Goal: Task Accomplishment & Management: Manage account settings

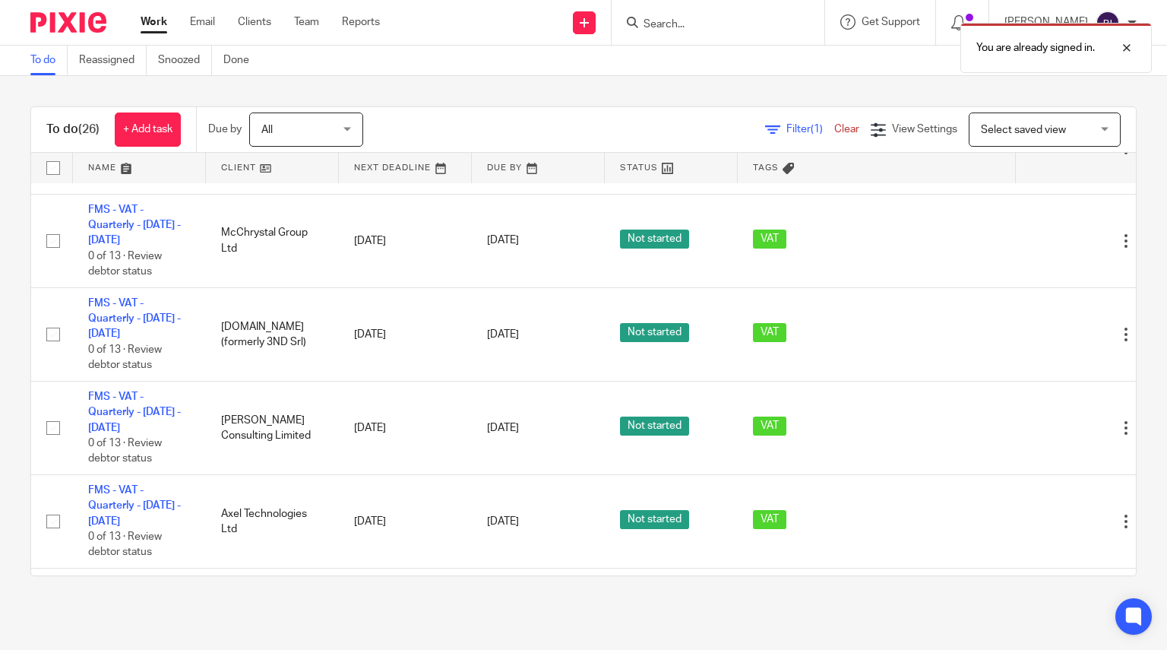
scroll to position [367, 0]
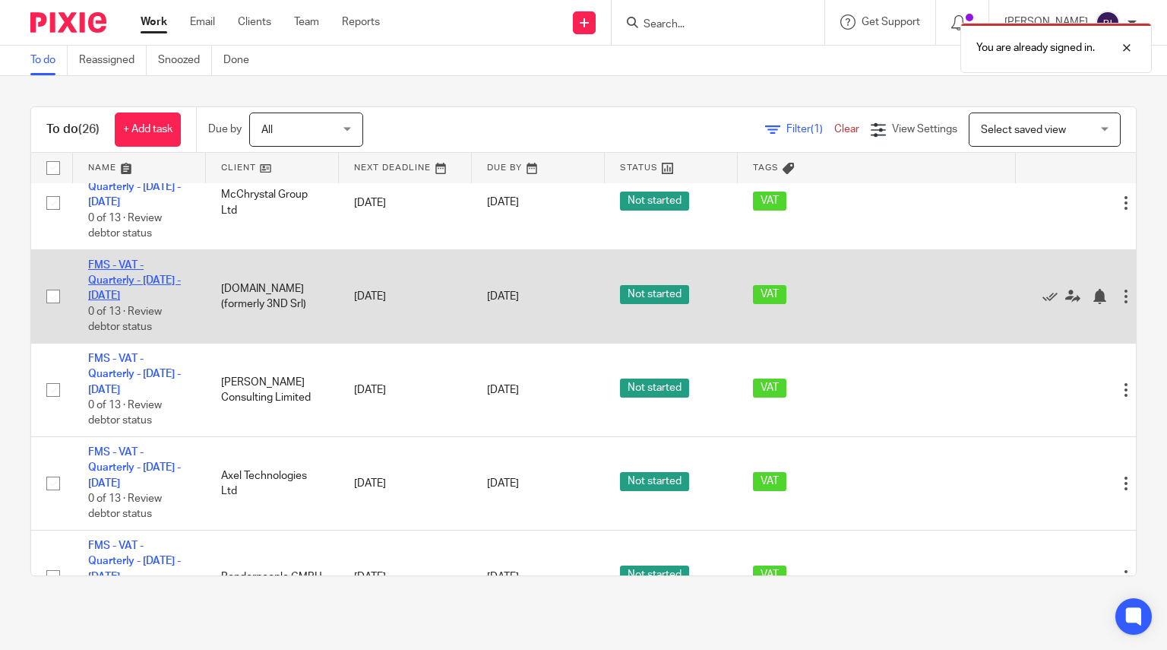
click at [141, 285] on link "FMS - VAT - Quarterly - [DATE] - [DATE]" at bounding box center [134, 281] width 93 height 42
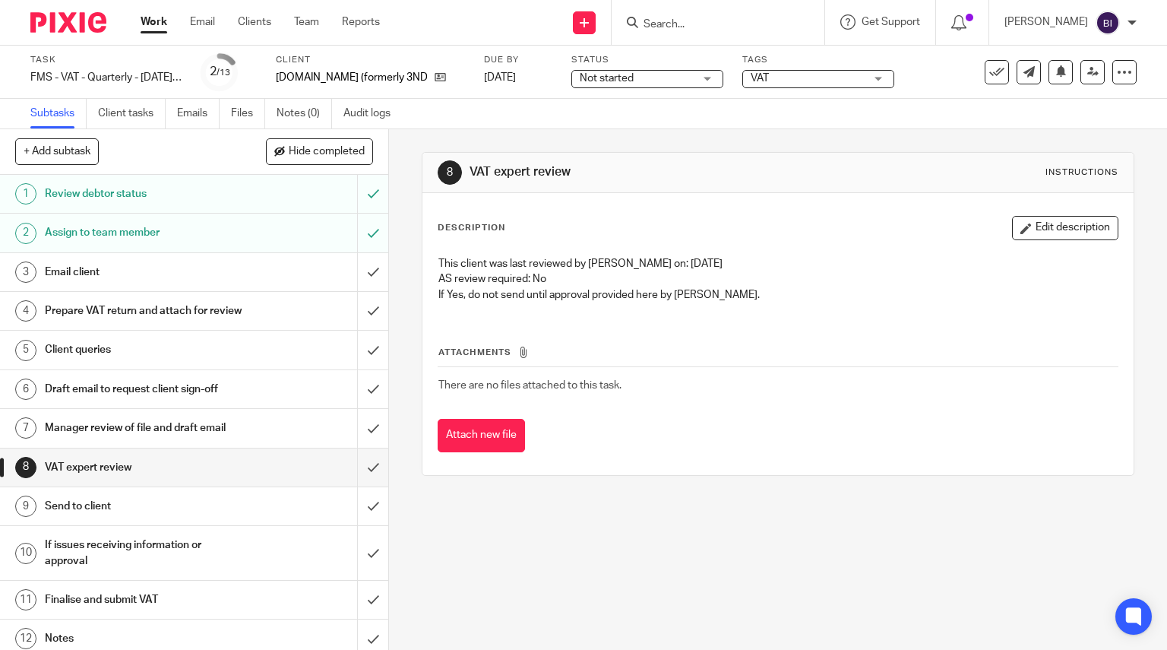
click at [266, 262] on div "Email client" at bounding box center [193, 272] width 297 height 23
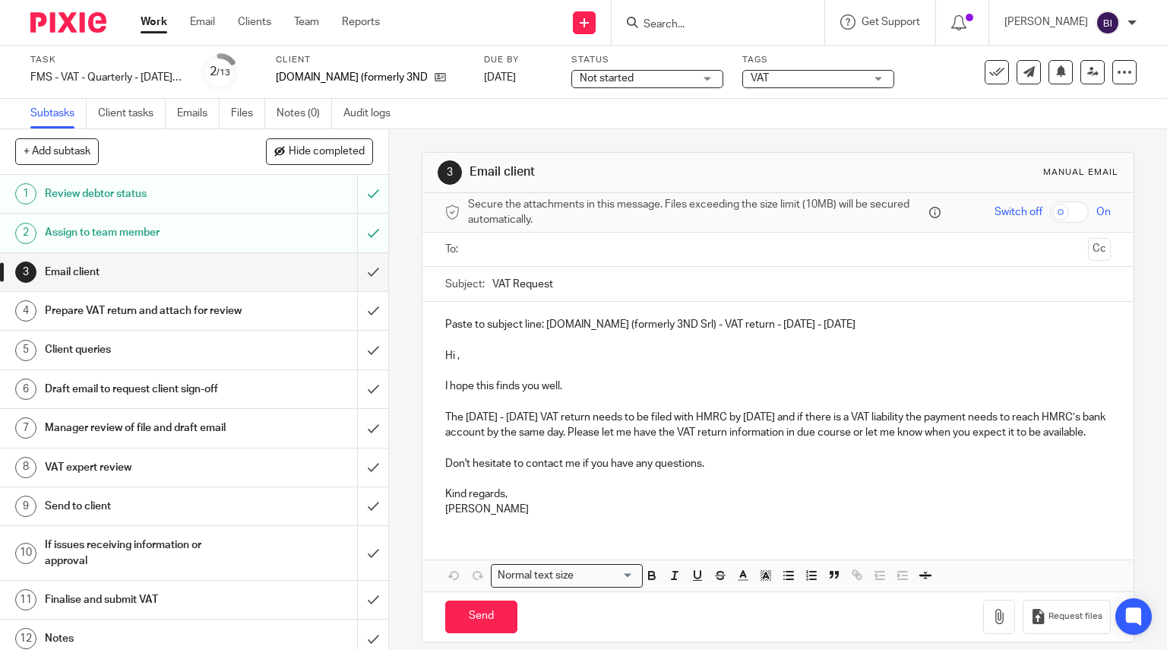
click at [365, 270] on input "submit" at bounding box center [194, 272] width 388 height 38
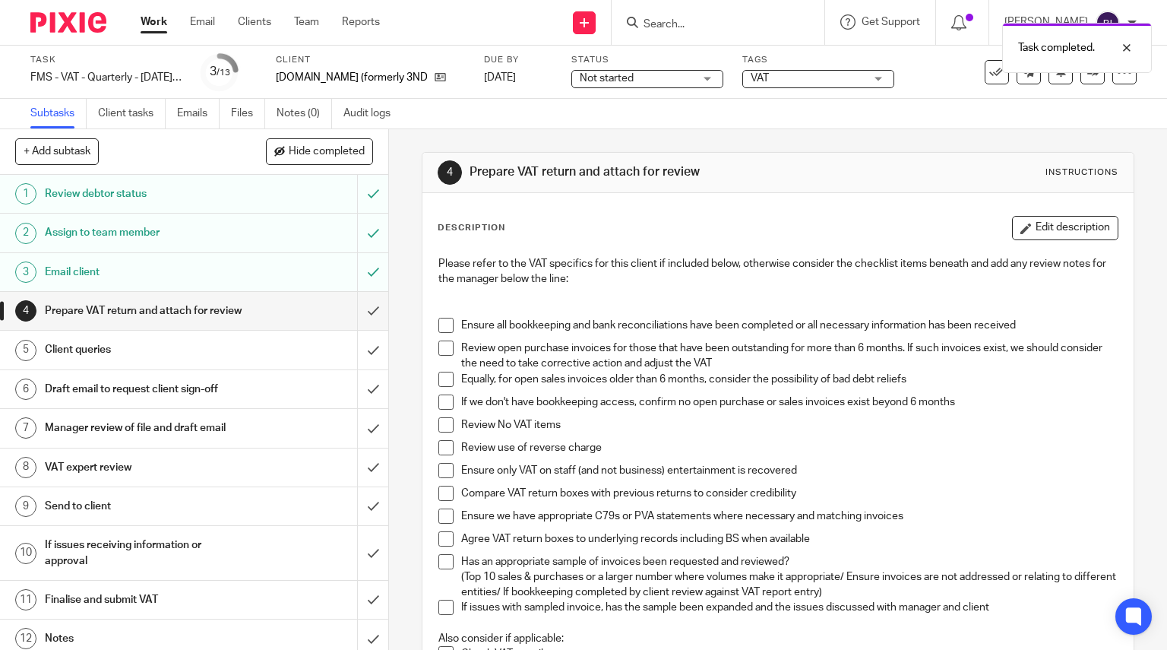
click at [442, 321] on span at bounding box center [445, 325] width 15 height 15
click at [444, 350] on span at bounding box center [445, 347] width 15 height 15
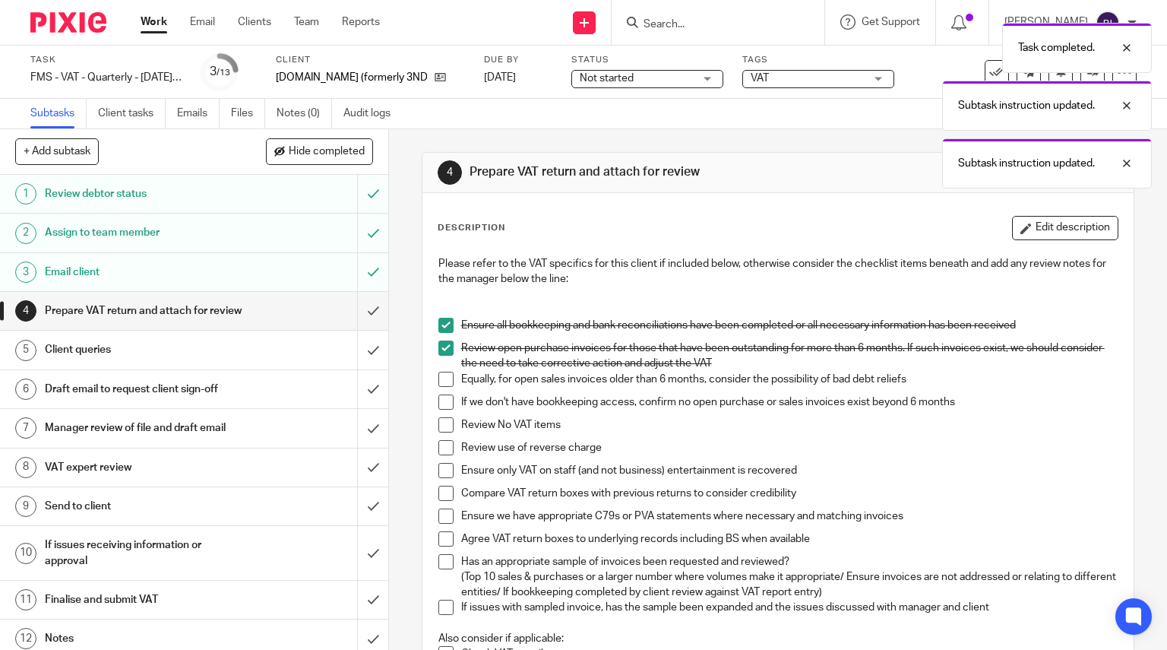
click at [444, 388] on li "Equally, for open sales invoices older than 6 months, consider the possibility …" at bounding box center [778, 382] width 680 height 23
click at [444, 381] on span at bounding box center [445, 378] width 15 height 15
click at [444, 400] on span at bounding box center [445, 401] width 15 height 15
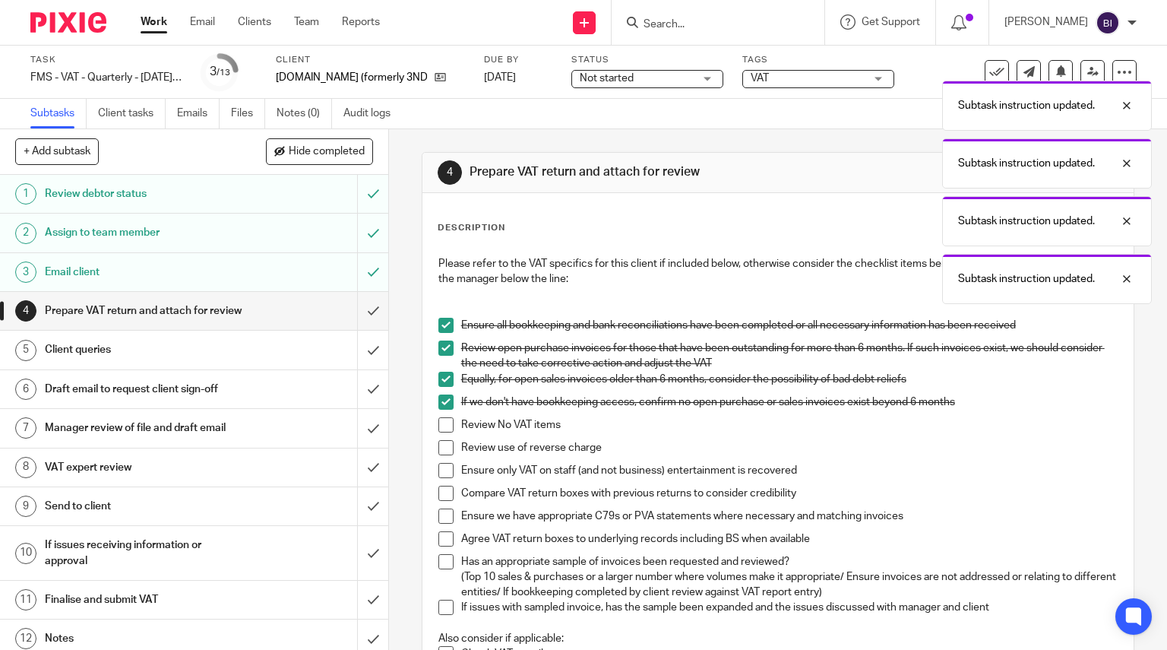
click at [444, 433] on li "Review No VAT items" at bounding box center [778, 428] width 680 height 23
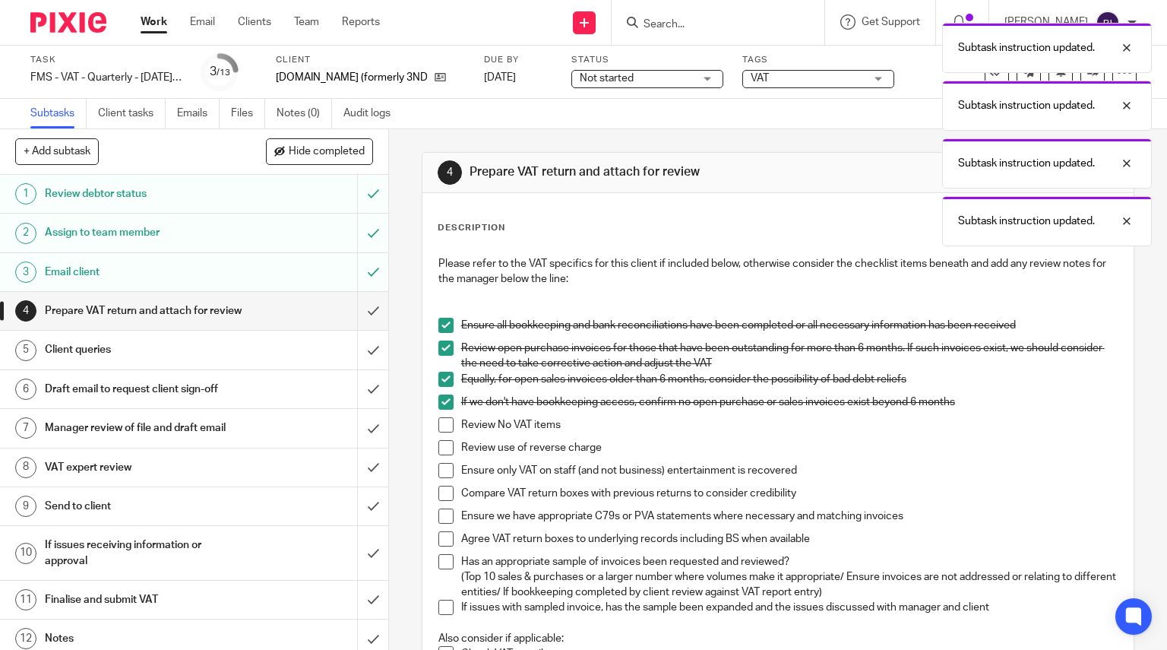
click at [443, 426] on span at bounding box center [445, 424] width 15 height 15
click at [444, 437] on li "Review No VAT items" at bounding box center [778, 428] width 680 height 23
click at [444, 445] on span at bounding box center [445, 447] width 15 height 15
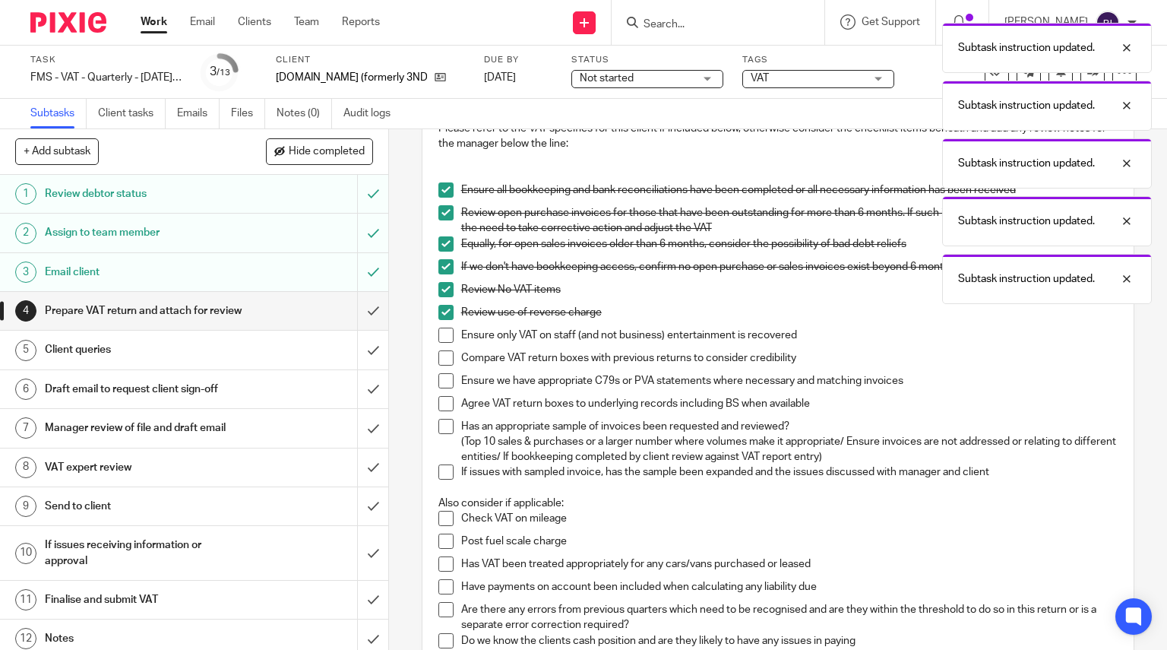
scroll to position [141, 0]
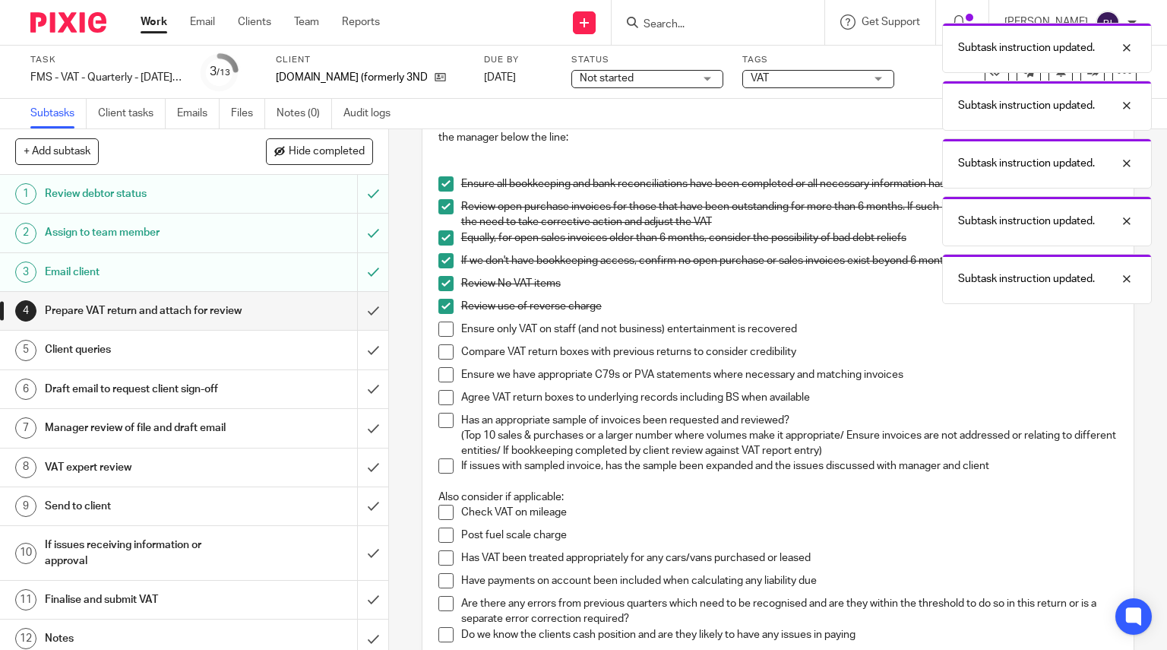
click at [440, 324] on span at bounding box center [445, 328] width 15 height 15
click at [441, 346] on span at bounding box center [445, 351] width 15 height 15
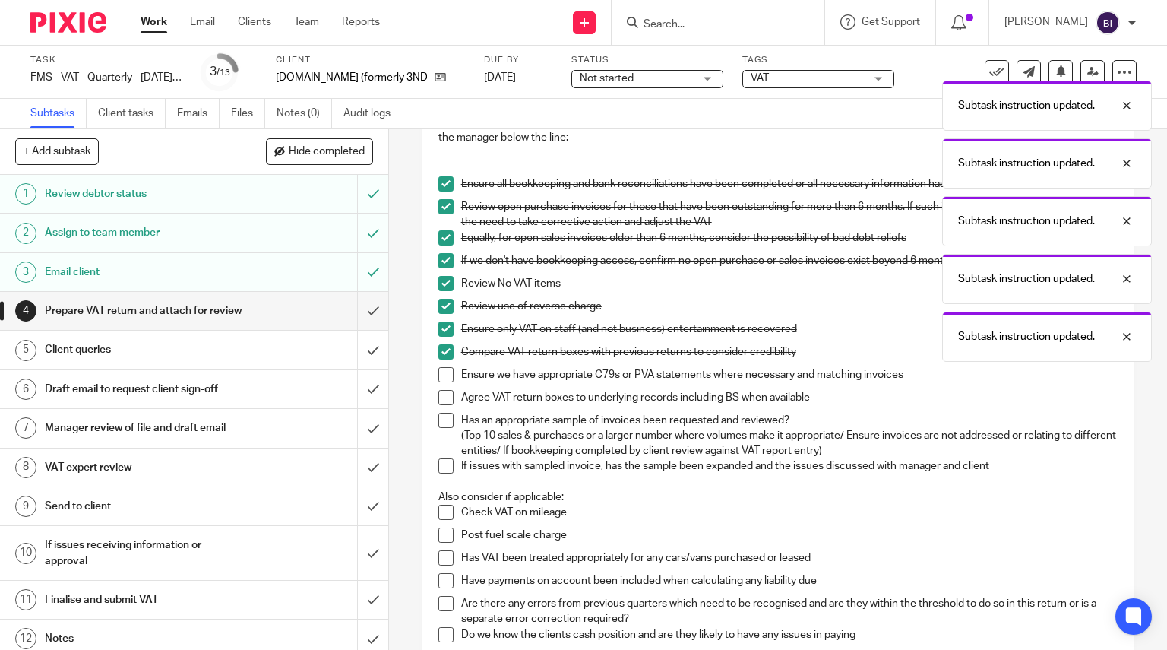
click at [442, 384] on li "Ensure we have appropriate C79s or PVA statements where necessary and matching …" at bounding box center [778, 378] width 680 height 23
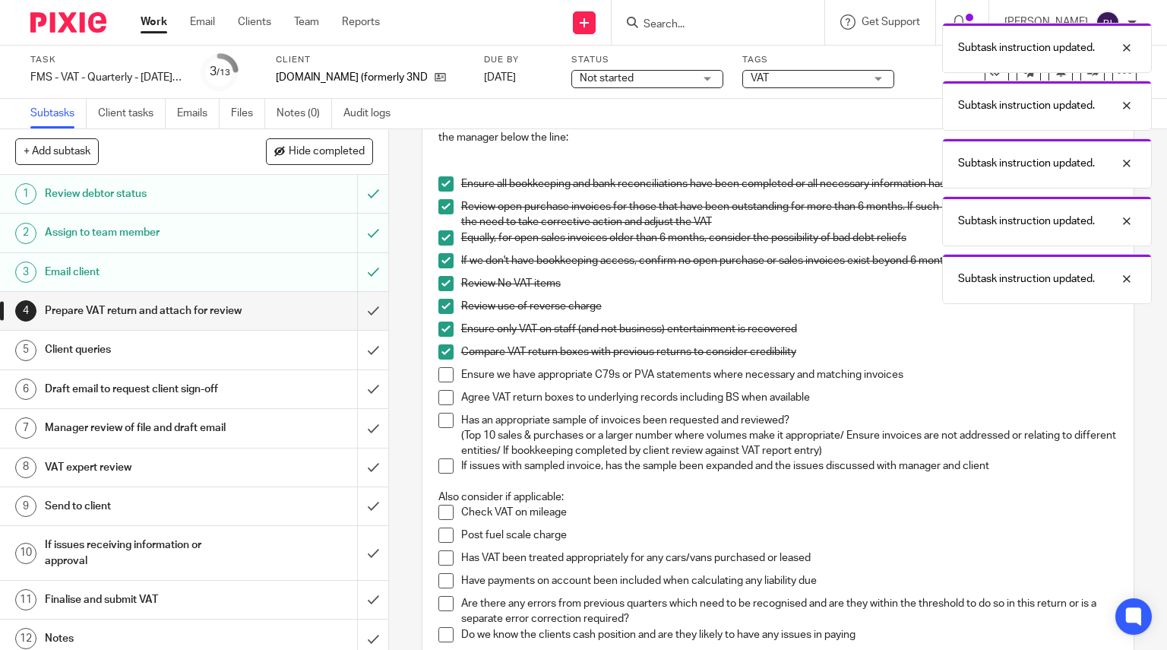
click at [443, 382] on li "Ensure we have appropriate C79s or PVA statements where necessary and matching …" at bounding box center [778, 378] width 680 height 23
click at [443, 378] on span at bounding box center [445, 374] width 15 height 15
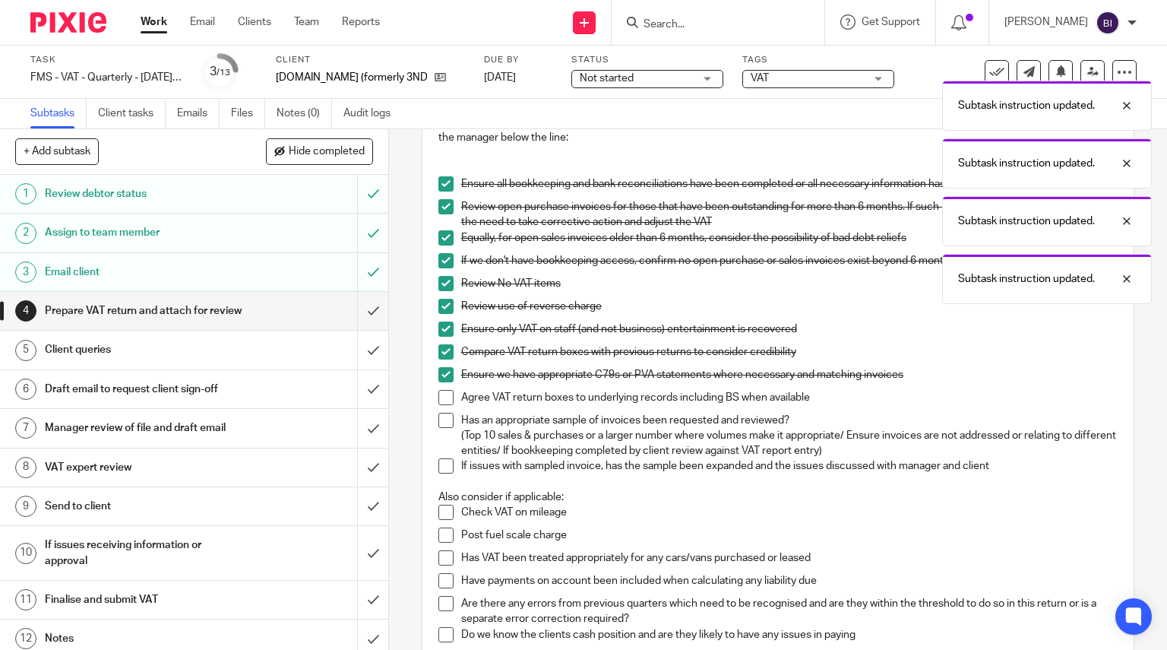
click at [444, 392] on span at bounding box center [445, 397] width 15 height 15
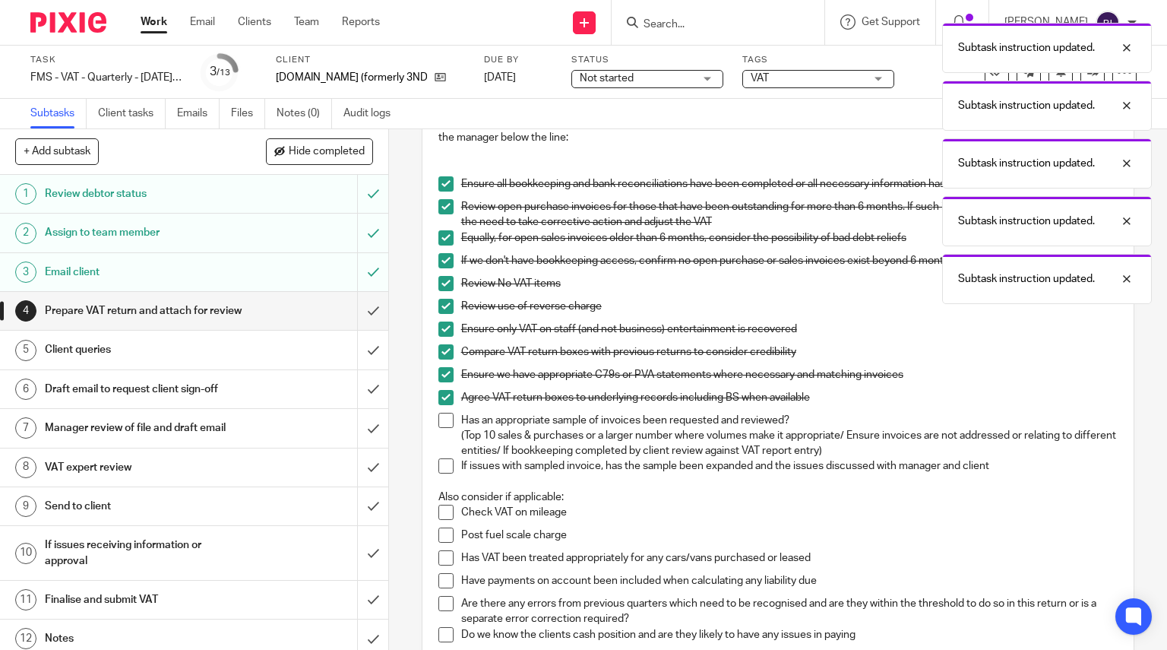
click at [444, 428] on li "Has an appropriate sample of invoices been requested and reviewed? (Top 10 sale…" at bounding box center [778, 436] width 680 height 46
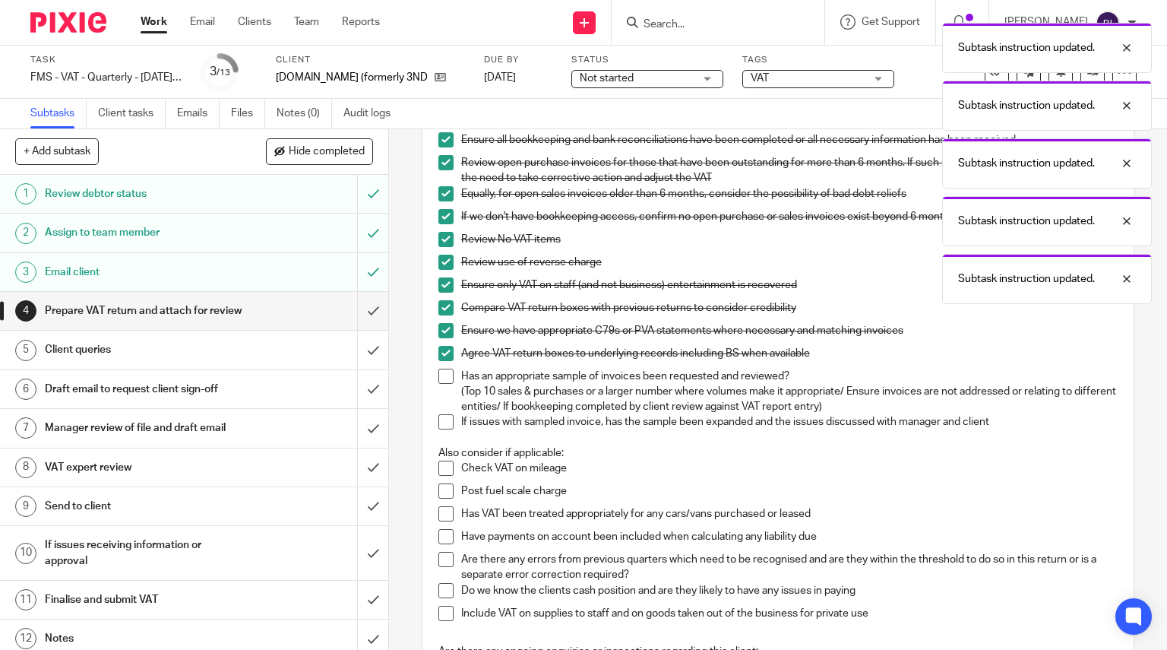
click at [441, 369] on span at bounding box center [445, 375] width 15 height 15
click at [438, 419] on span at bounding box center [445, 421] width 15 height 15
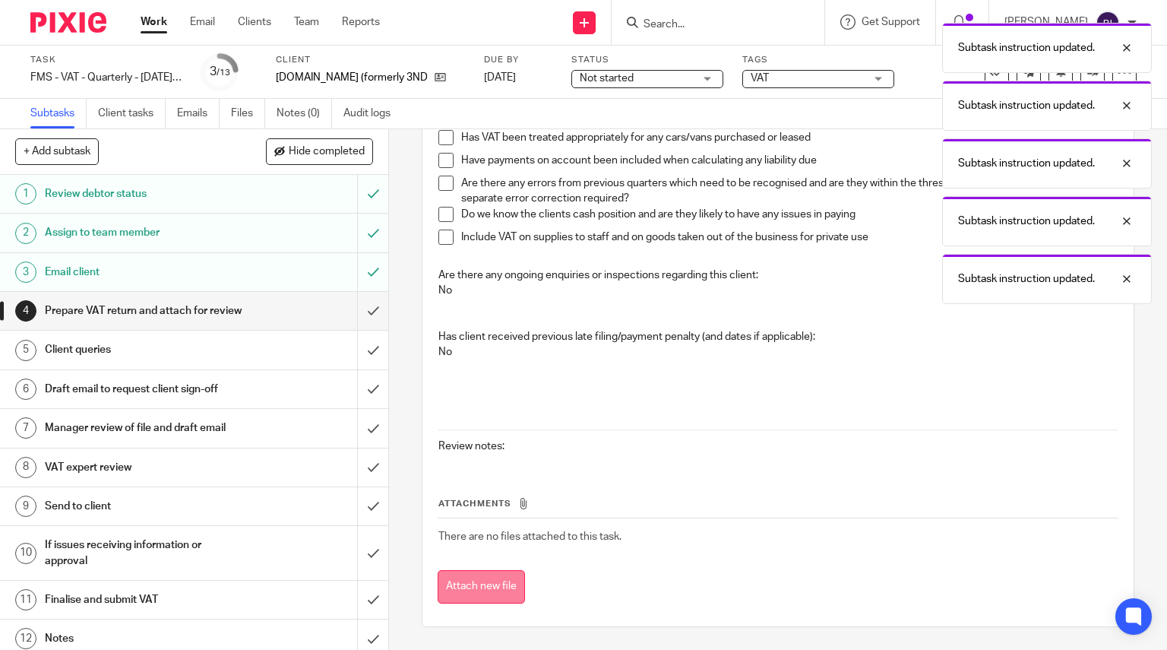
click at [485, 591] on button "Attach new file" at bounding box center [481, 587] width 87 height 34
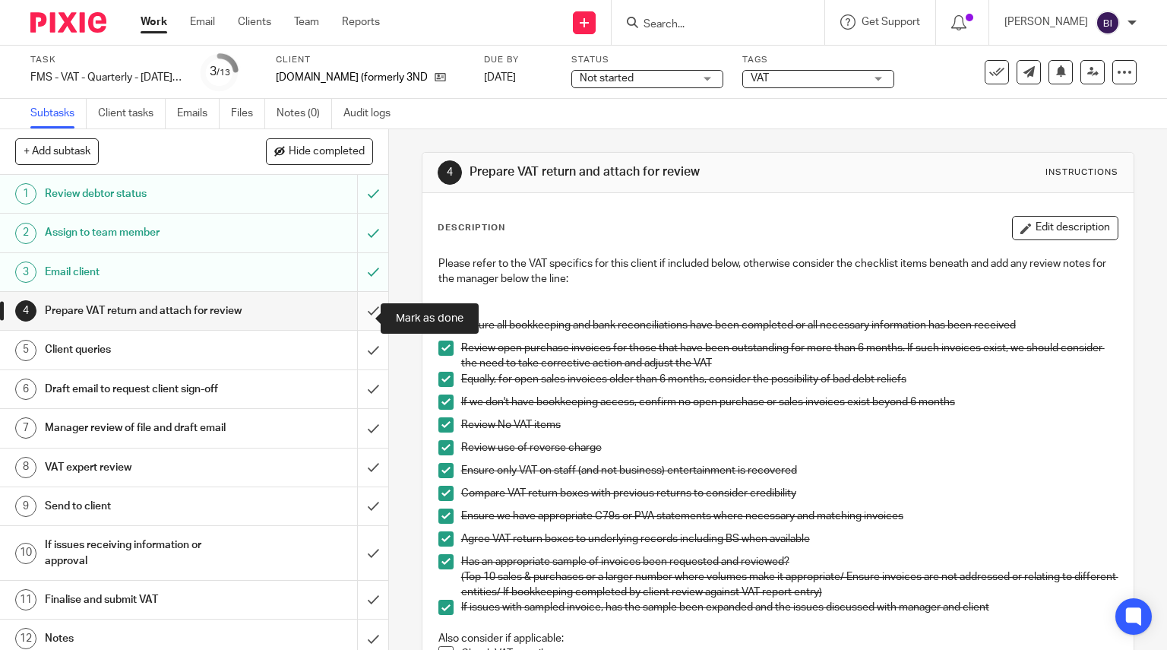
click at [358, 324] on input "submit" at bounding box center [194, 311] width 388 height 38
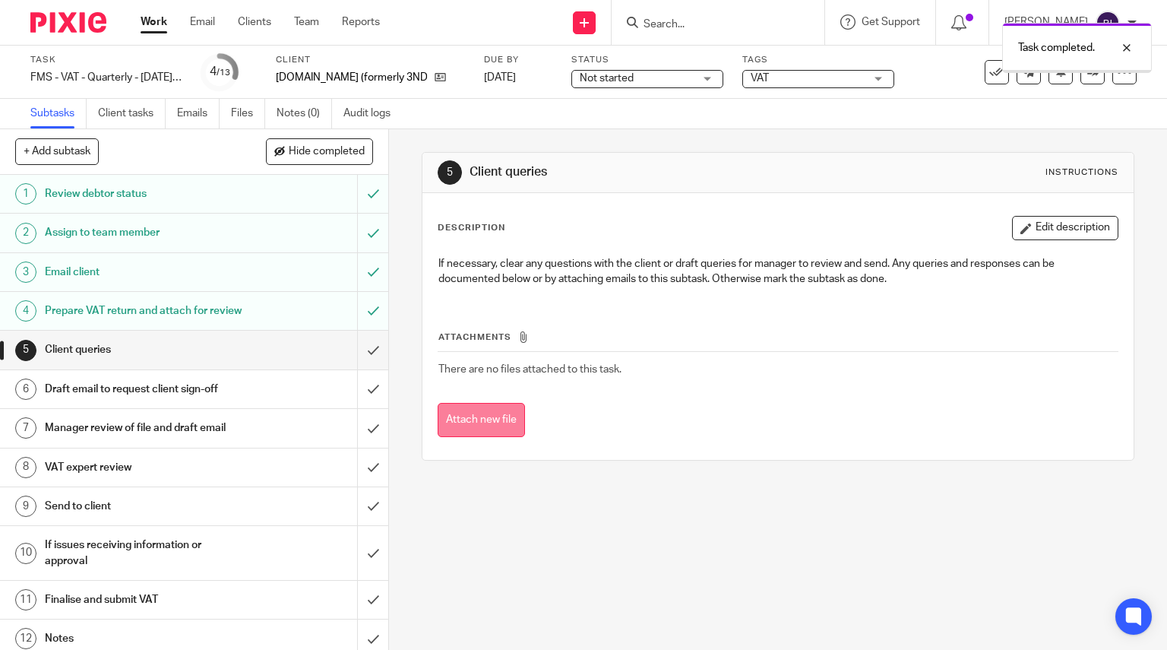
click at [488, 412] on button "Attach new file" at bounding box center [481, 420] width 87 height 34
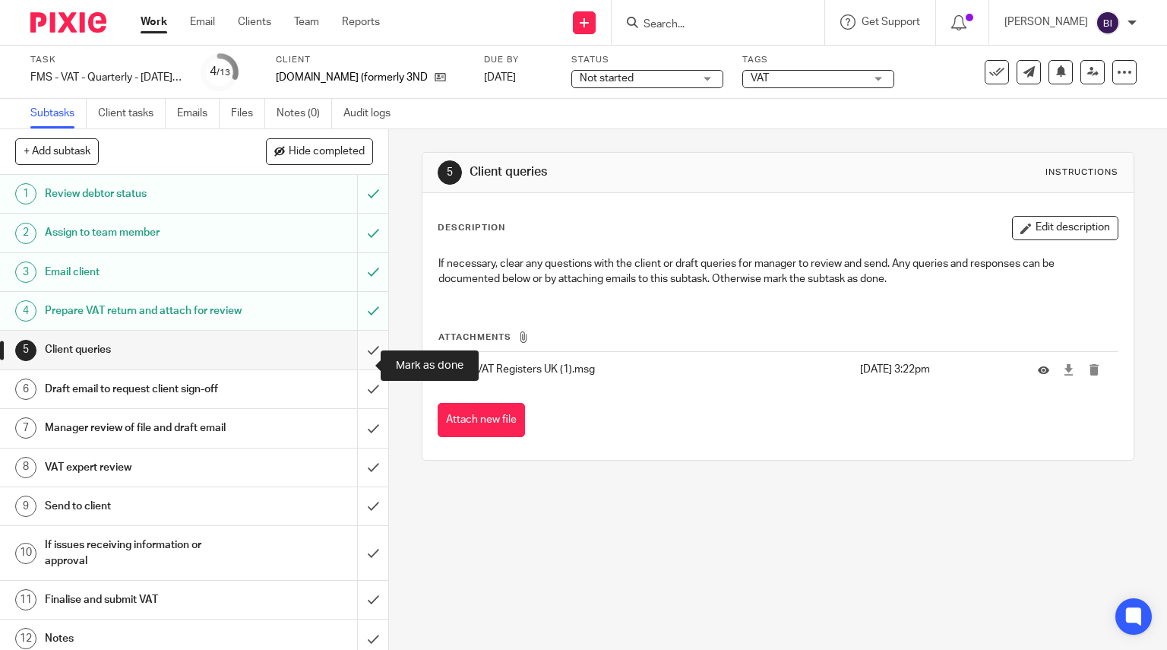
click at [354, 368] on input "submit" at bounding box center [194, 349] width 388 height 38
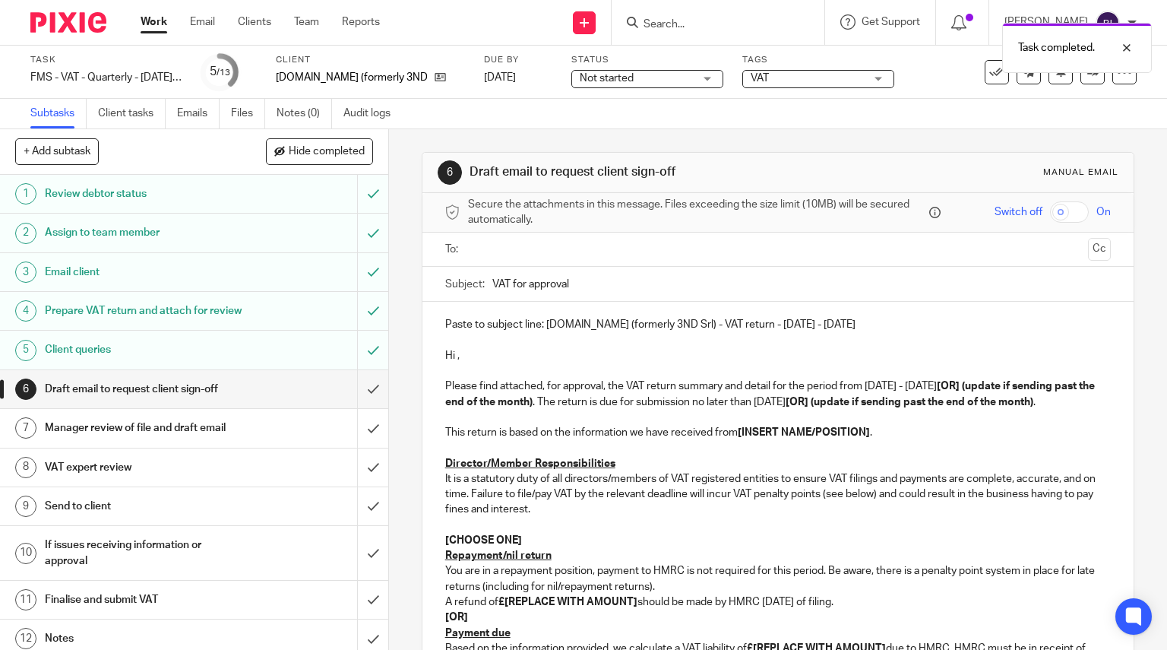
drag, startPoint x: 615, startPoint y: 402, endPoint x: 975, endPoint y: 389, distance: 360.3
click at [975, 389] on p "Please find attached, for approval, the VAT return summary and detail for the p…" at bounding box center [778, 393] width 666 height 31
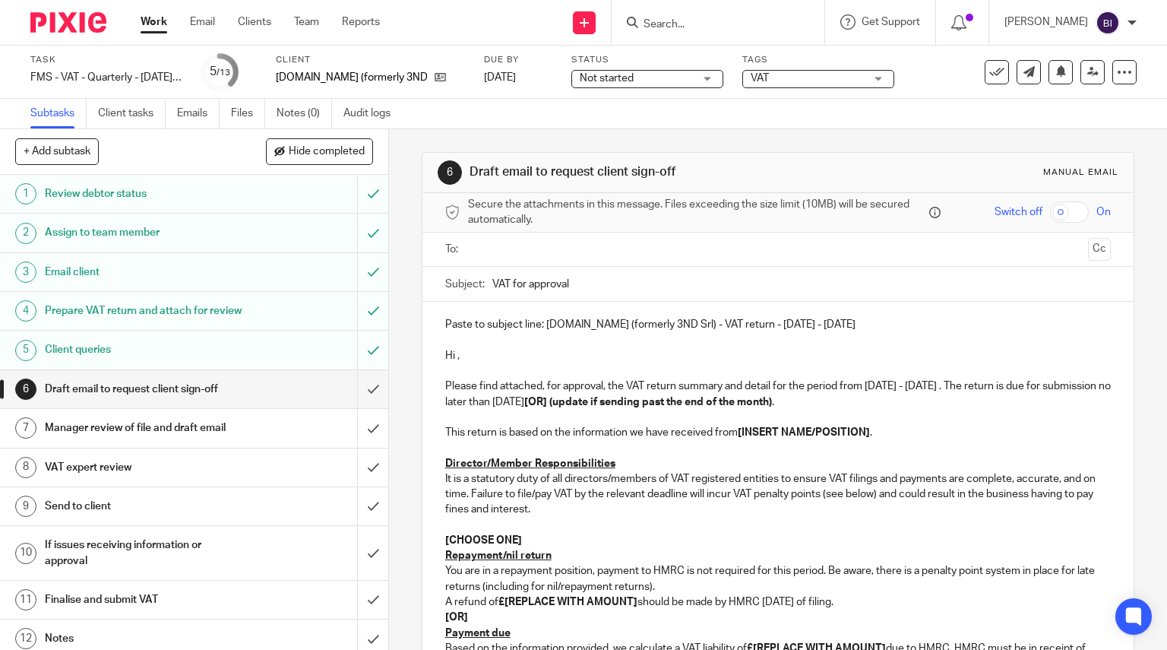
click at [772, 402] on strong "[OR] (update if sending past the end of the month)" at bounding box center [648, 402] width 248 height 11
click at [915, 407] on p "Please find attached, for approval, the VAT return summary and detail for the p…" at bounding box center [778, 393] width 666 height 31
click at [980, 387] on p "Please find attached, for approval, the VAT return summary and detail for the p…" at bounding box center [778, 393] width 666 height 31
click at [867, 435] on p "This return is based on the information we have received from [INSERT NAME/POSI…" at bounding box center [778, 432] width 666 height 15
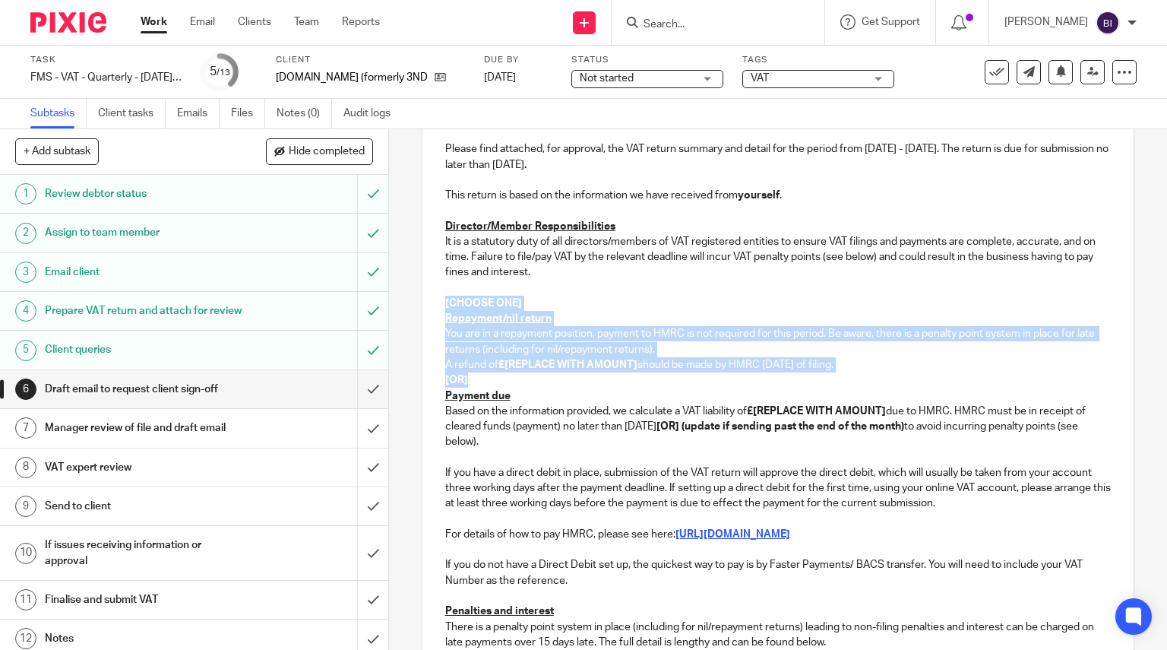
drag, startPoint x: 468, startPoint y: 378, endPoint x: 435, endPoint y: 305, distance: 80.6
click at [435, 305] on div "Paste to subject line: Vino75.com (formerly 3ND Srl) - VAT return - July - Sept…" at bounding box center [778, 417] width 712 height 704
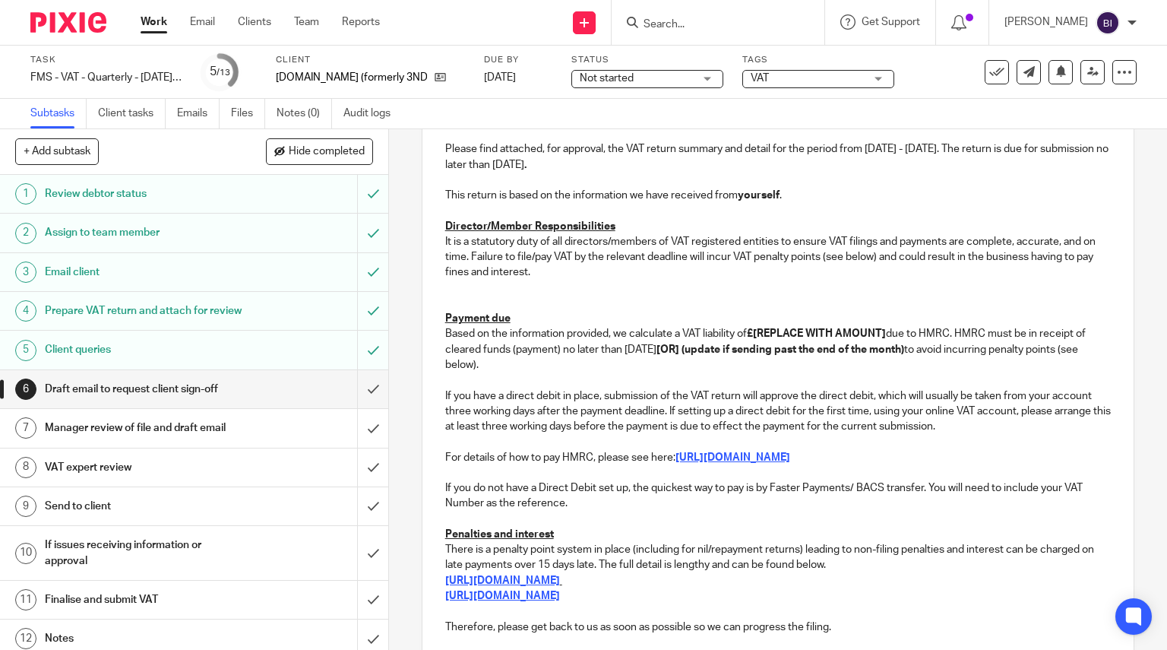
scroll to position [104, 0]
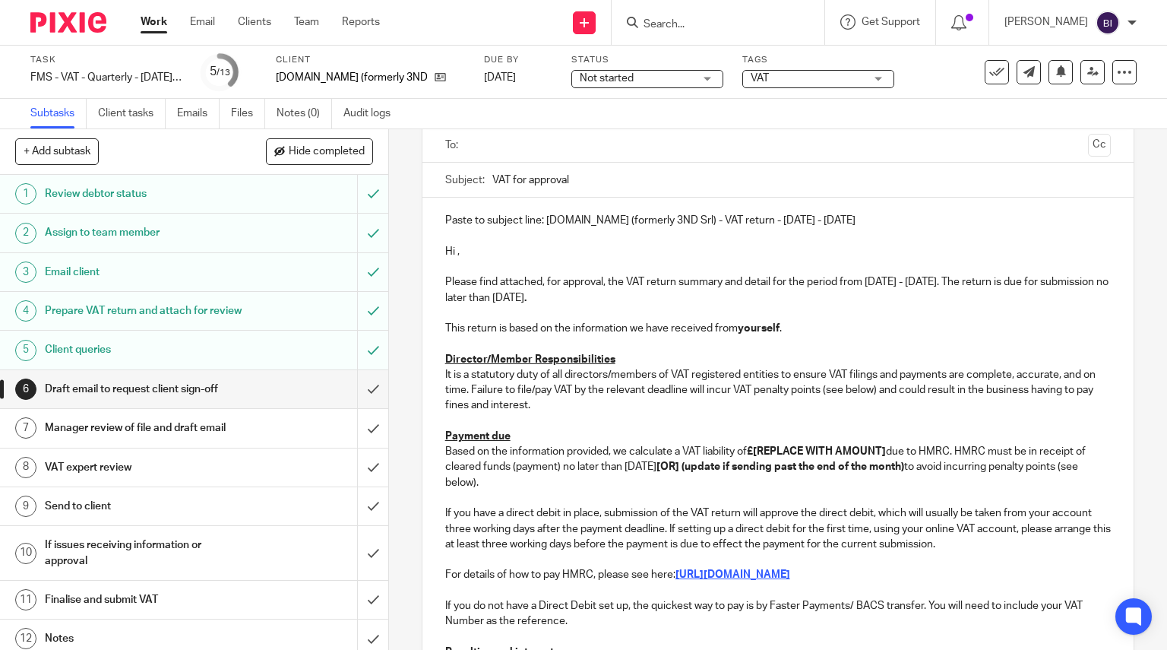
click at [624, 361] on p "Director/Member Responsibilities" at bounding box center [778, 359] width 666 height 15
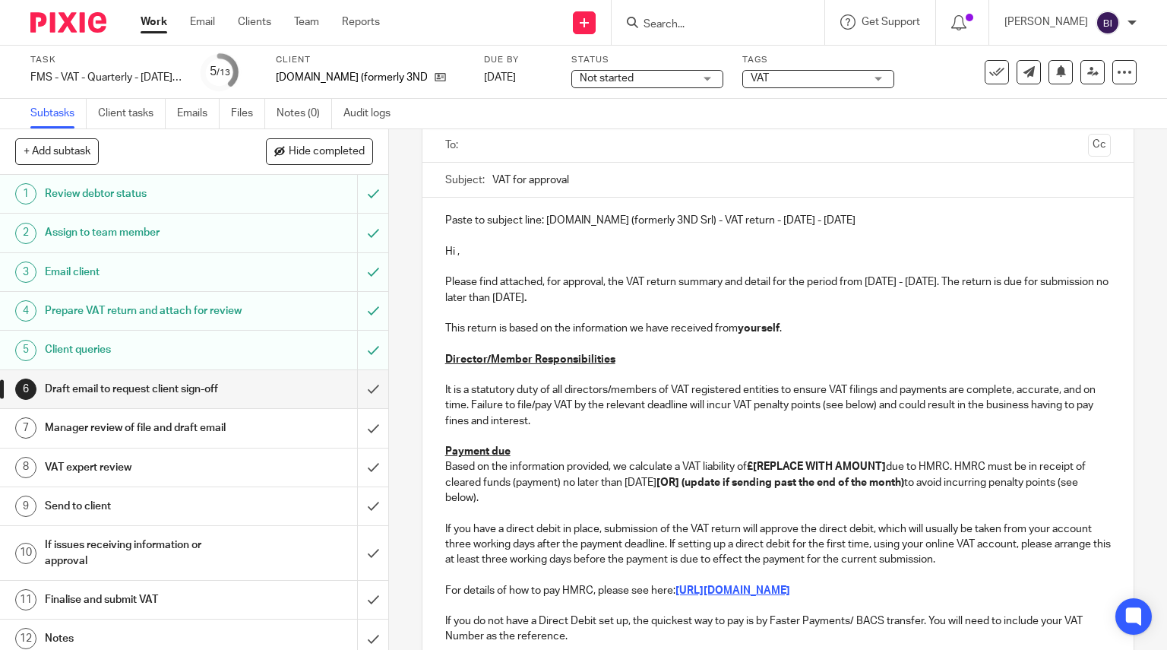
click at [555, 454] on p "Payment due" at bounding box center [778, 451] width 666 height 15
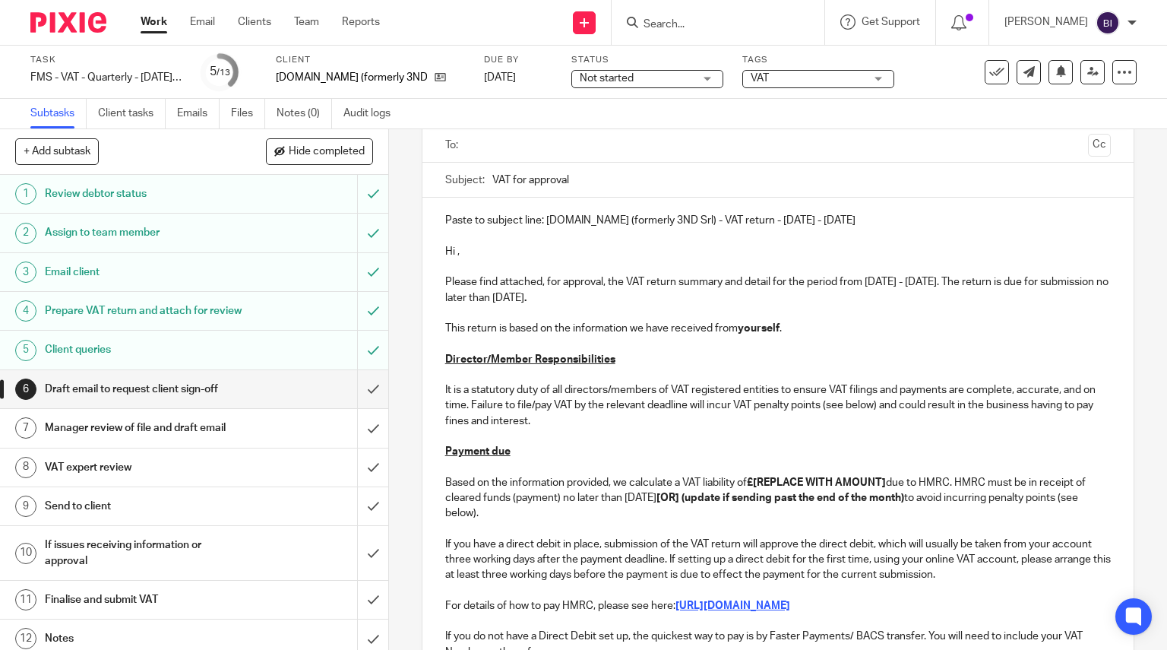
click at [886, 481] on strong "£[REPLACE WITH AMOUNT]" at bounding box center [816, 482] width 139 height 11
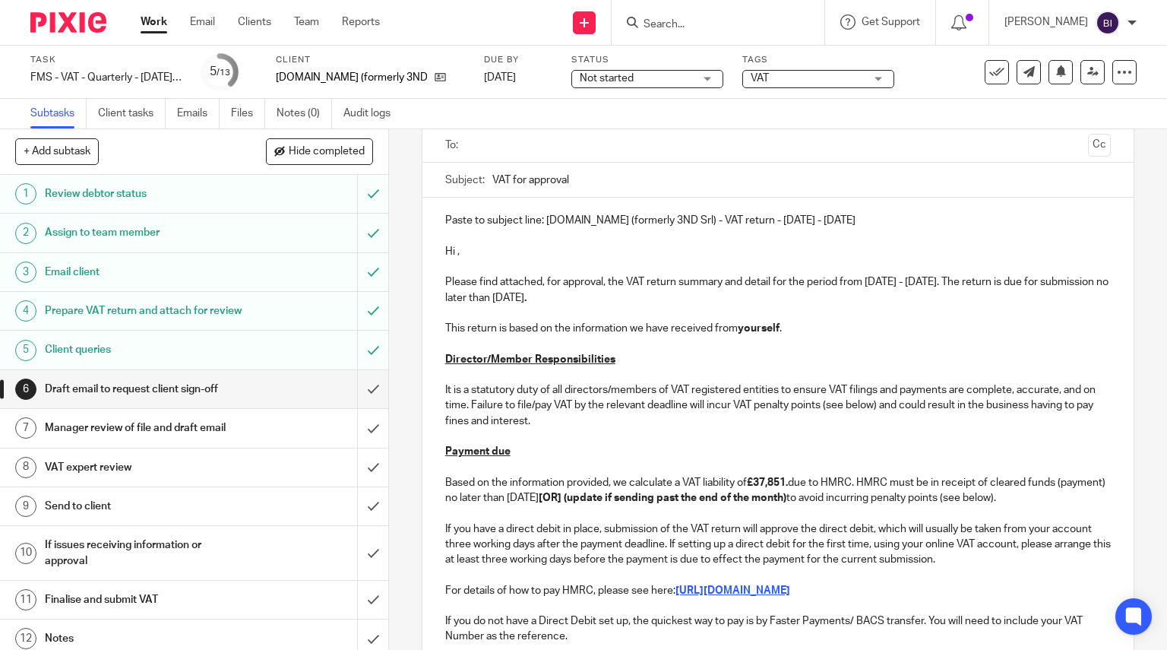
click at [962, 493] on p "Based on the information provided, we calculate a VAT liability of £37,851. due…" at bounding box center [778, 490] width 666 height 31
click at [786, 481] on strong "£37,851." at bounding box center [767, 482] width 41 height 11
click at [867, 504] on p "Based on the information provided, we calculate a VAT liability of £37,851.45 d…" at bounding box center [778, 490] width 666 height 31
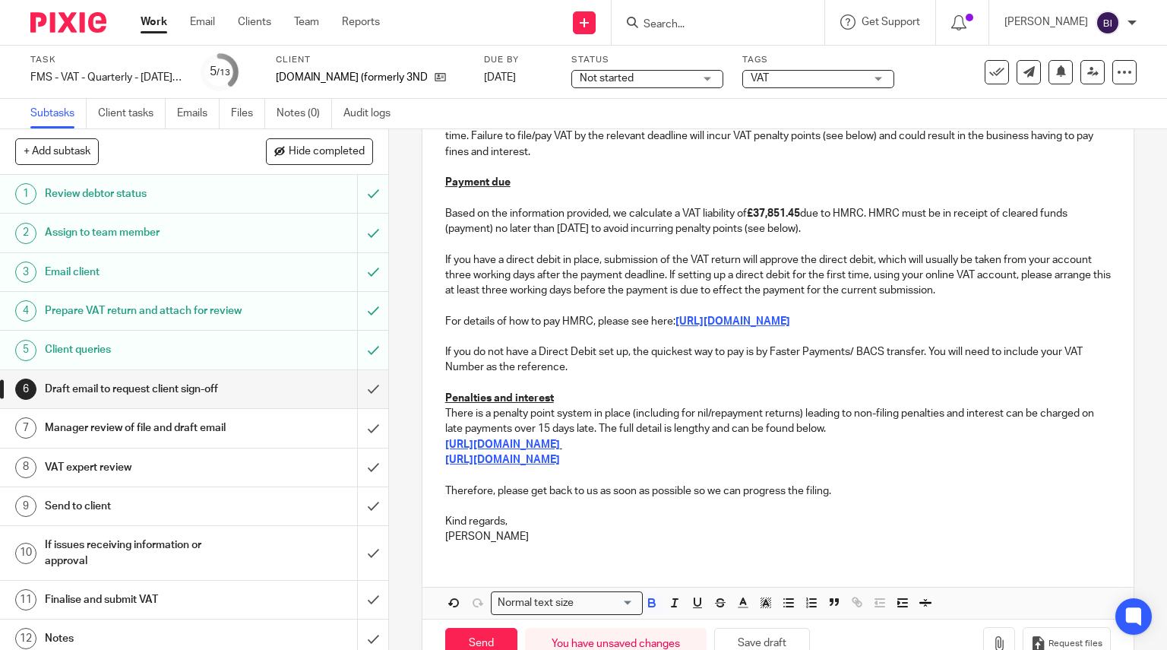
scroll to position [416, 0]
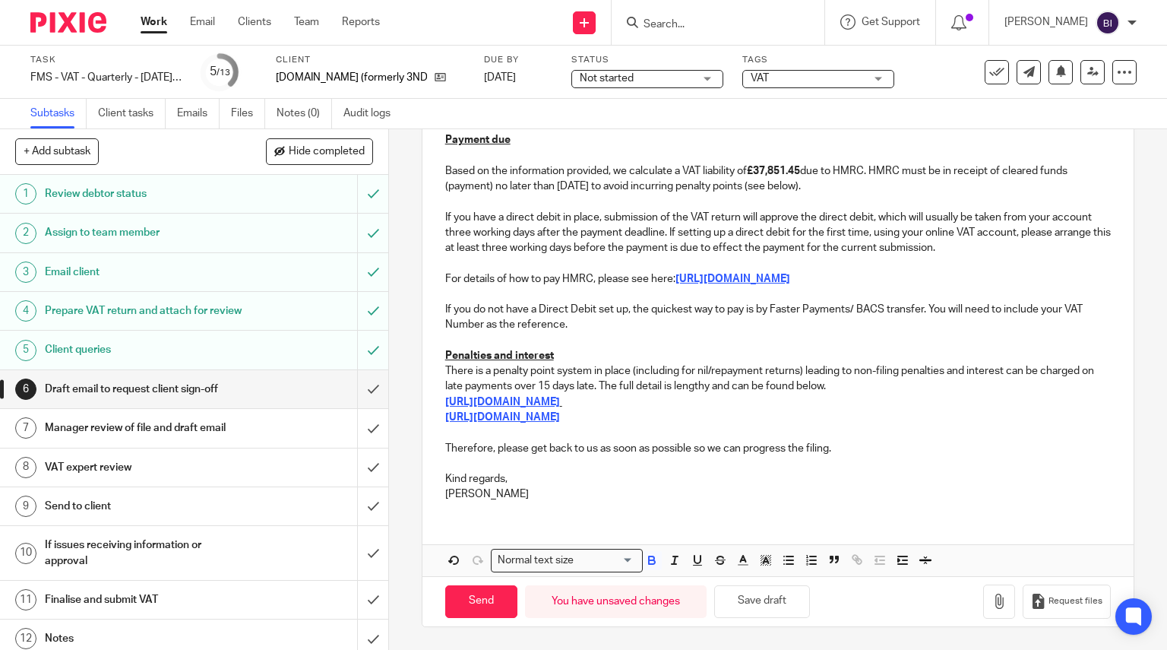
click at [608, 352] on p "Penalties and interest" at bounding box center [778, 355] width 666 height 15
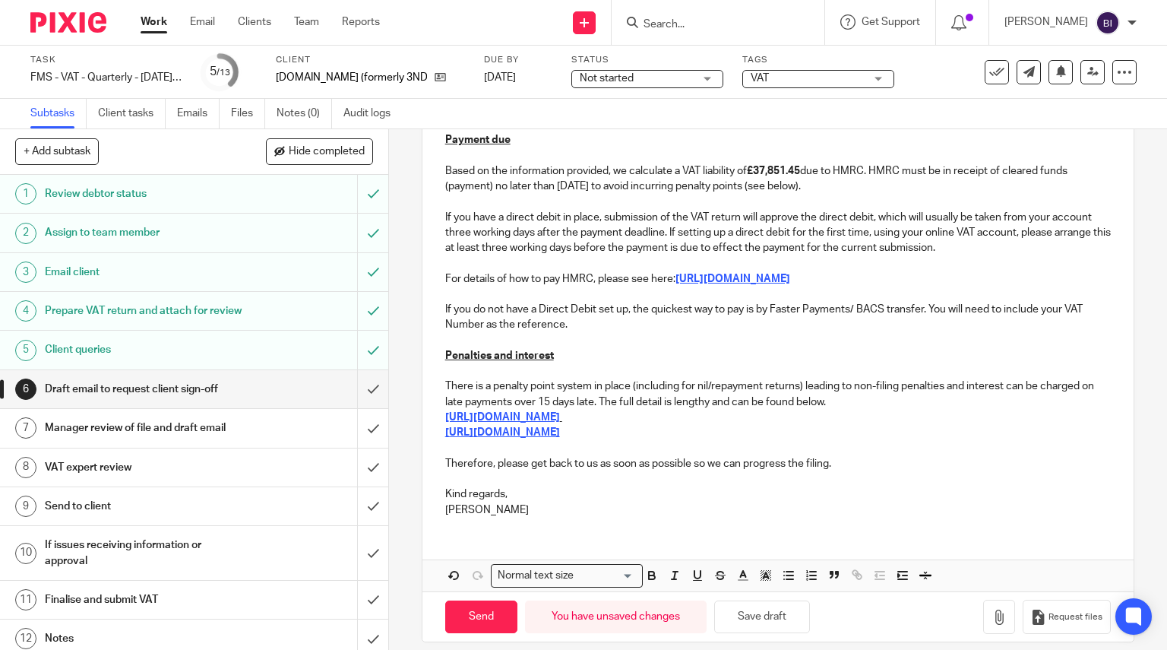
click at [523, 504] on p "Billy" at bounding box center [778, 509] width 666 height 15
click at [531, 495] on p "Kind regards," at bounding box center [778, 493] width 666 height 15
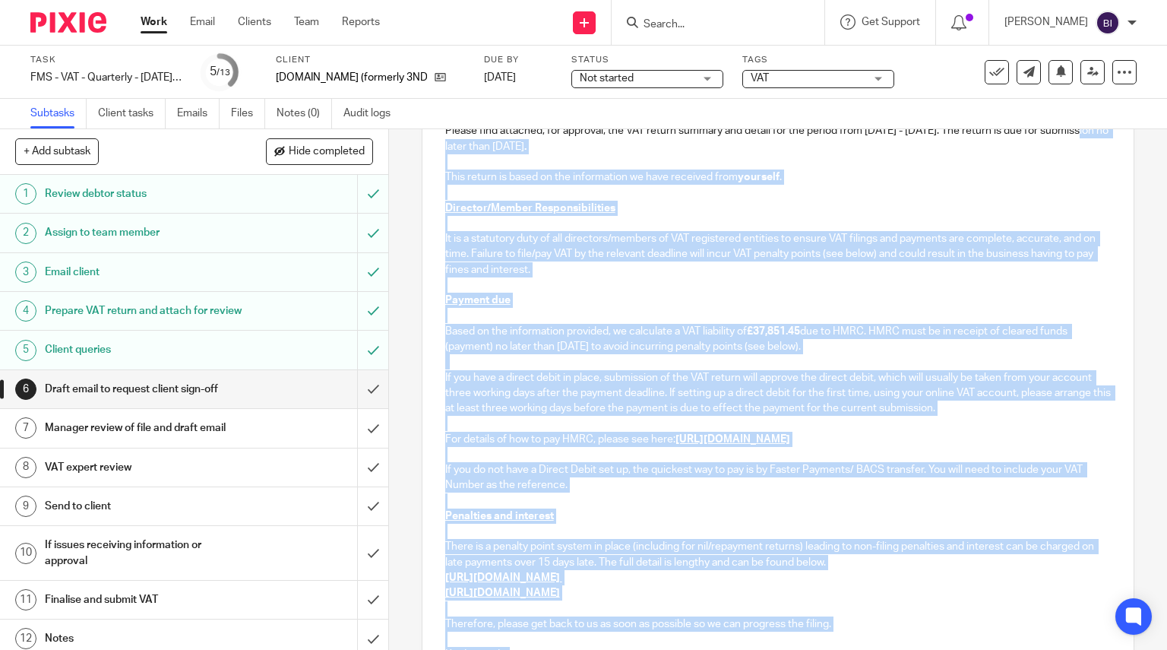
scroll to position [0, 0]
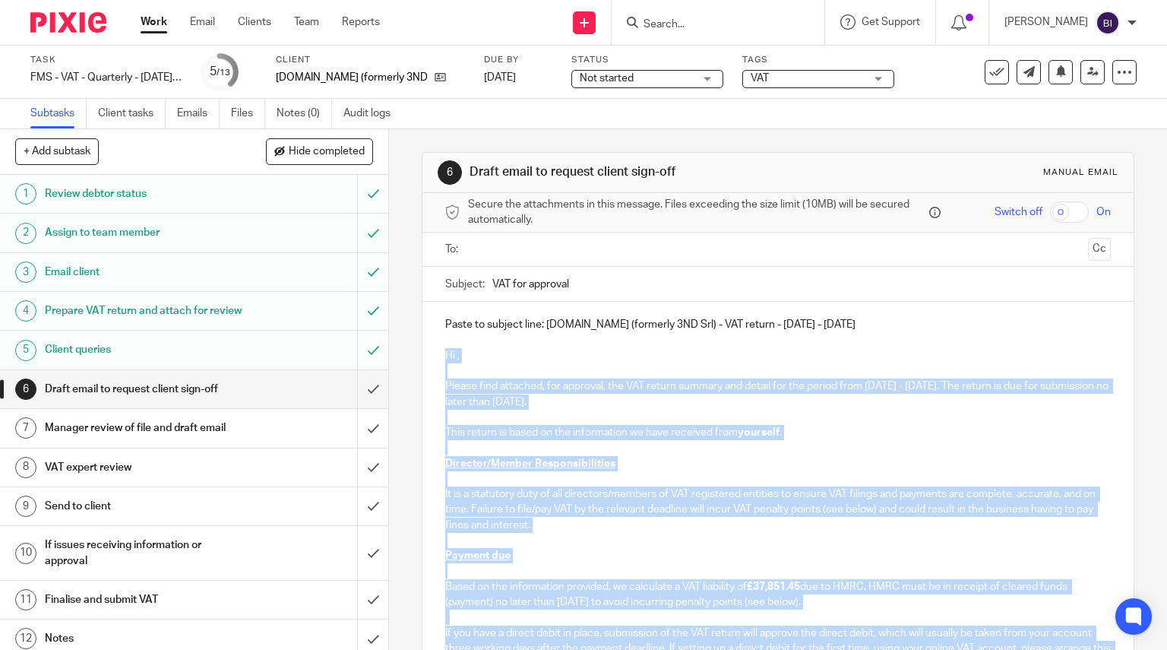
drag, startPoint x: 492, startPoint y: 531, endPoint x: 425, endPoint y: 354, distance: 189.2
click at [425, 354] on div "Paste to subject line: Vino75.com (formerly 3ND Srl) - VAT return - July - Sept…" at bounding box center [778, 631] width 712 height 658
copy div "Hi , Please find attached, for approval, the VAT return summary and detail for …"
click at [355, 400] on input "submit" at bounding box center [194, 389] width 388 height 38
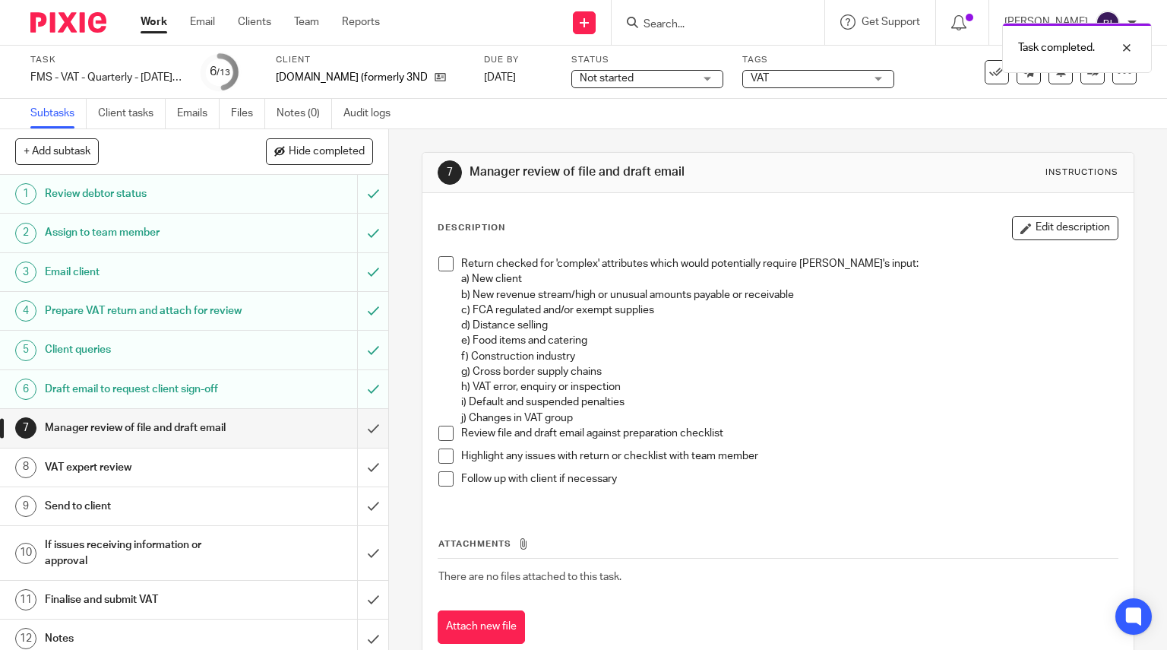
click at [446, 264] on span at bounding box center [445, 263] width 15 height 15
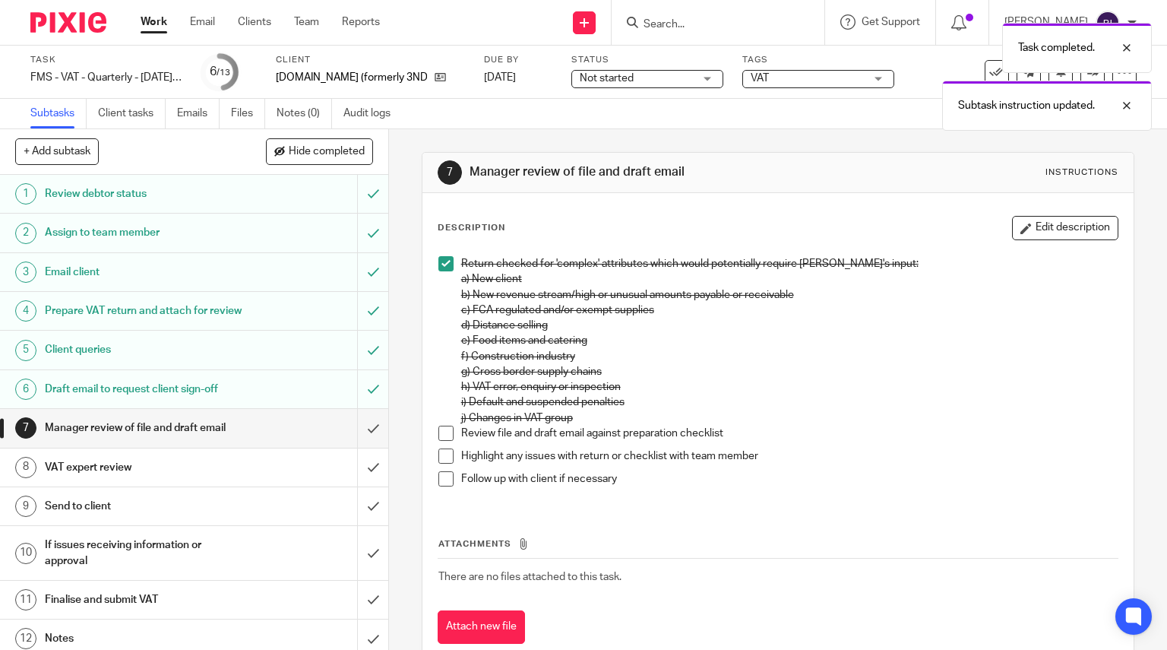
click at [443, 433] on span at bounding box center [445, 432] width 15 height 15
click at [444, 451] on span at bounding box center [445, 455] width 15 height 15
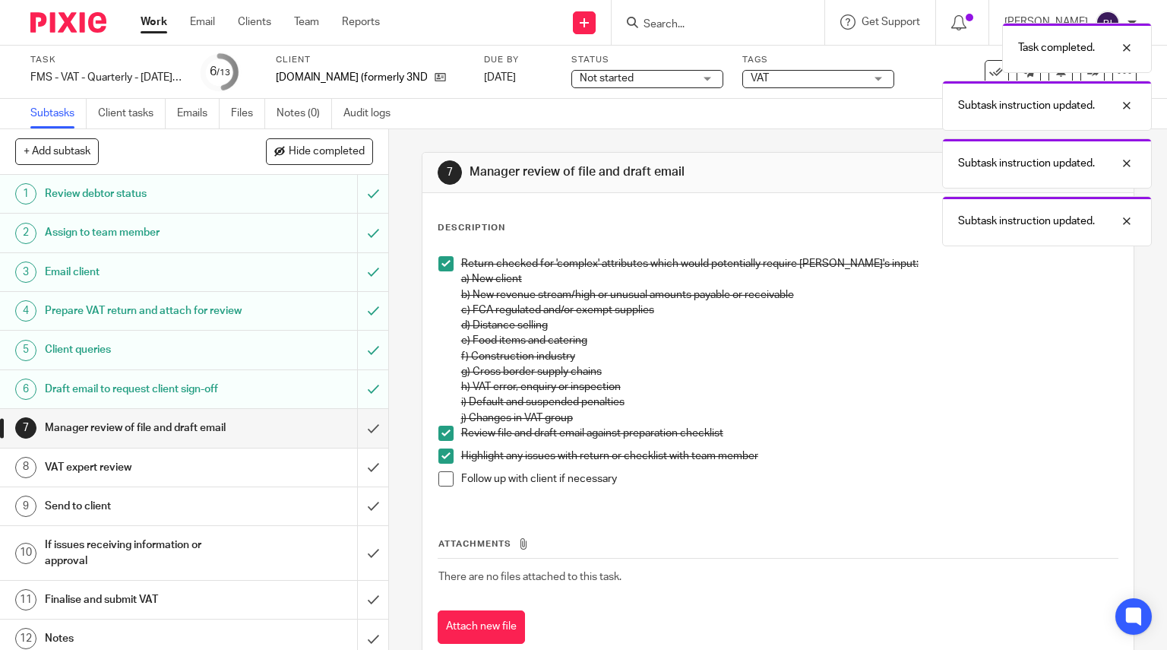
click at [443, 481] on span at bounding box center [445, 478] width 15 height 15
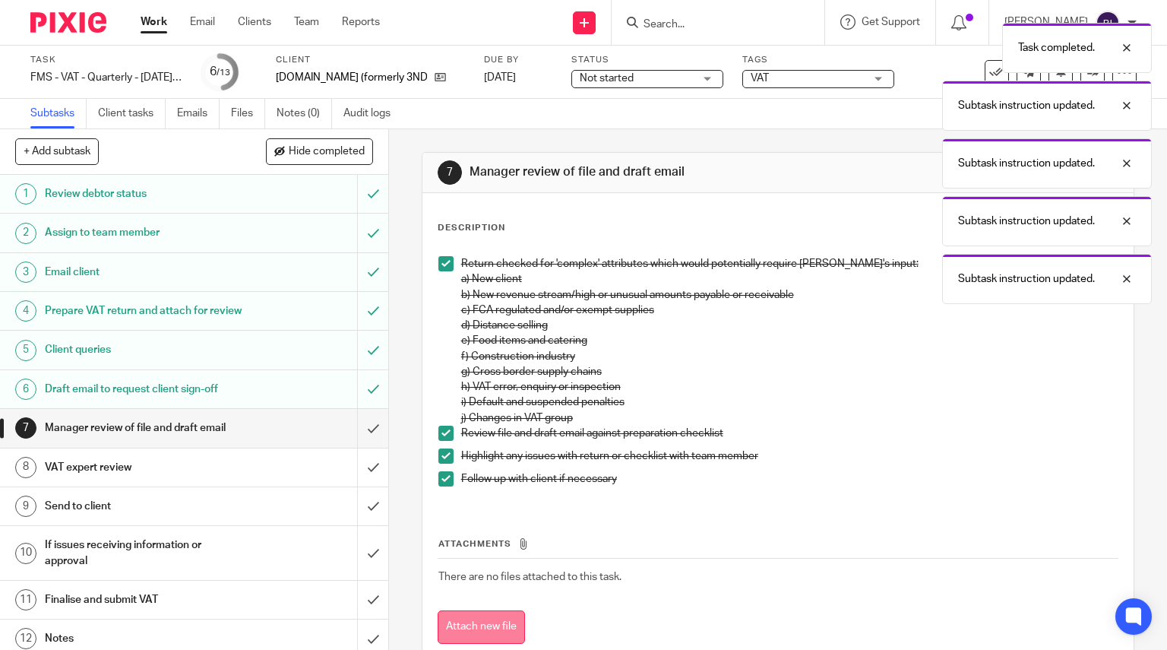
click at [503, 619] on button "Attach new file" at bounding box center [481, 627] width 87 height 34
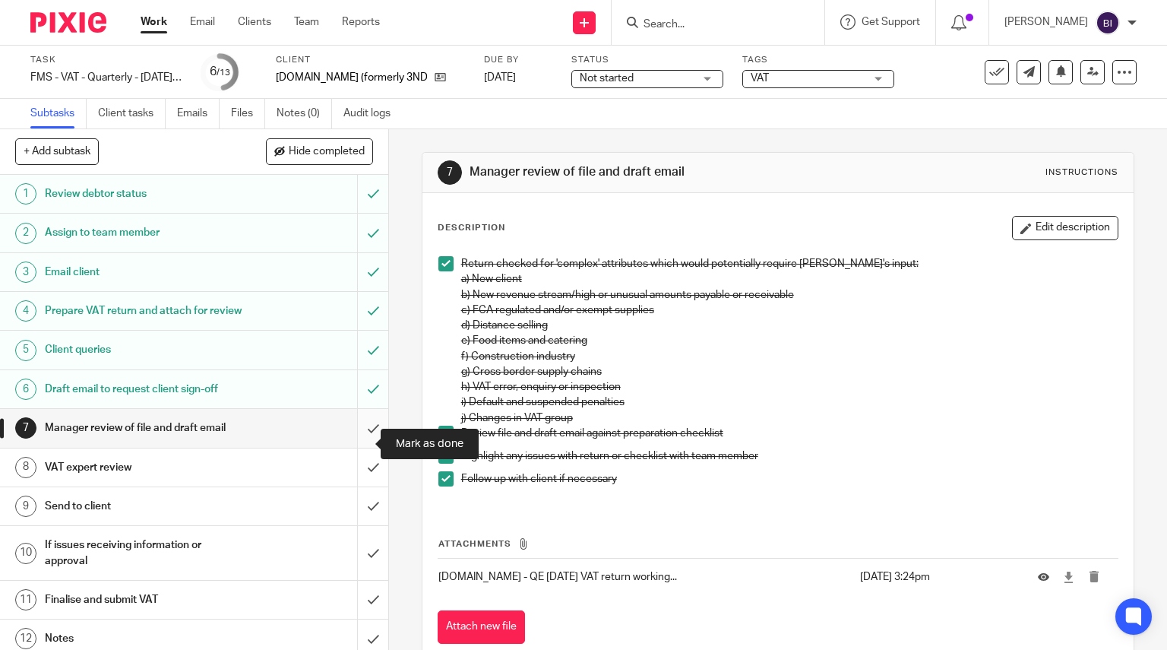
click at [364, 447] on input "submit" at bounding box center [194, 428] width 388 height 38
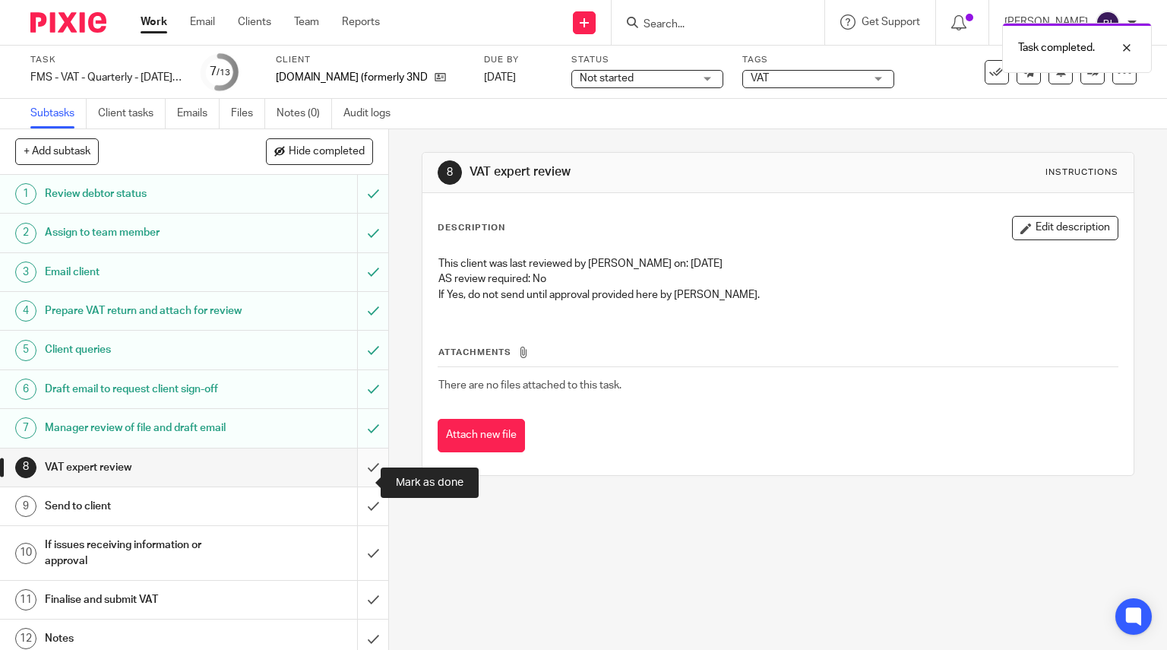
click at [357, 483] on input "submit" at bounding box center [194, 467] width 388 height 38
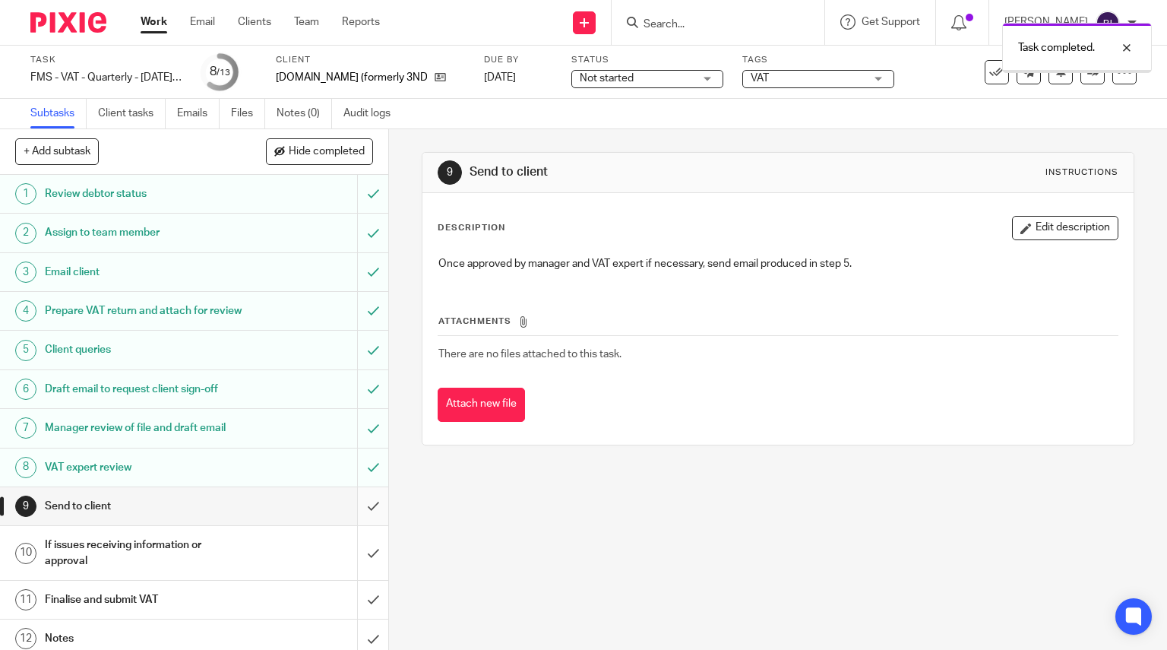
click at [352, 521] on input "submit" at bounding box center [194, 506] width 388 height 38
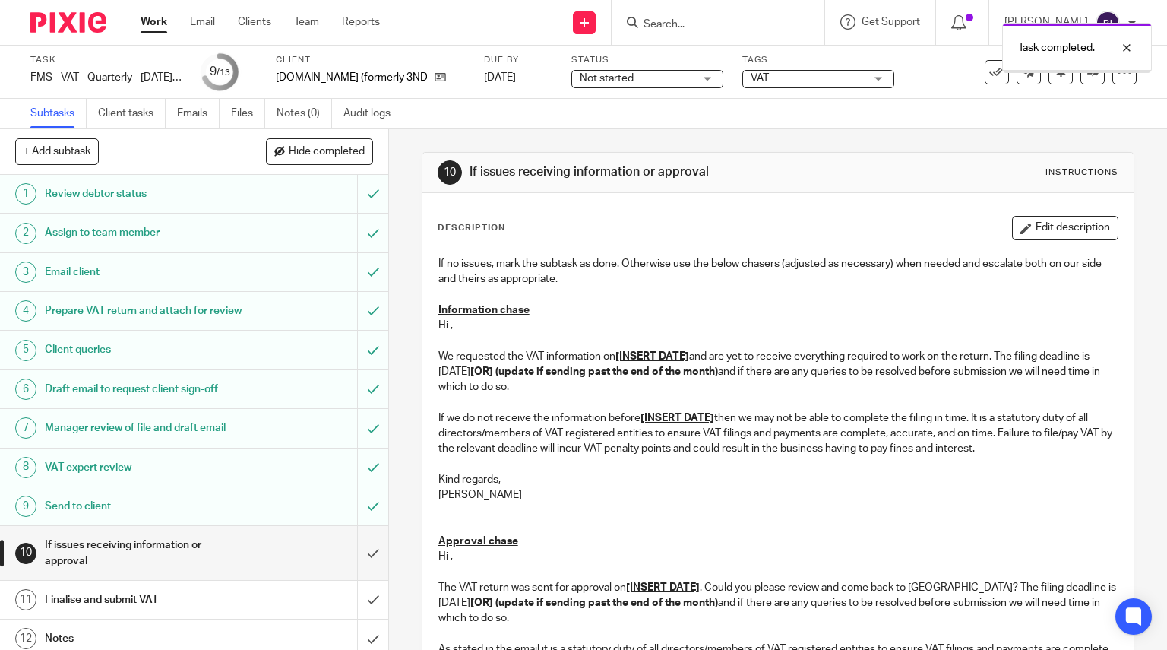
click at [359, 559] on input "submit" at bounding box center [194, 553] width 388 height 54
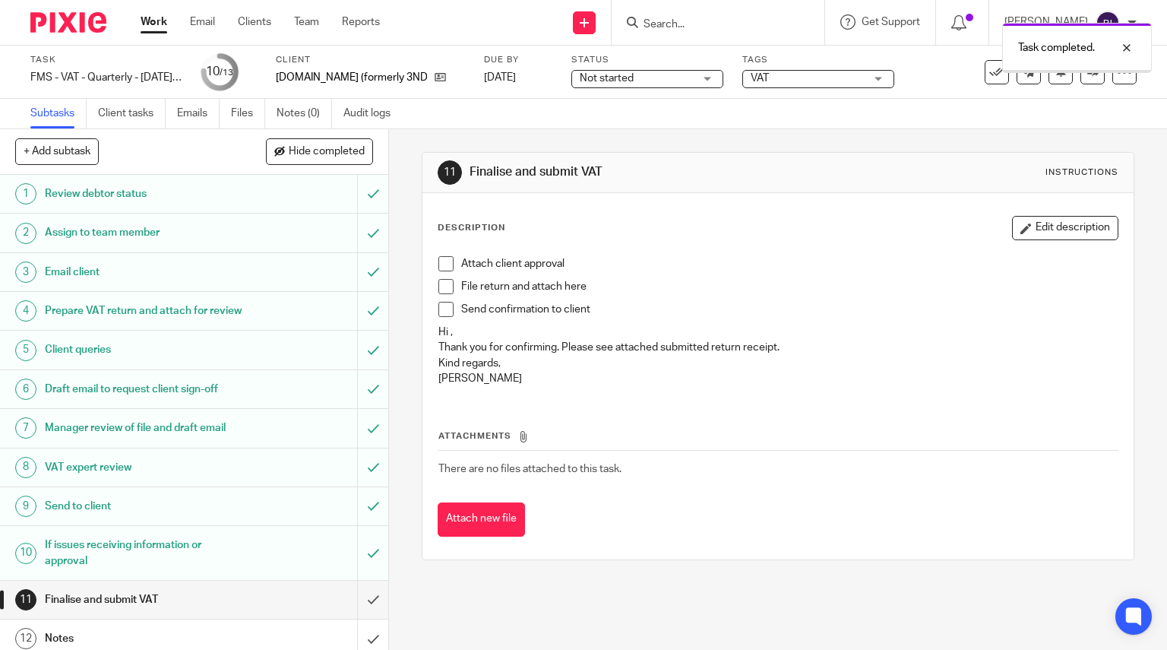
click at [800, 80] on span "VAT" at bounding box center [808, 79] width 114 height 16
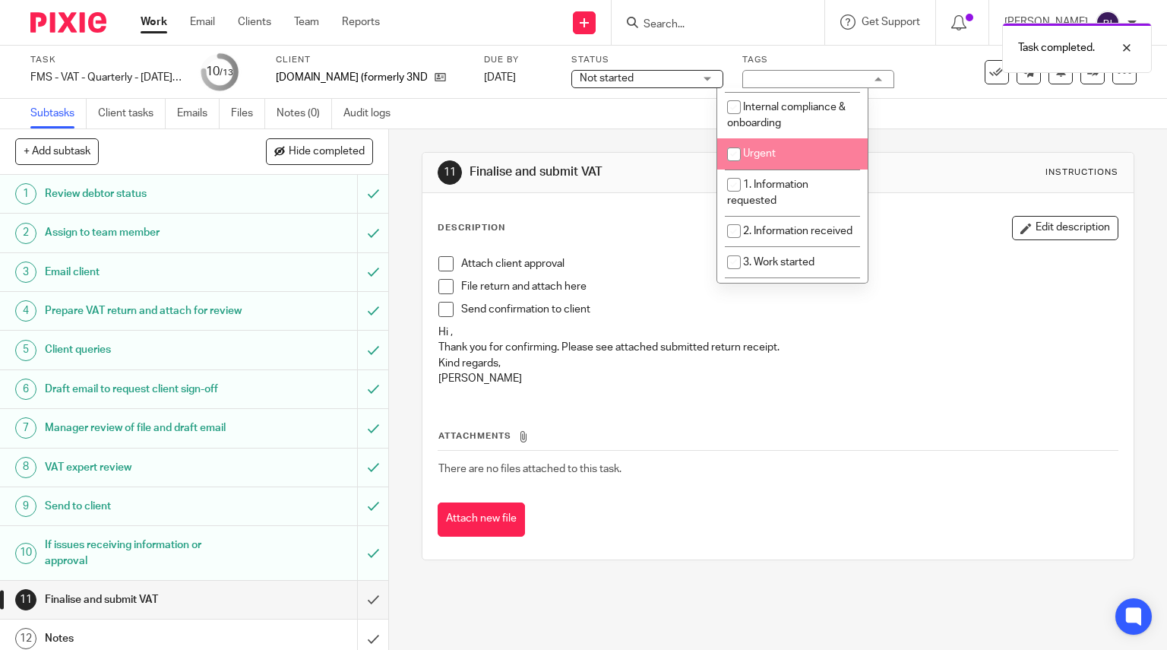
scroll to position [185, 0]
click at [779, 179] on span "1. Information requested" at bounding box center [767, 188] width 81 height 27
checkbox input "true"
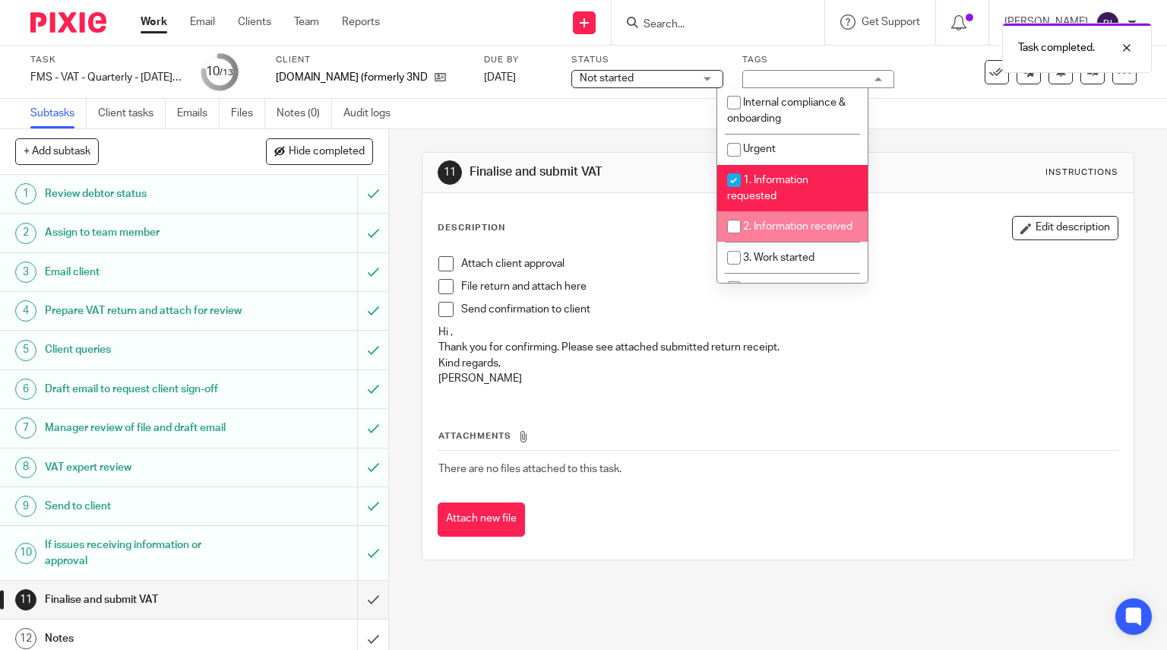
click at [780, 226] on span "2. Information received" at bounding box center [797, 226] width 109 height 11
checkbox input "true"
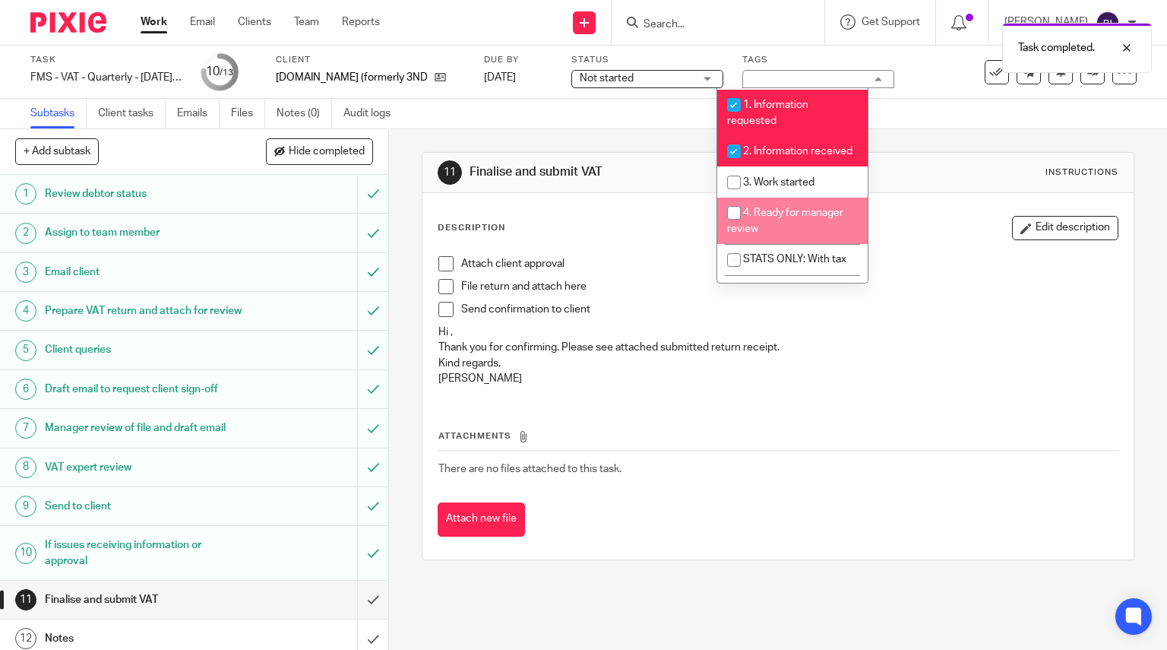
scroll to position [265, 0]
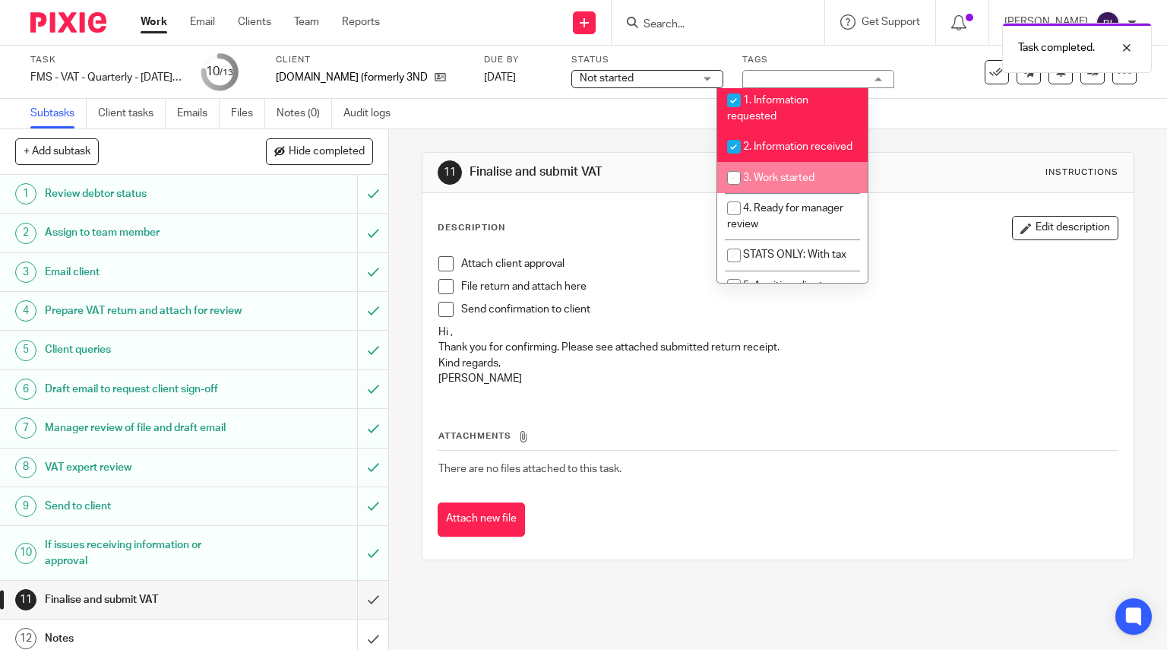
click at [788, 183] on span "3. Work started" at bounding box center [778, 177] width 71 height 11
checkbox input "true"
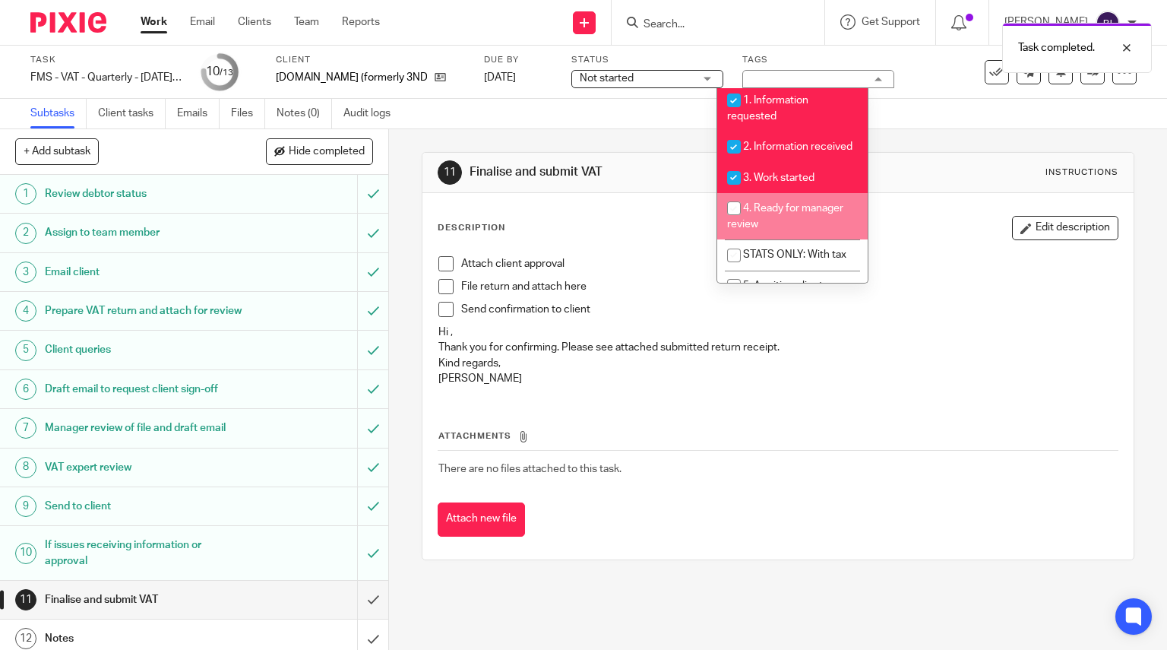
click at [785, 225] on span "4. Ready for manager review" at bounding box center [785, 216] width 116 height 27
checkbox input "true"
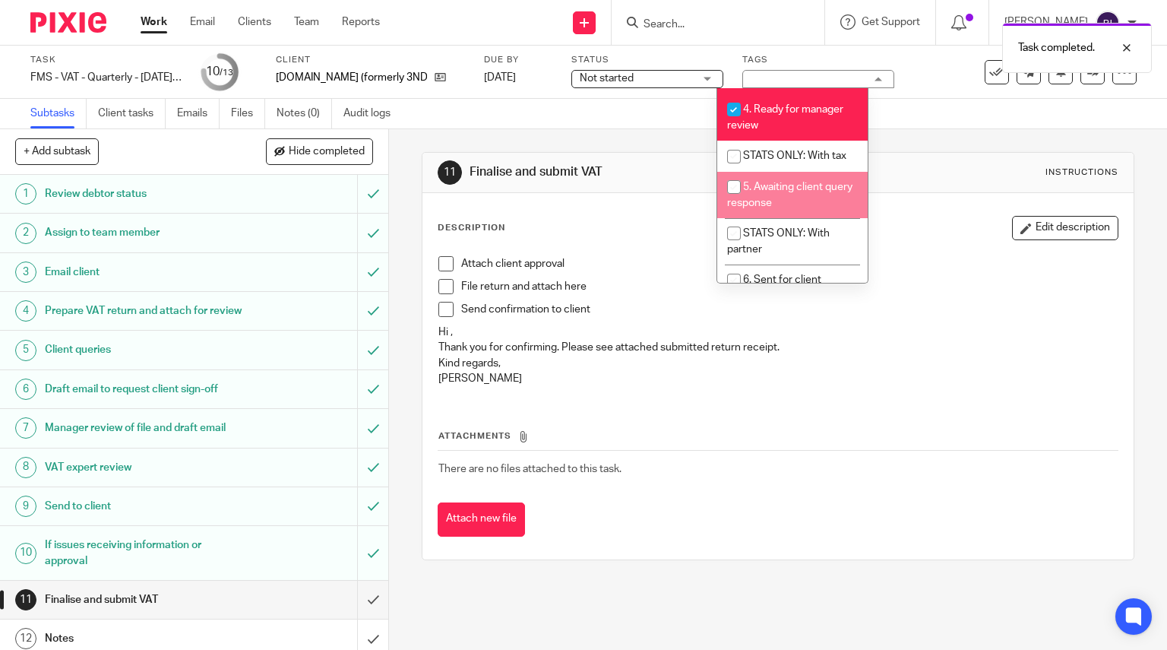
click at [785, 218] on li "5. Awaiting client query response" at bounding box center [792, 195] width 150 height 46
checkbox input "true"
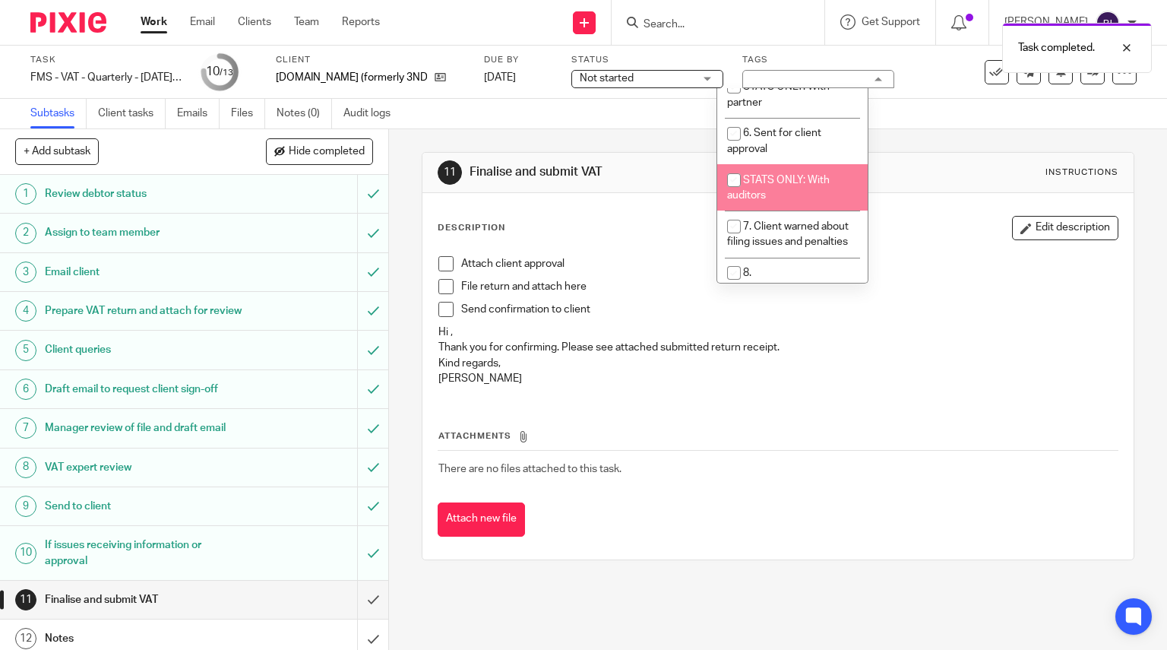
scroll to position [520, 0]
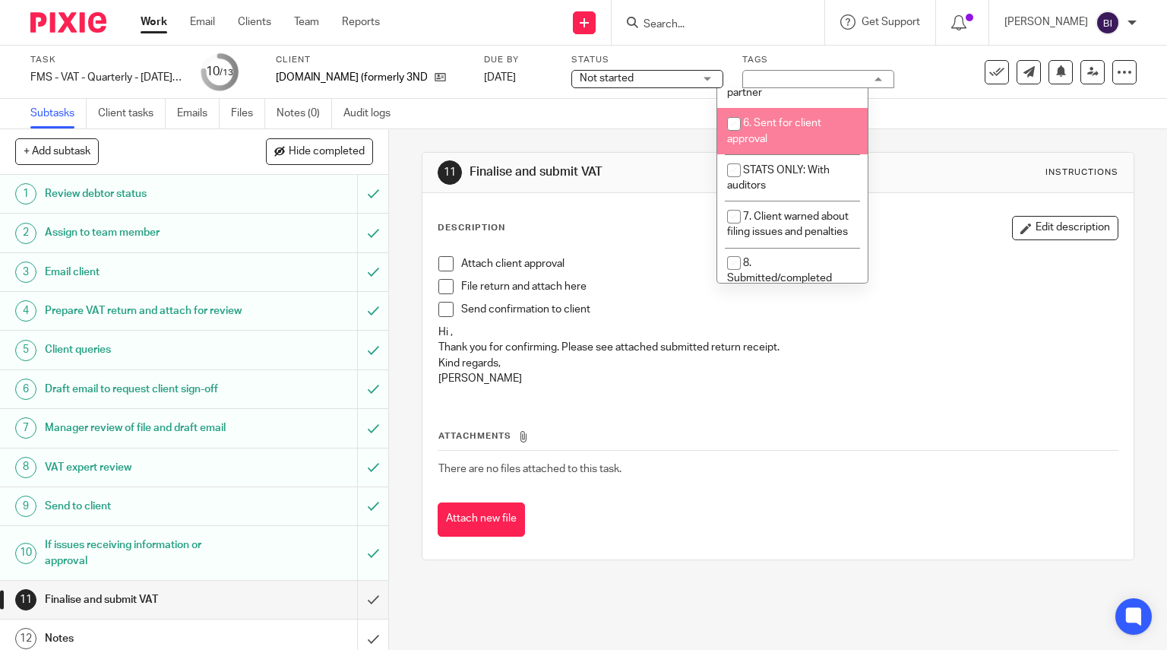
click at [790, 154] on li "6. Sent for client approval" at bounding box center [792, 131] width 150 height 46
checkbox input "true"
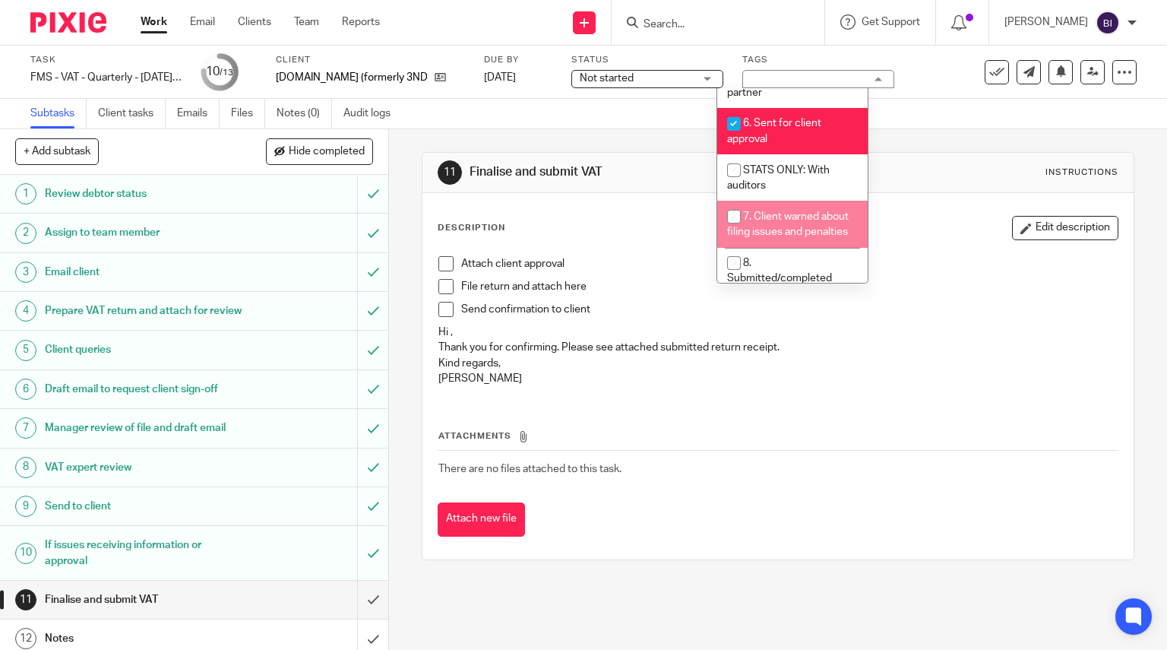
click at [797, 236] on span "7. Client warned about filing issues and penalties" at bounding box center [788, 224] width 122 height 27
checkbox input "false"
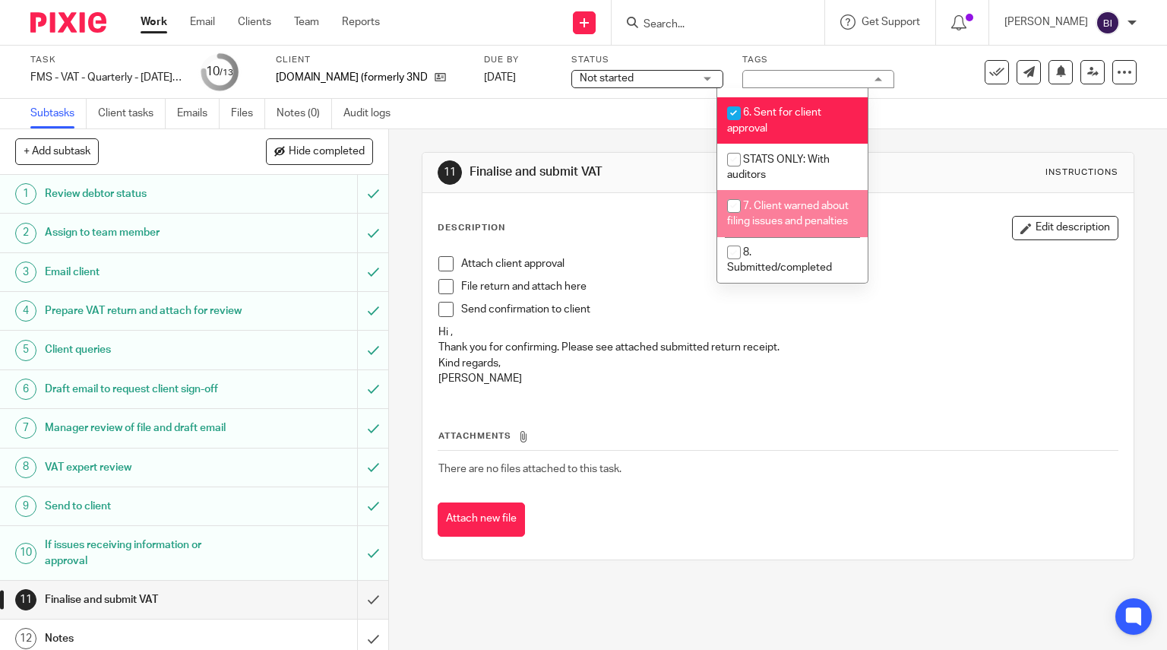
click at [92, 23] on img at bounding box center [68, 22] width 76 height 21
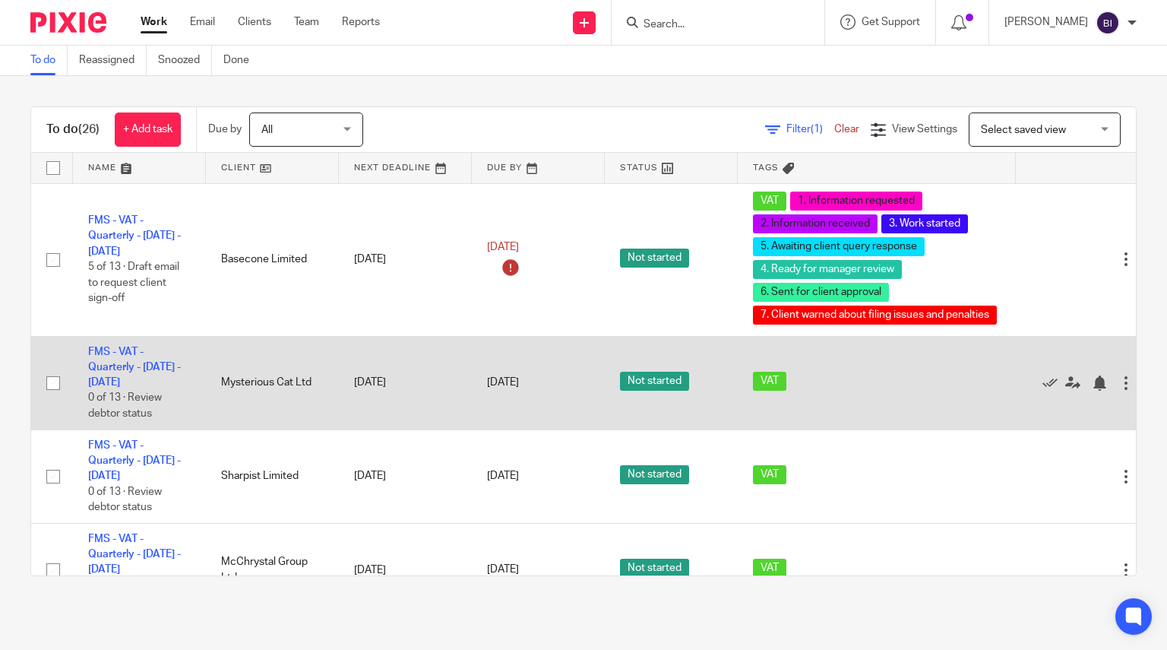
click at [52, 385] on input "checkbox" at bounding box center [53, 382] width 29 height 29
checkbox input "true"
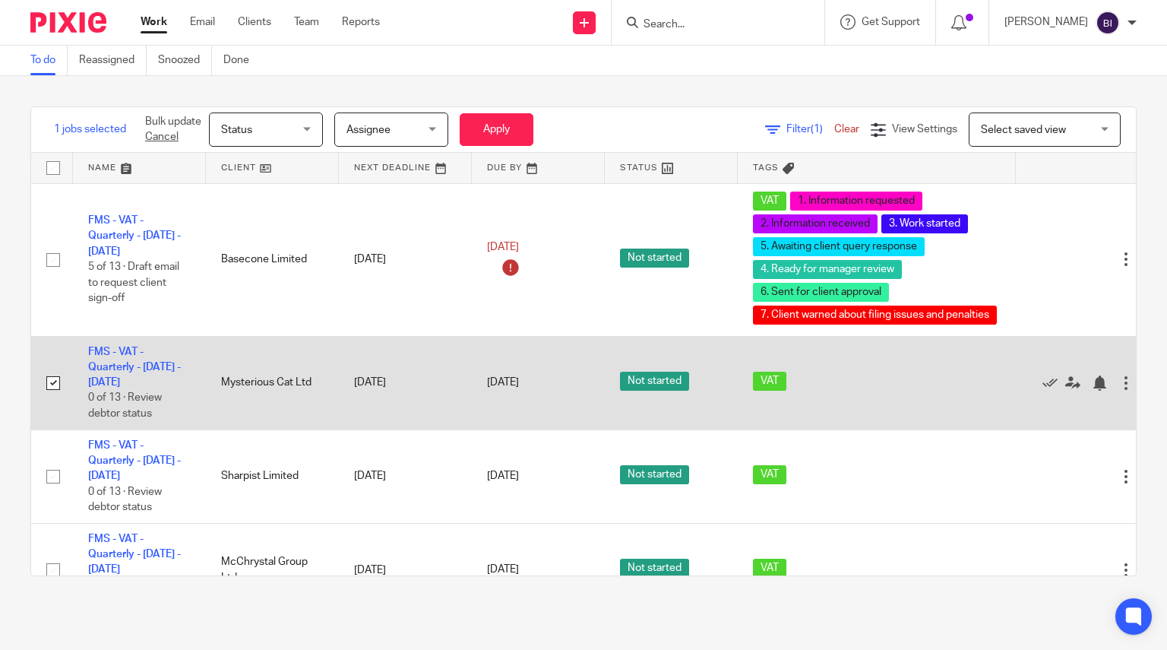
scroll to position [0, 50]
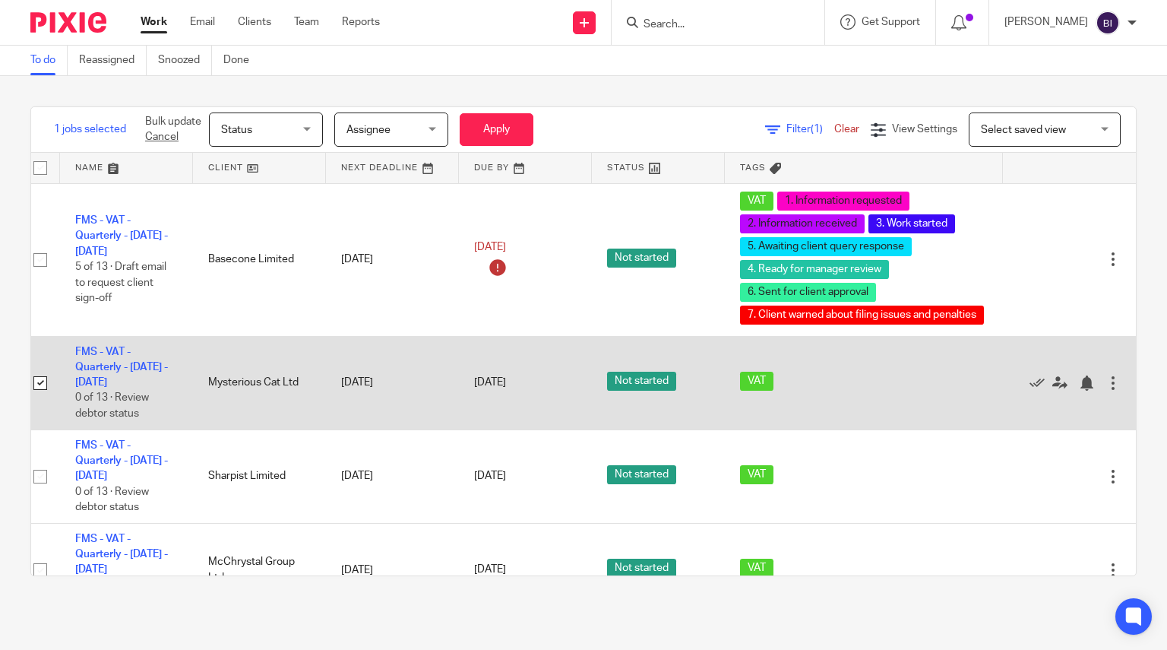
click at [1105, 381] on div at bounding box center [1112, 382] width 15 height 15
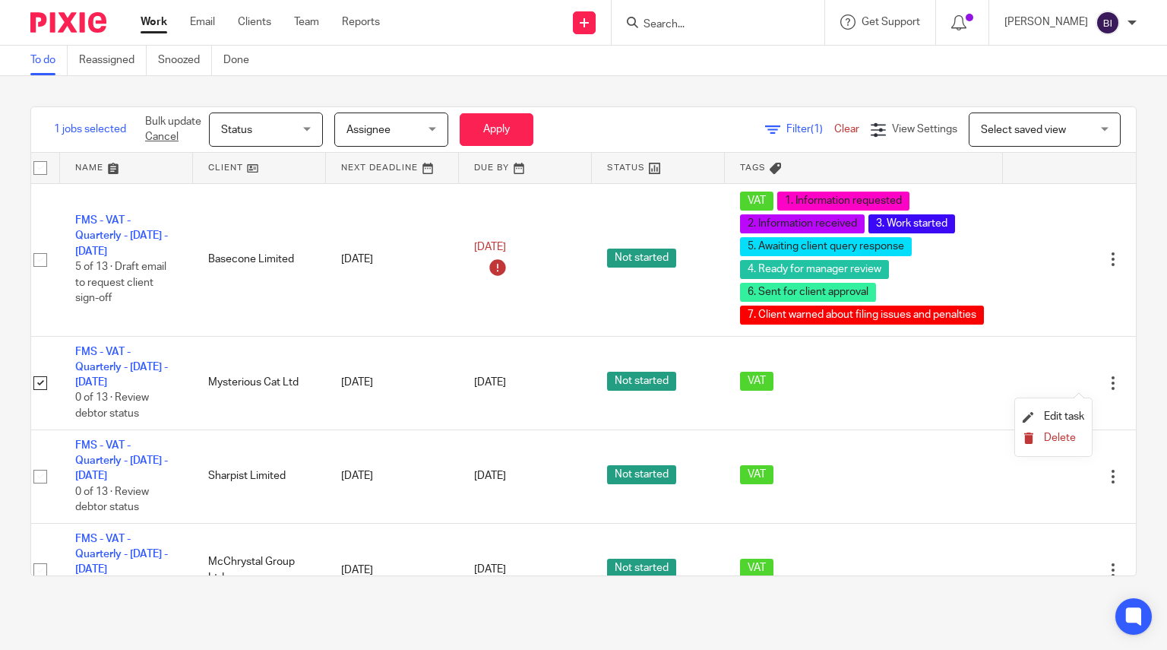
click at [1059, 438] on span "Delete" at bounding box center [1060, 437] width 32 height 11
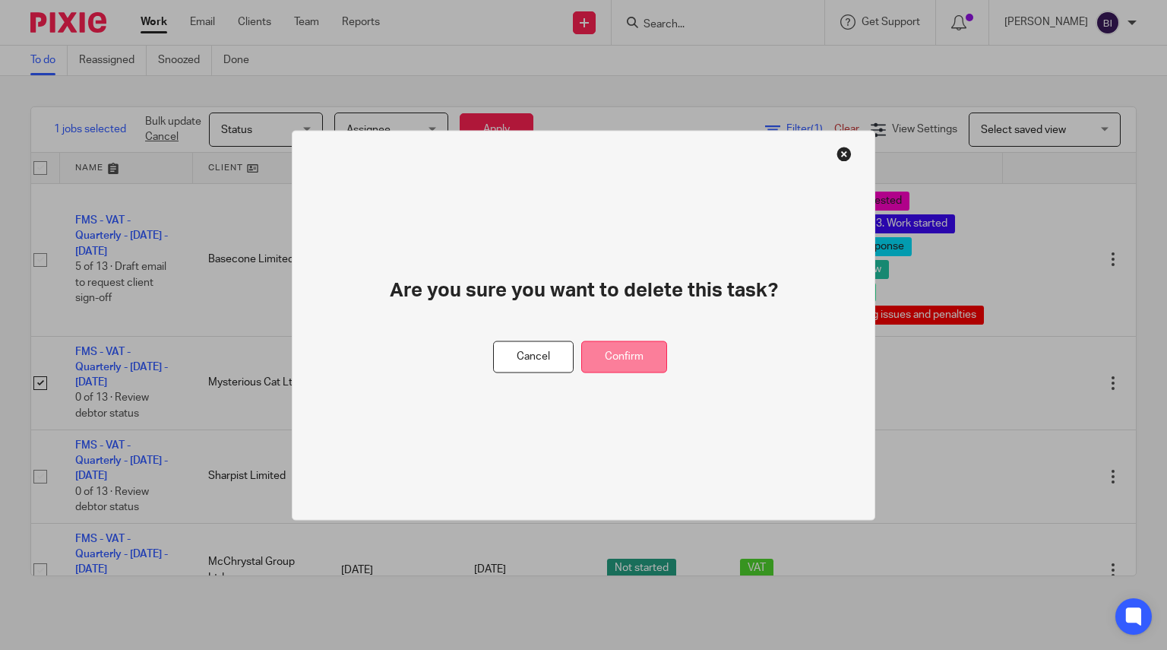
click at [650, 363] on button "Confirm" at bounding box center [624, 356] width 86 height 33
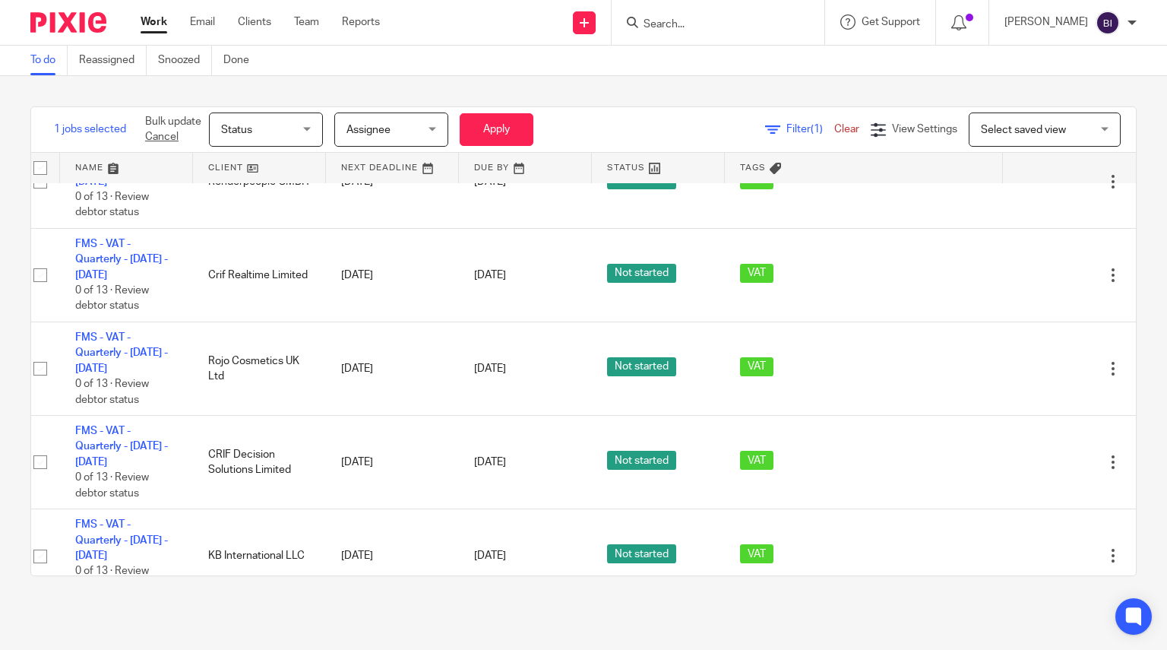
scroll to position [712, 50]
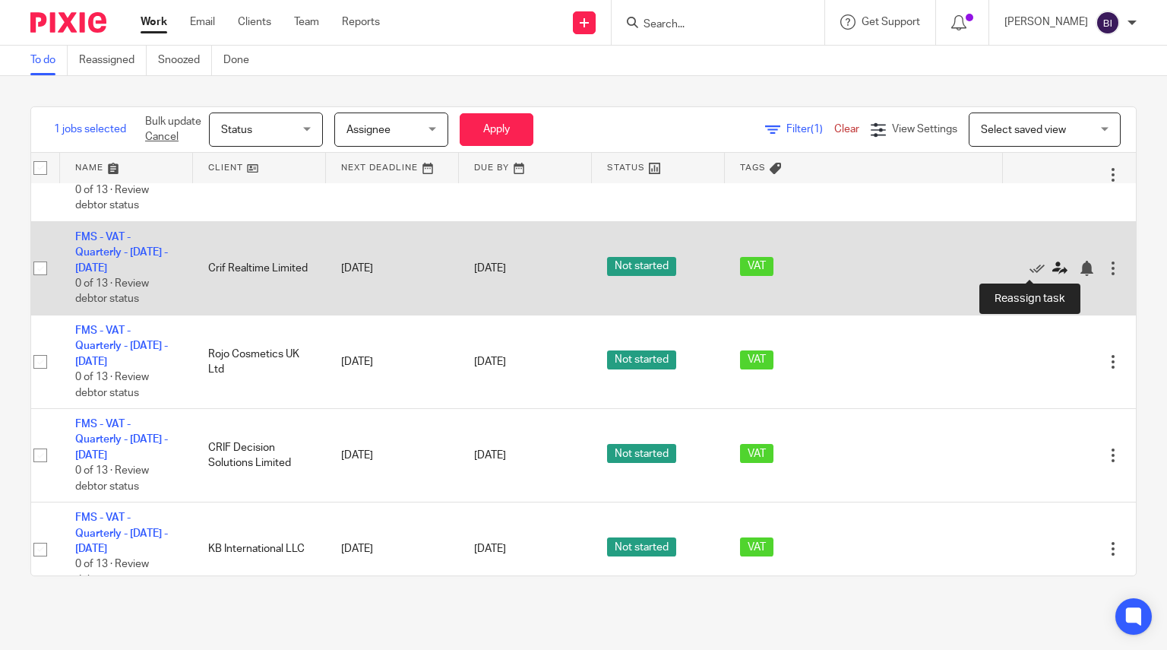
click at [1052, 270] on icon at bounding box center [1059, 268] width 15 height 15
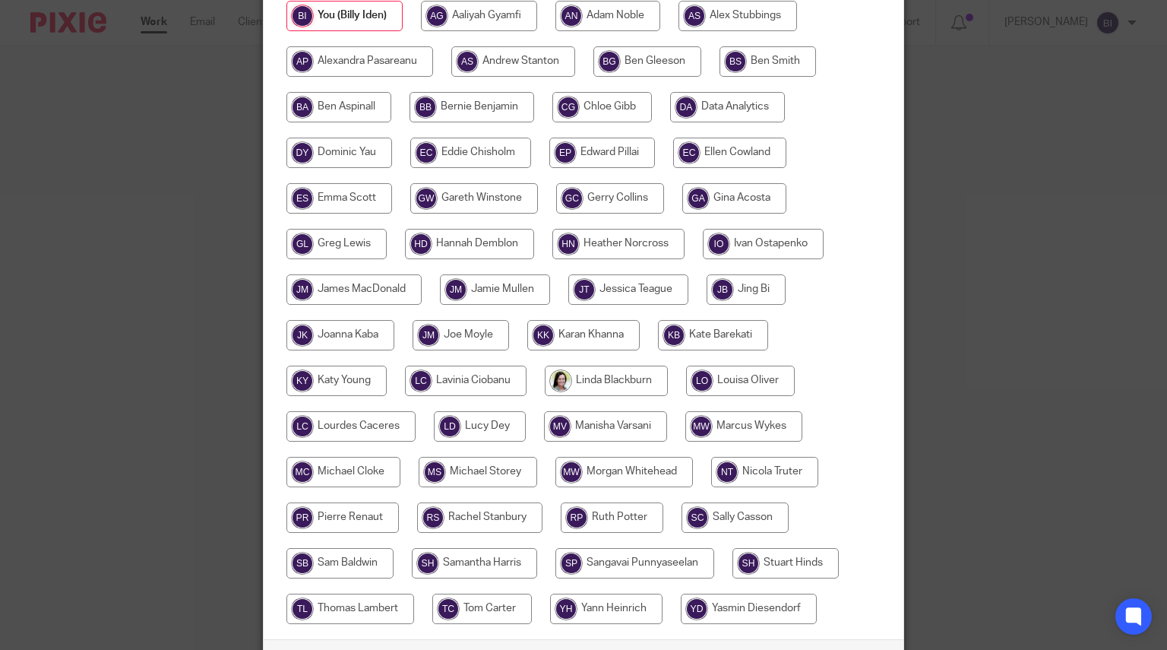
scroll to position [419, 0]
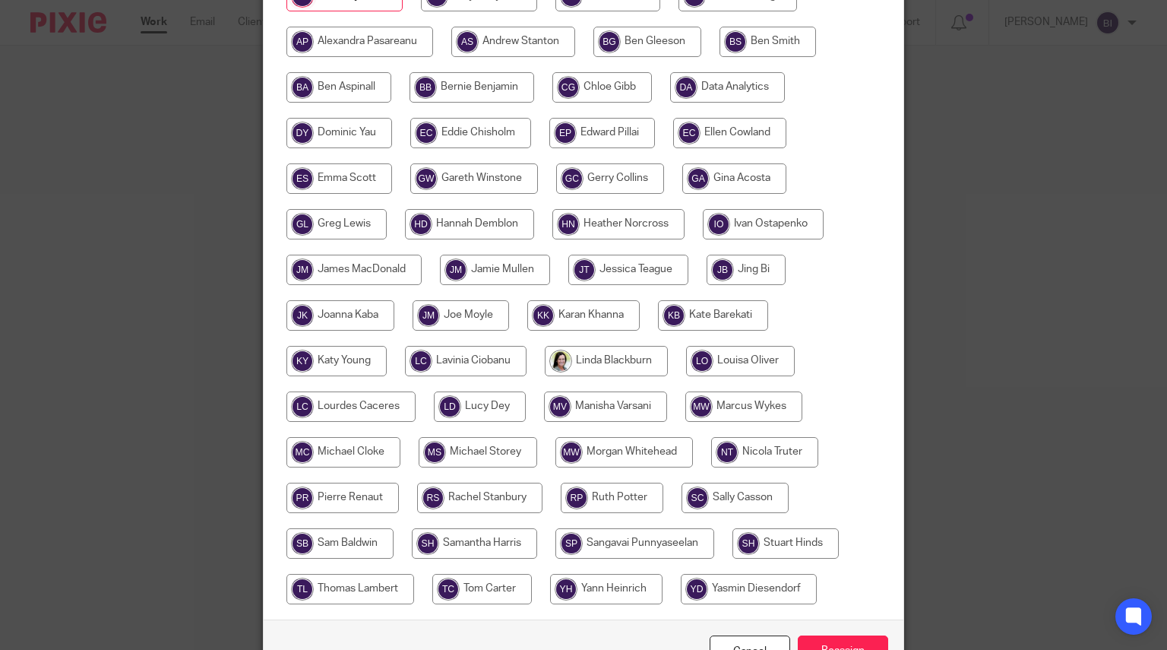
click at [375, 391] on input "radio" at bounding box center [350, 406] width 129 height 30
radio input "true"
click at [854, 638] on input "Reassign" at bounding box center [843, 651] width 90 height 33
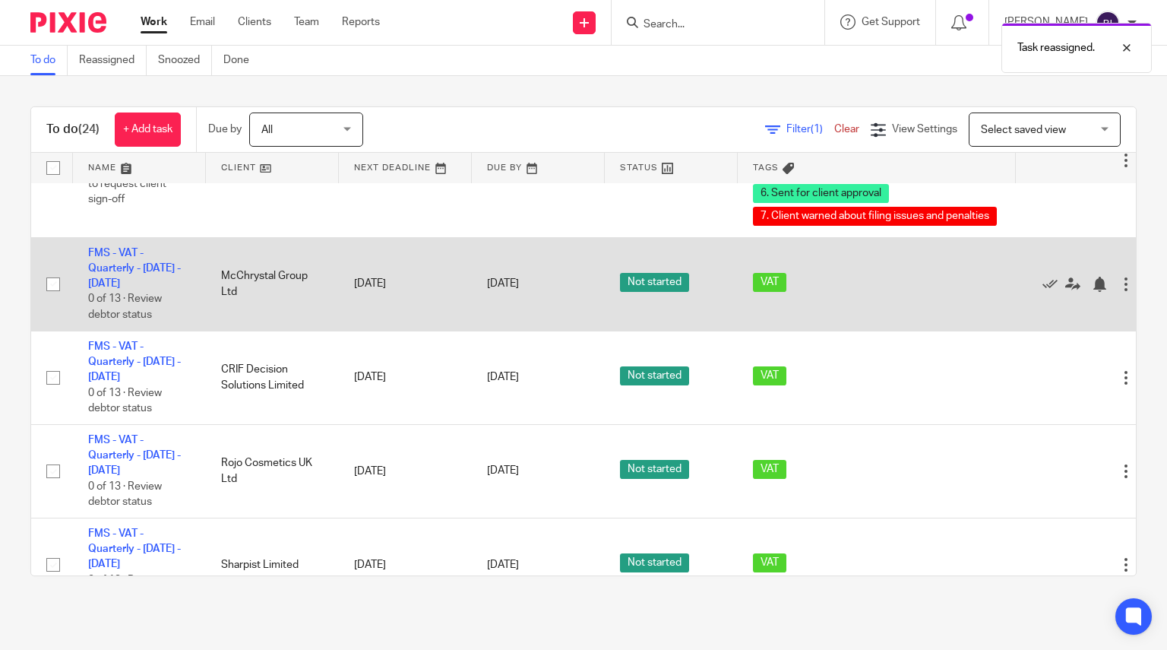
scroll to position [109, 0]
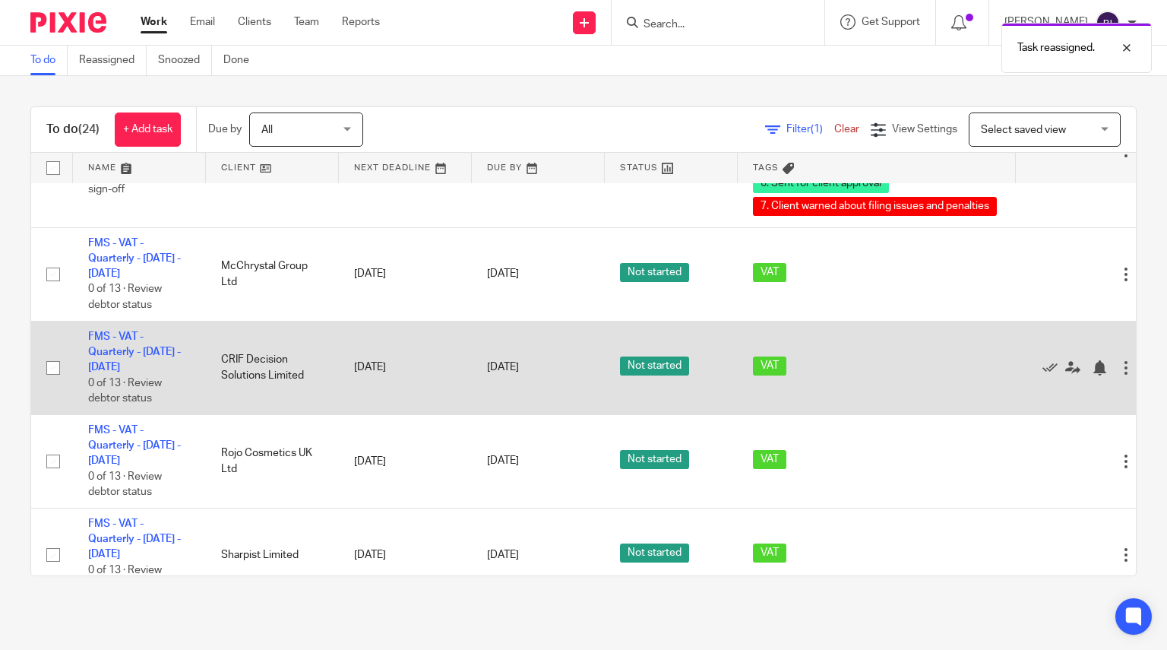
click at [52, 362] on input "checkbox" at bounding box center [53, 367] width 29 height 29
checkbox input "true"
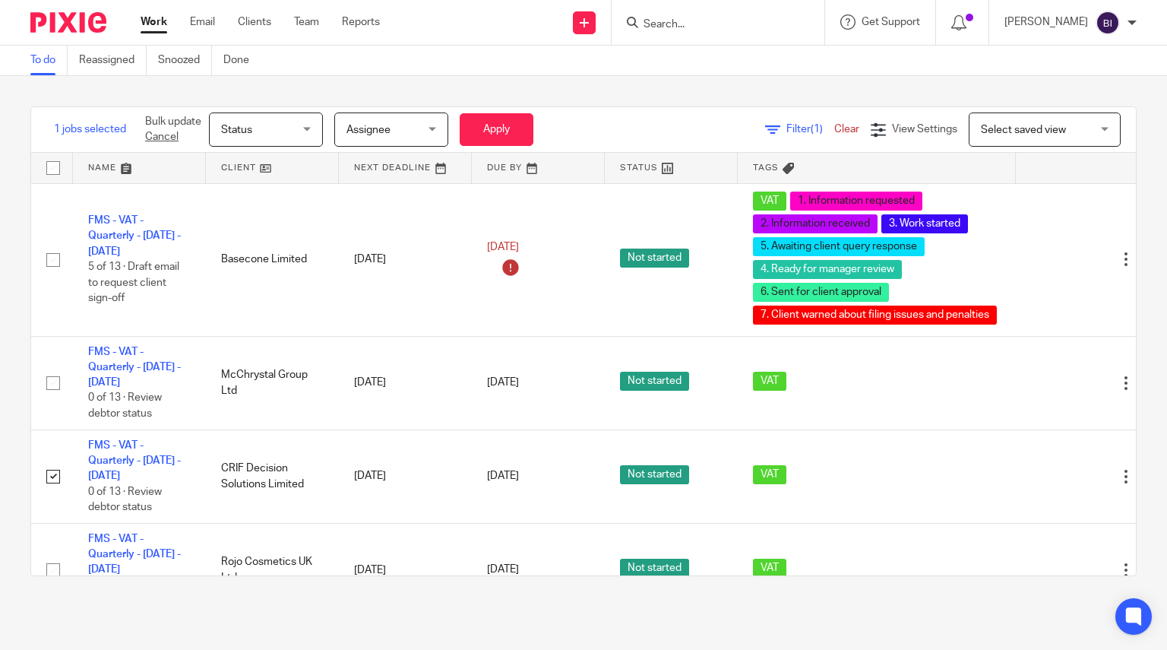
scroll to position [100, 0]
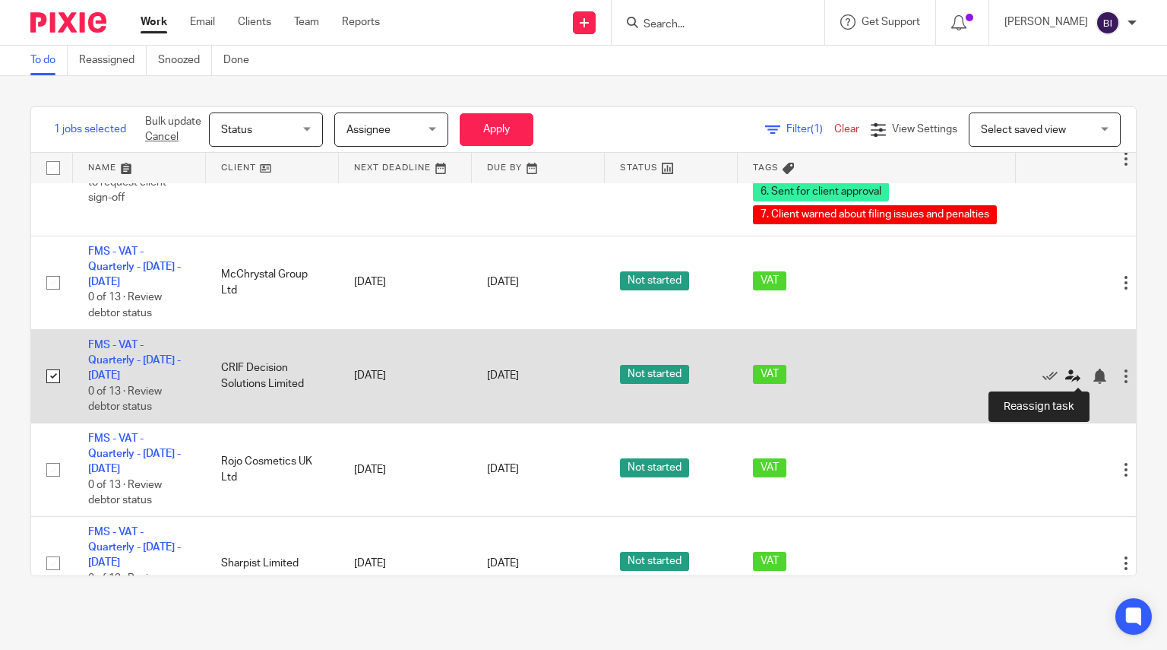
click at [1073, 373] on icon at bounding box center [1072, 375] width 15 height 15
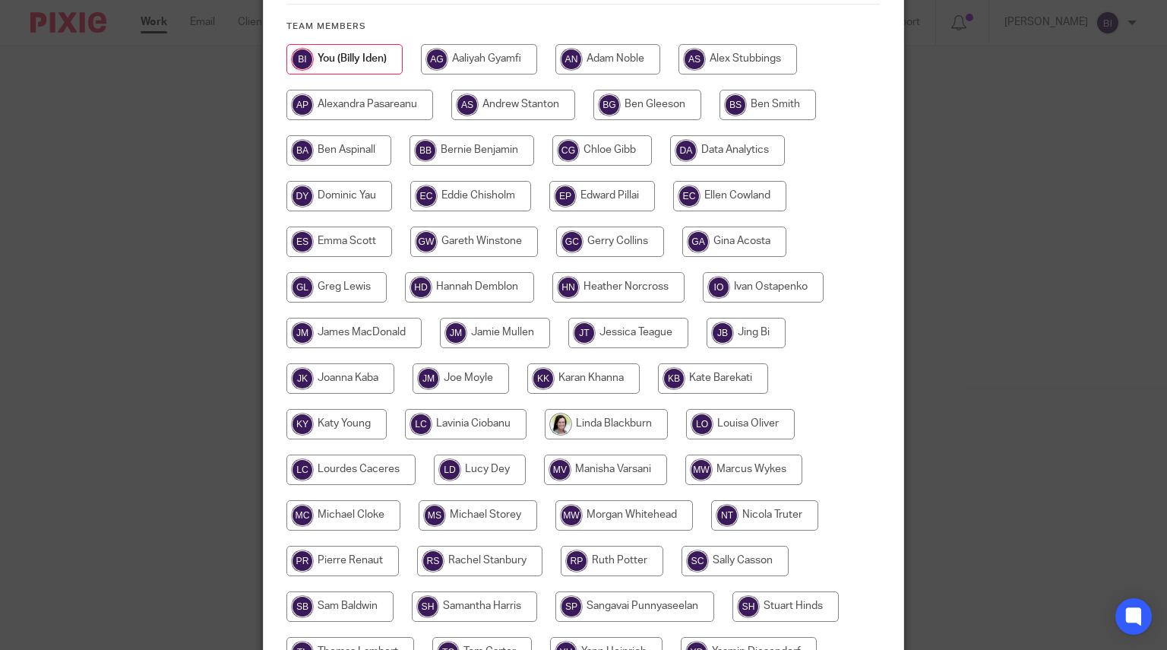
scroll to position [357, 0]
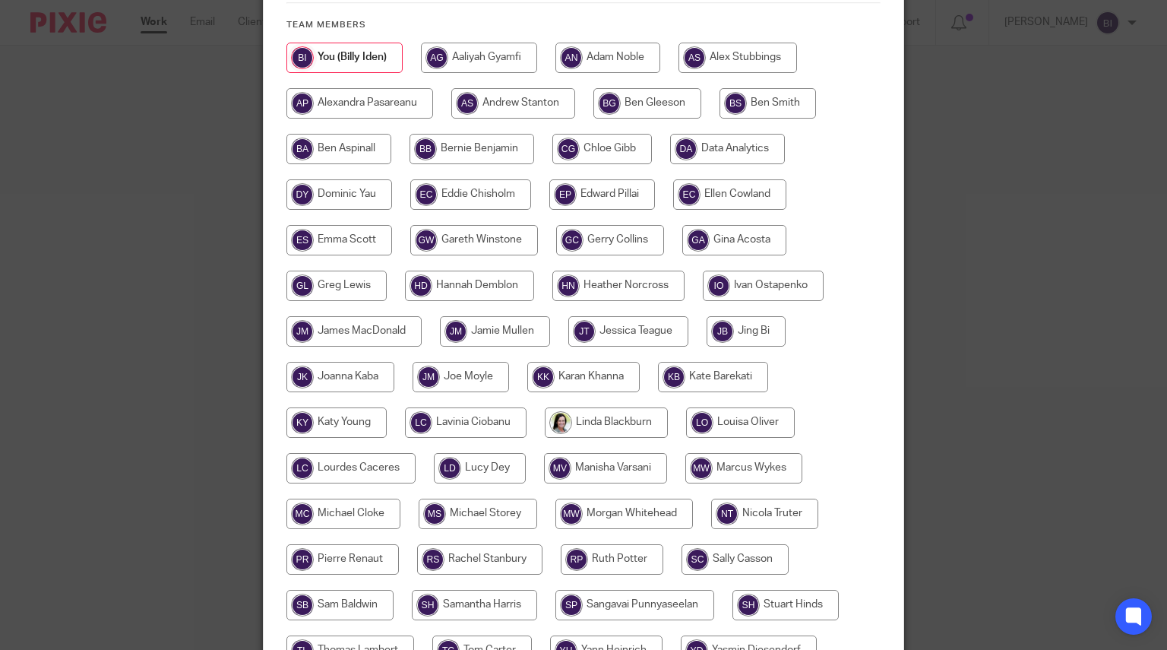
click at [384, 454] on input "radio" at bounding box center [350, 468] width 129 height 30
radio input "true"
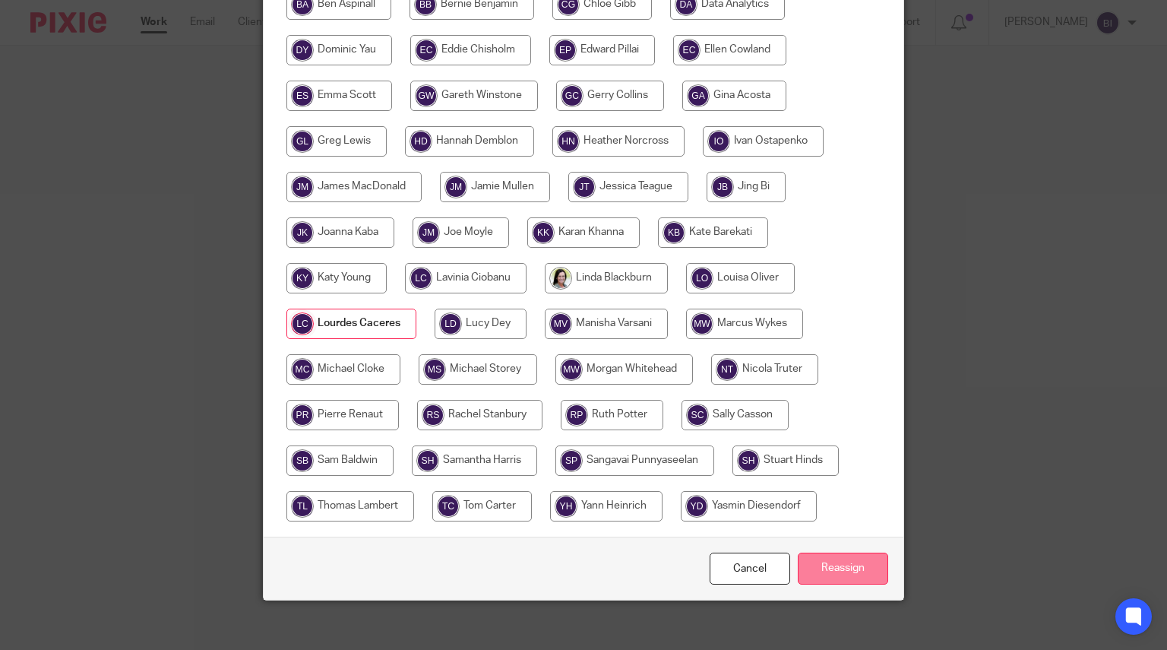
click at [844, 554] on input "Reassign" at bounding box center [843, 568] width 90 height 33
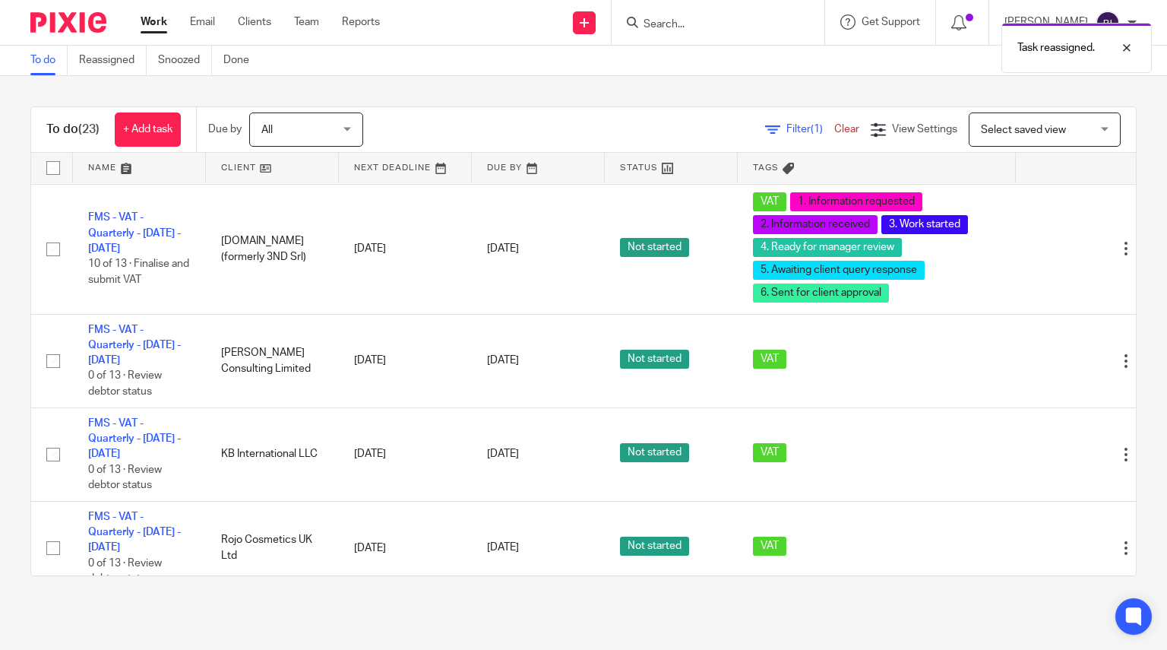
scroll to position [180, 0]
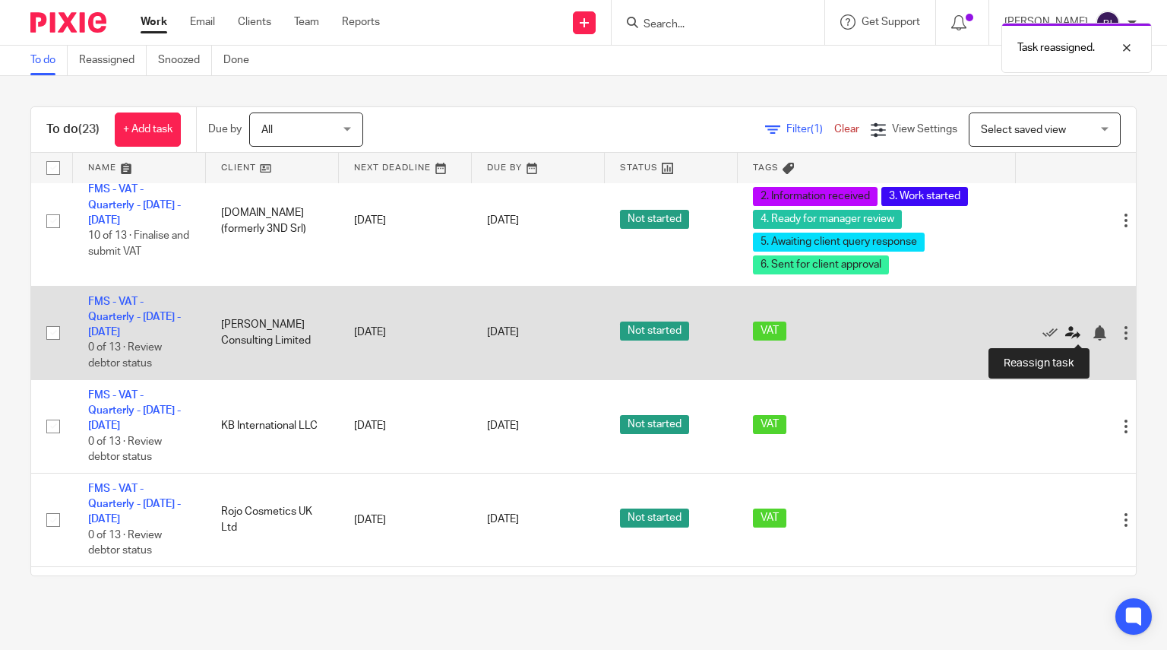
click at [1074, 331] on icon at bounding box center [1072, 332] width 15 height 15
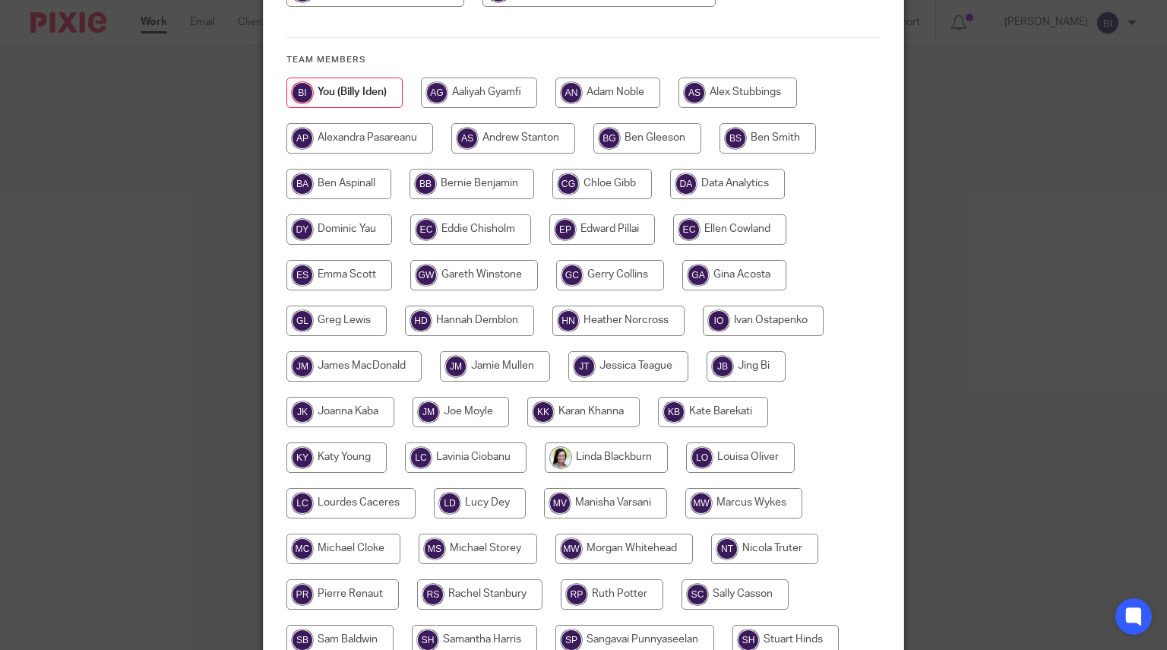
scroll to position [359, 0]
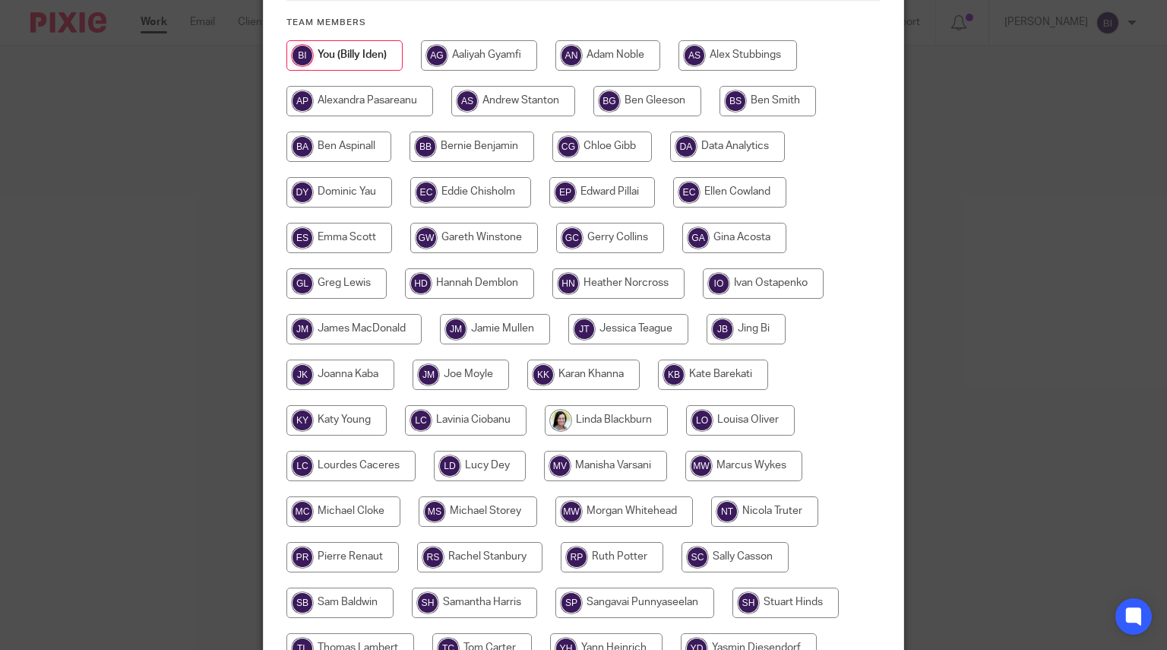
click at [978, 323] on div "Reassign task Task Client Due by Current subtask FMS - VAT - Quarterly - [DATE]…" at bounding box center [583, 325] width 1167 height 650
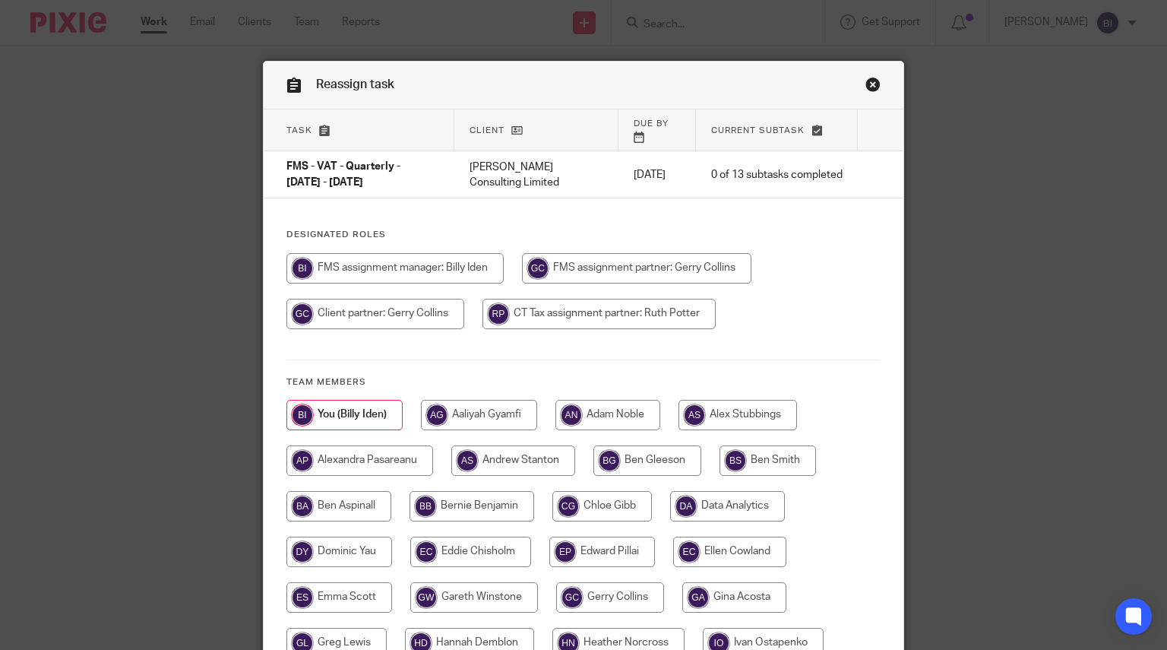
click at [871, 77] on link "Close this dialog window" at bounding box center [872, 87] width 15 height 21
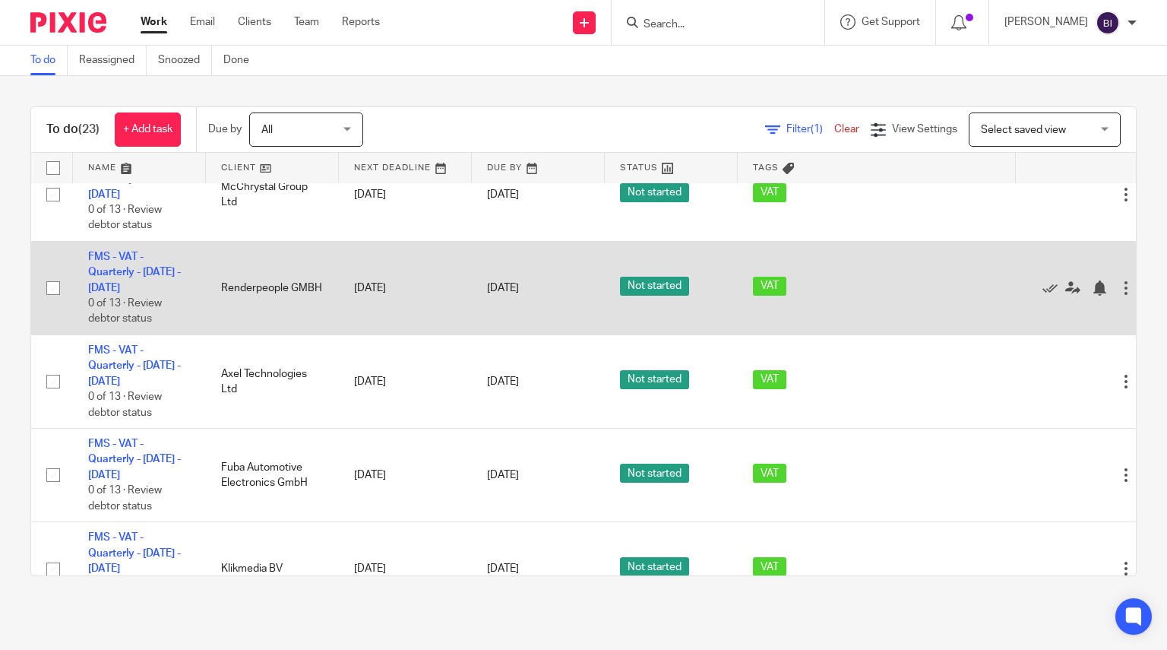
scroll to position [713, 0]
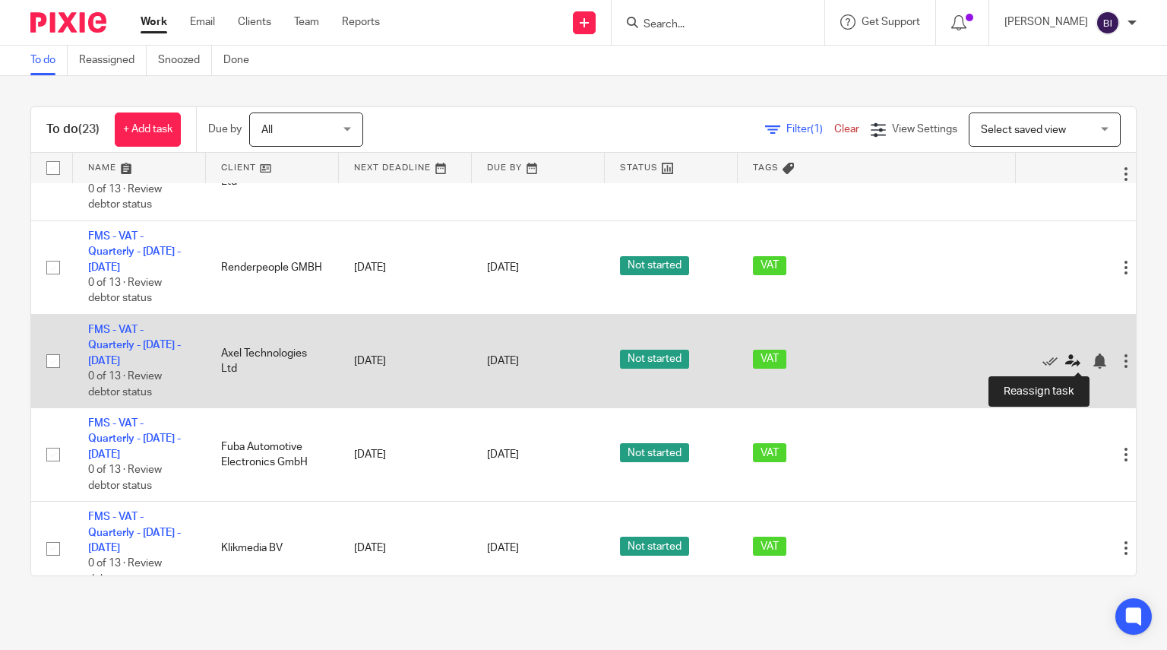
click at [1075, 362] on icon at bounding box center [1072, 360] width 15 height 15
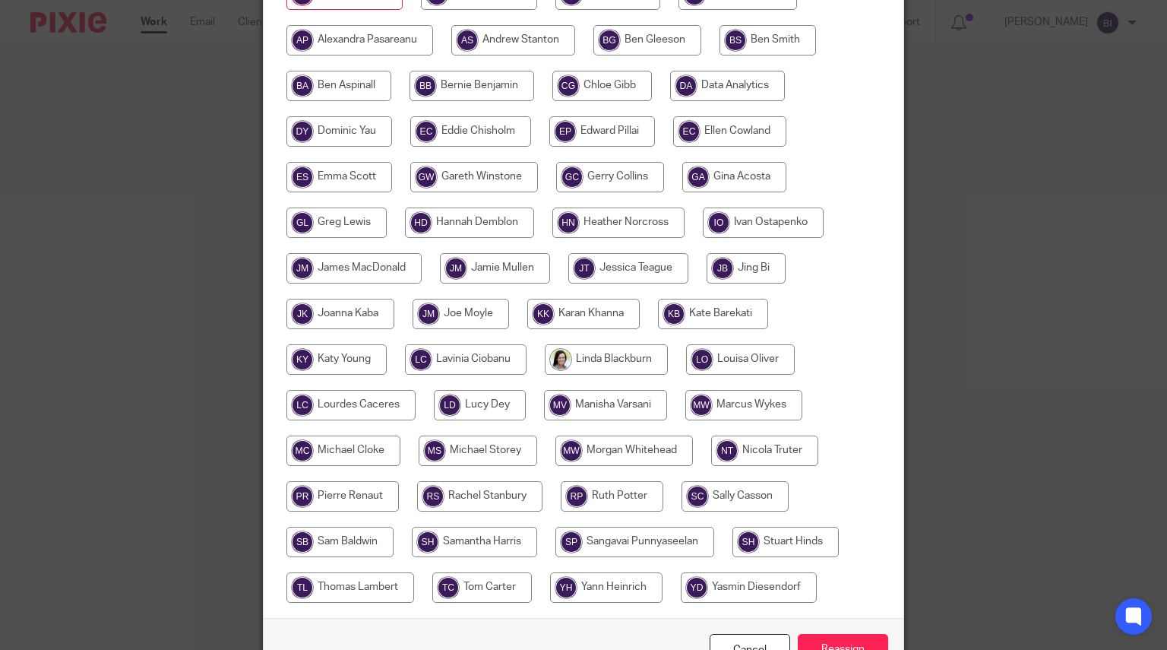
scroll to position [426, 0]
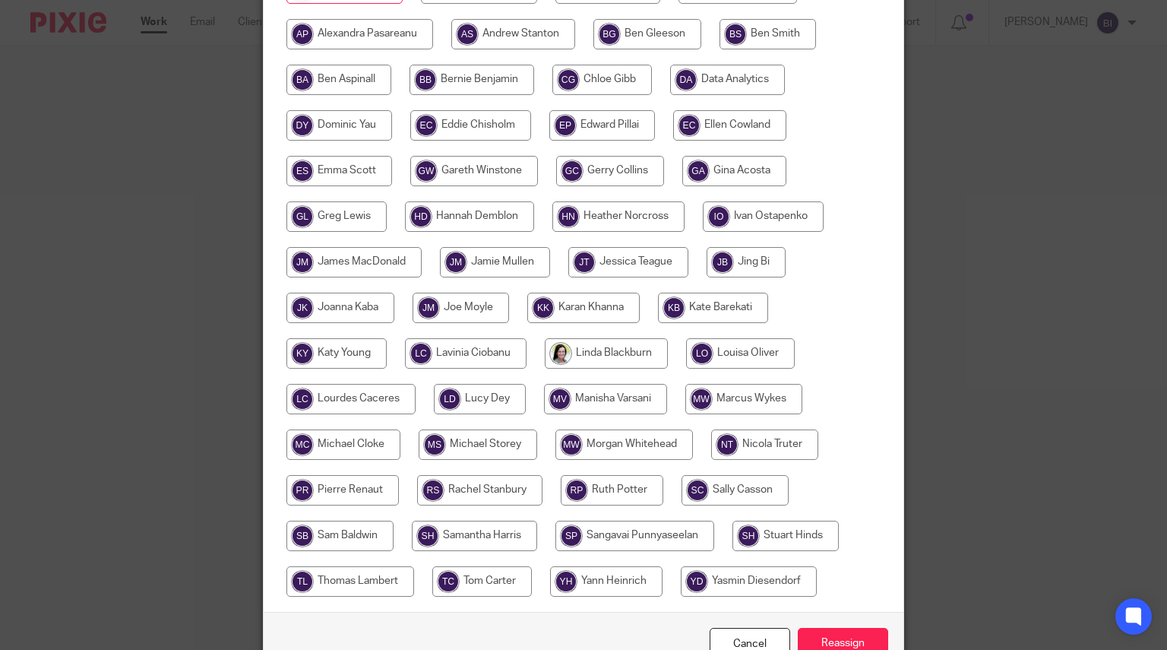
click at [492, 338] on input "radio" at bounding box center [466, 353] width 122 height 30
radio input "true"
click at [843, 628] on input "Reassign" at bounding box center [843, 643] width 90 height 33
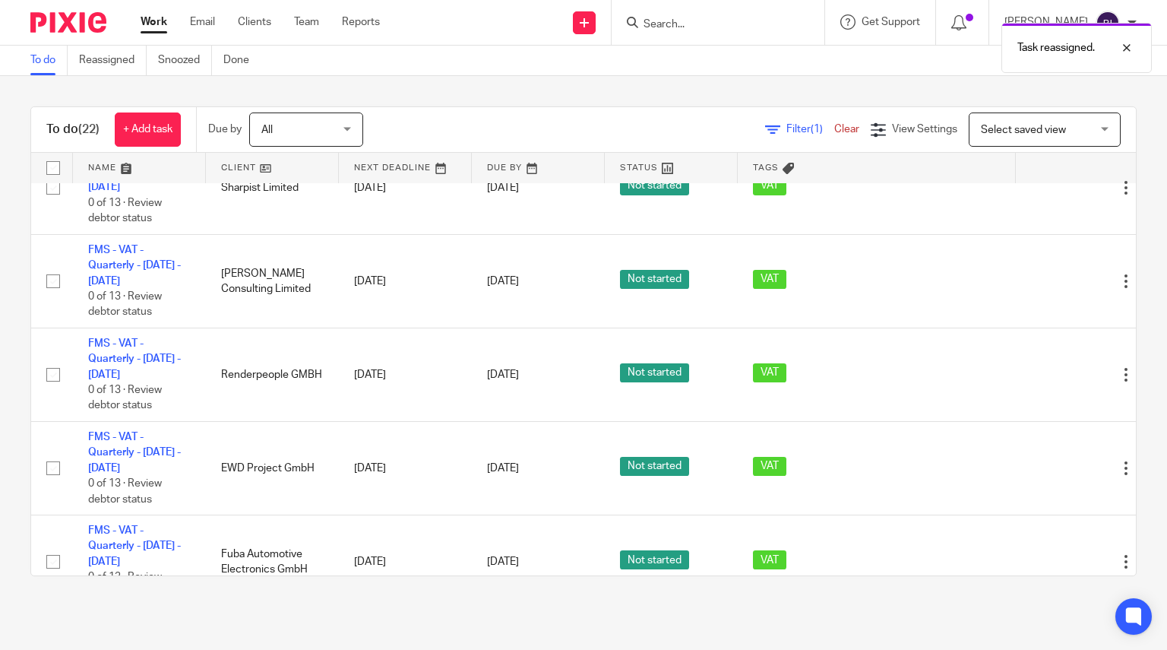
scroll to position [637, 0]
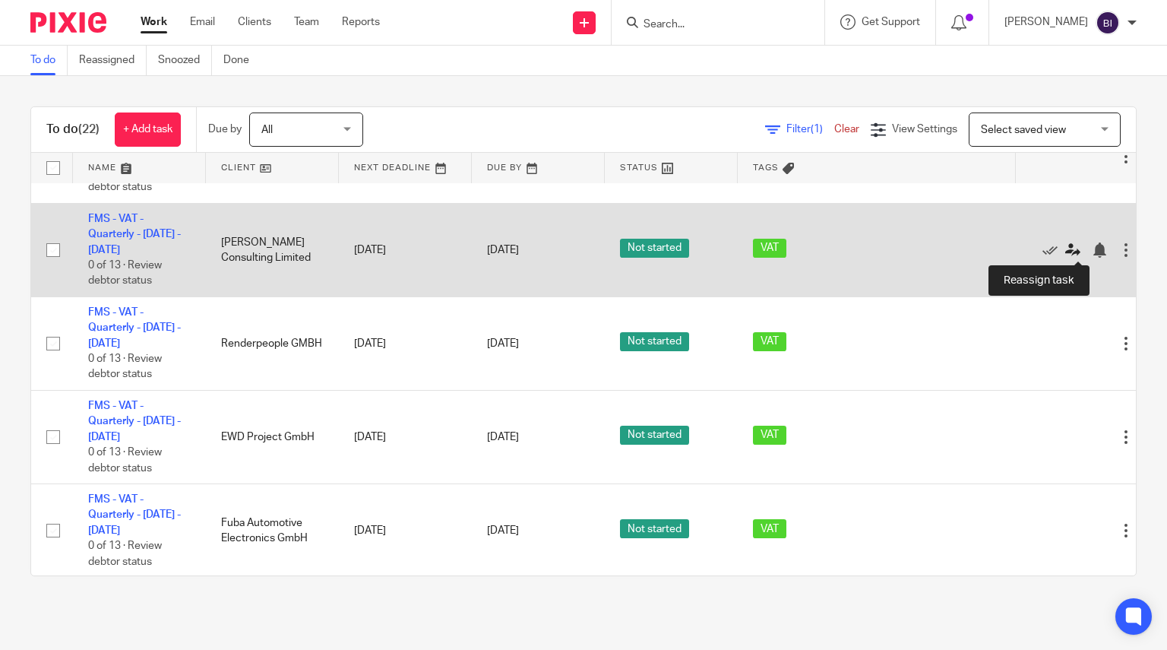
click at [1074, 251] on icon at bounding box center [1072, 249] width 15 height 15
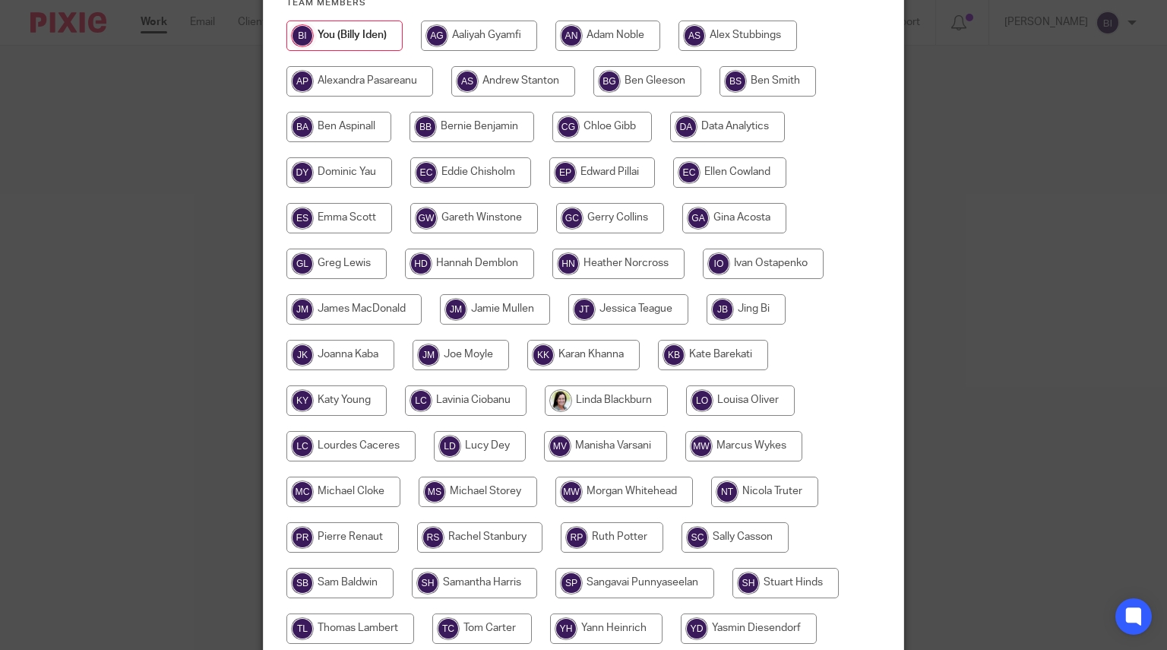
scroll to position [377, 0]
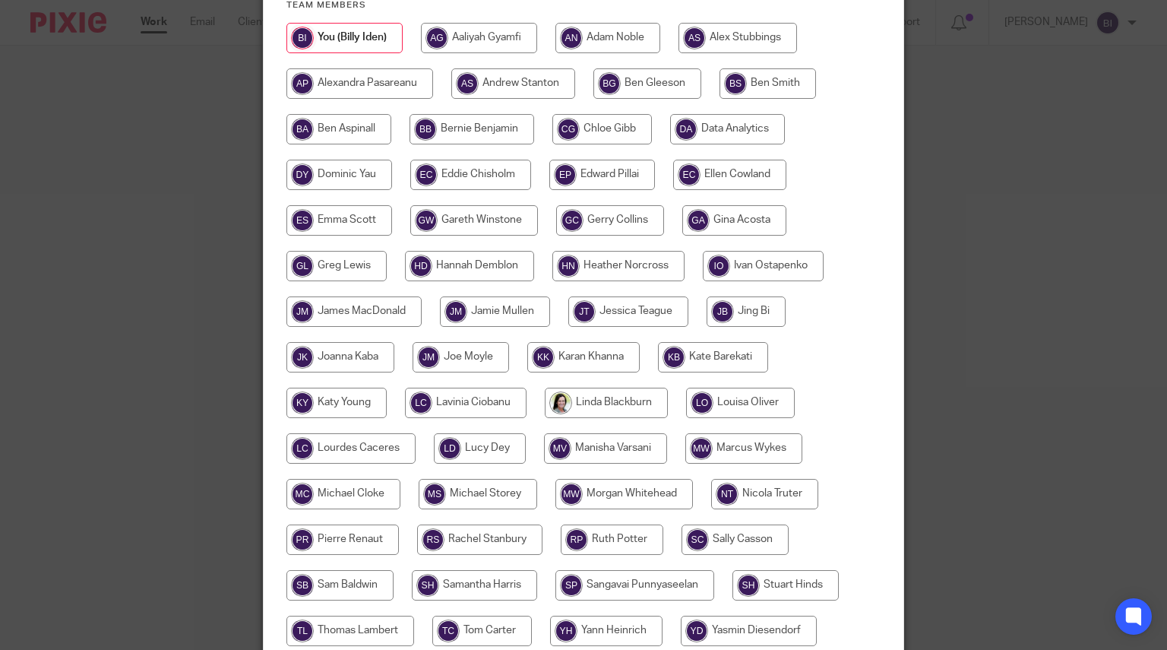
click at [548, 346] on input "radio" at bounding box center [583, 357] width 112 height 30
radio input "true"
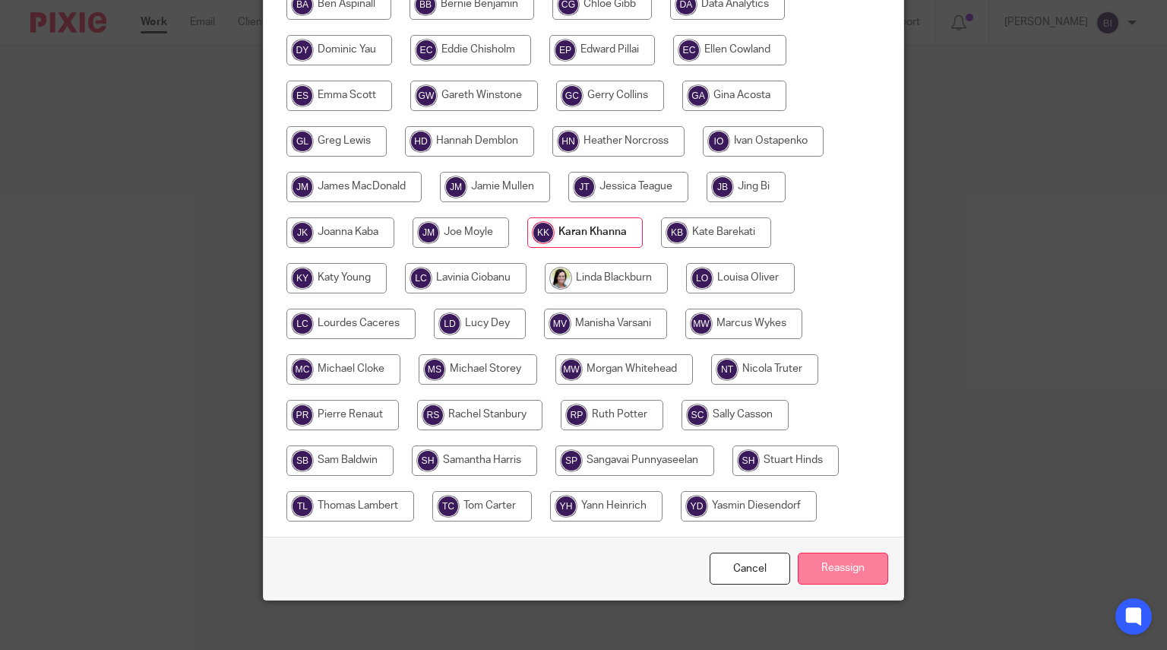
click at [838, 558] on input "Reassign" at bounding box center [843, 568] width 90 height 33
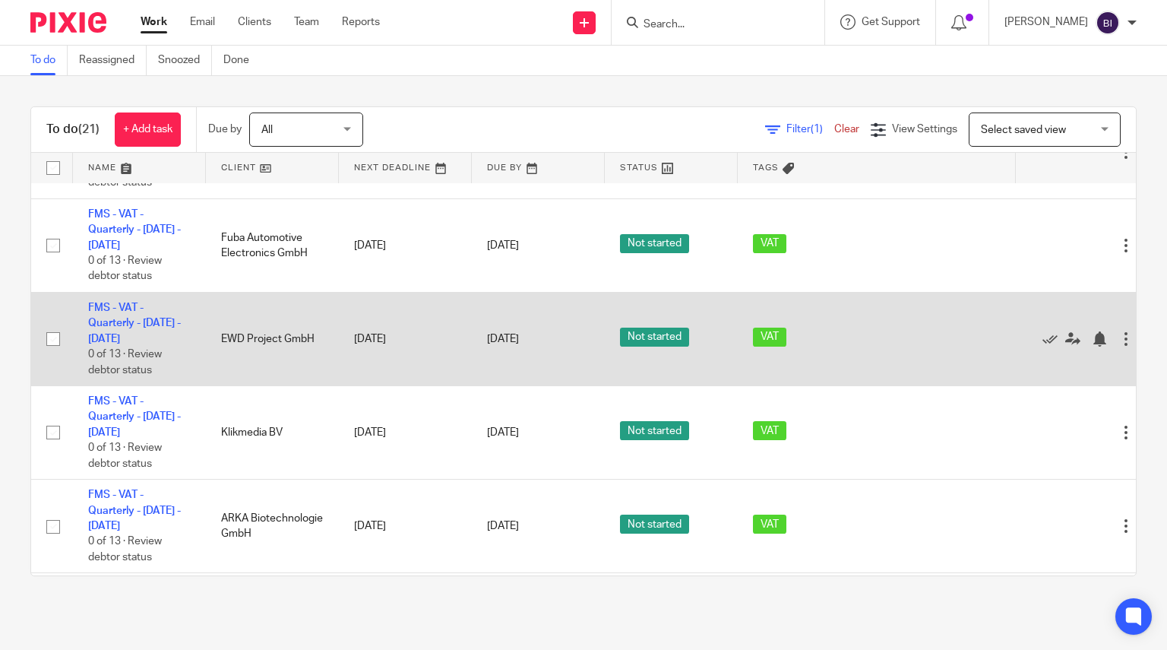
scroll to position [735, 50]
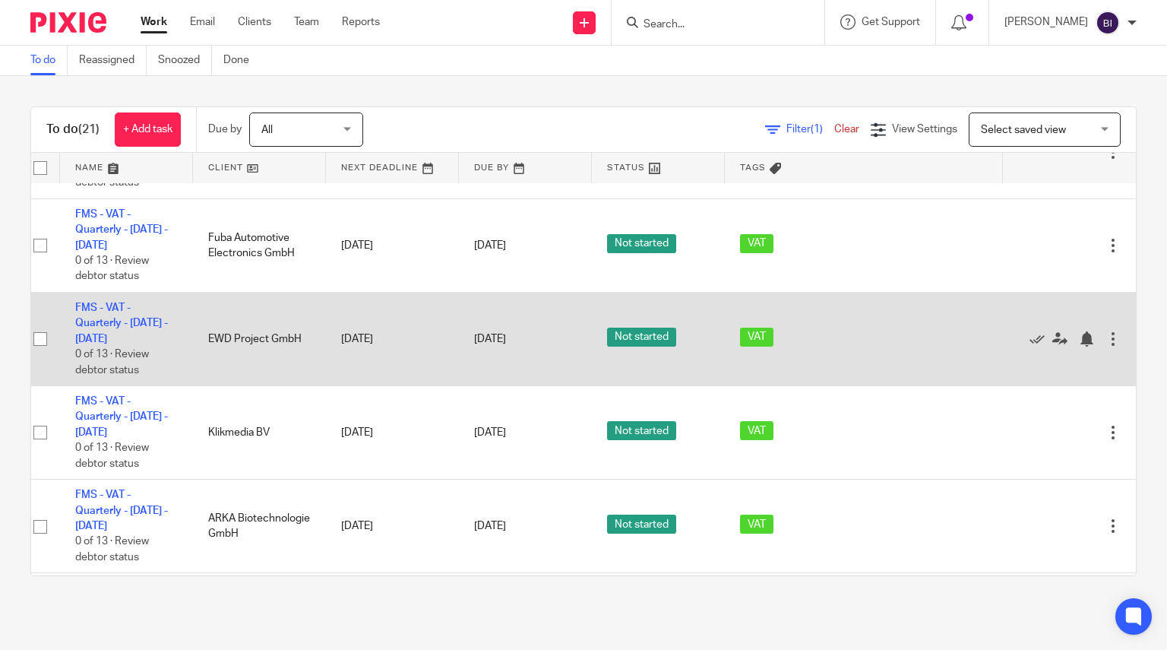
click at [1105, 343] on div at bounding box center [1112, 338] width 15 height 15
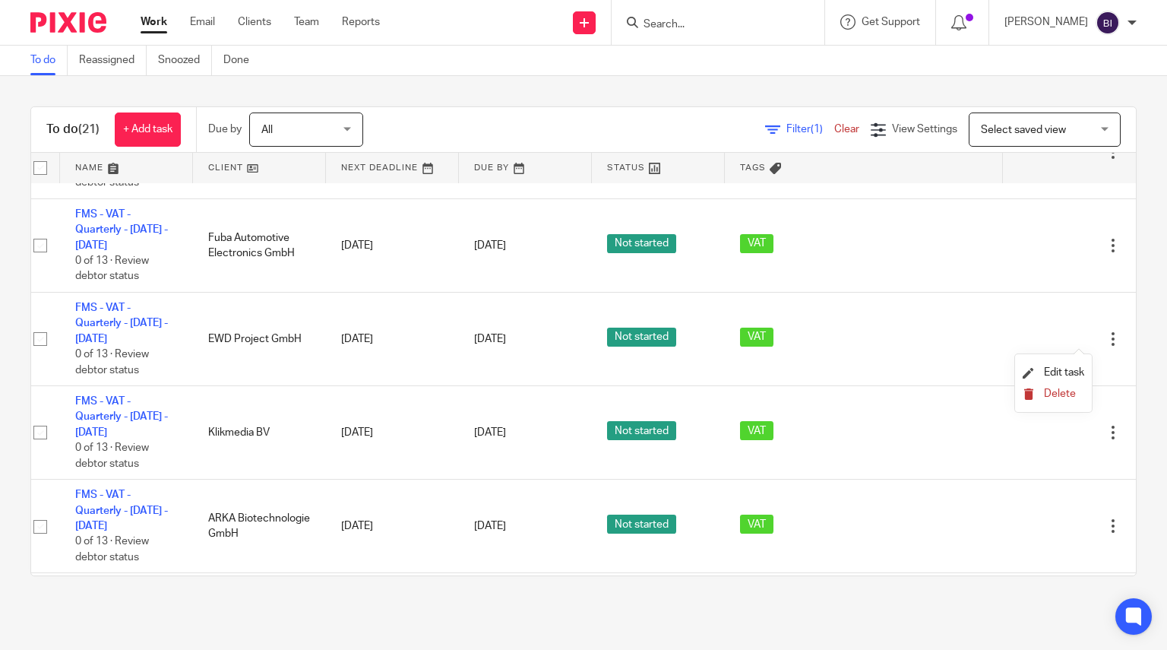
click at [1070, 390] on span "Delete" at bounding box center [1060, 393] width 32 height 11
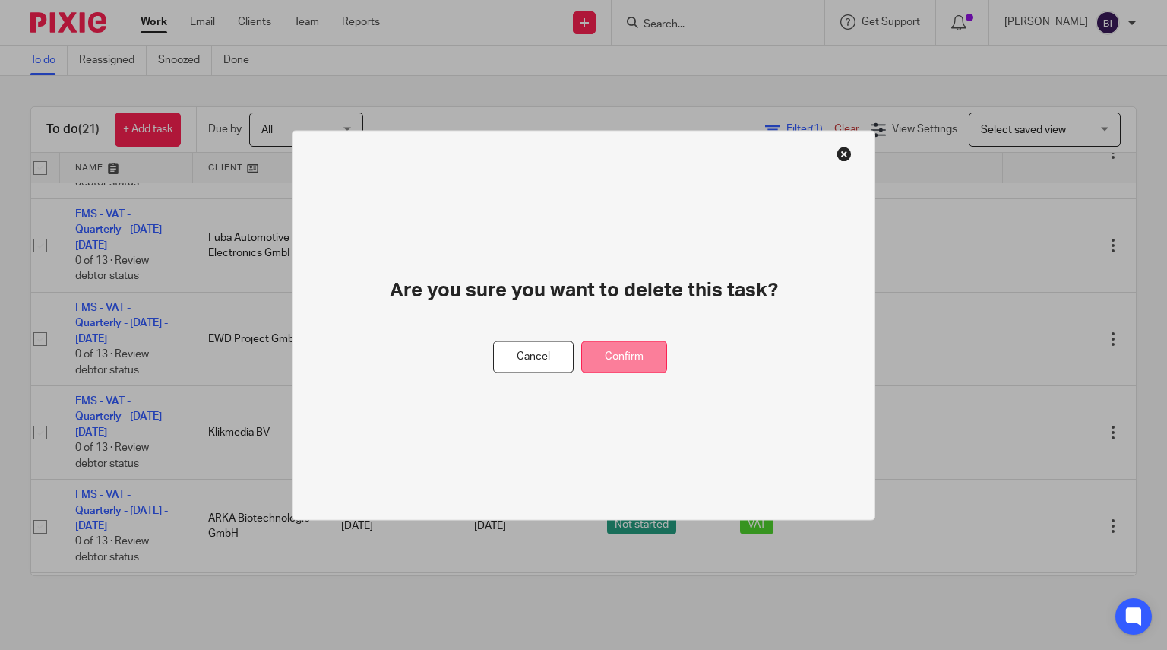
click at [654, 345] on button "Confirm" at bounding box center [624, 356] width 86 height 33
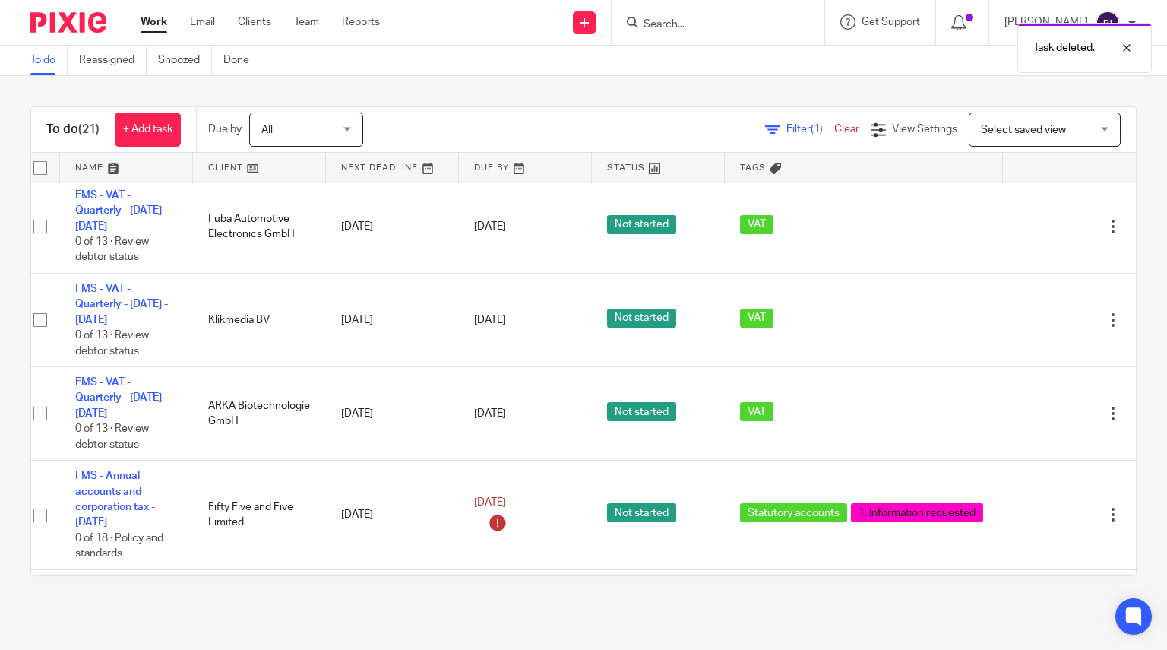
scroll to position [762, 50]
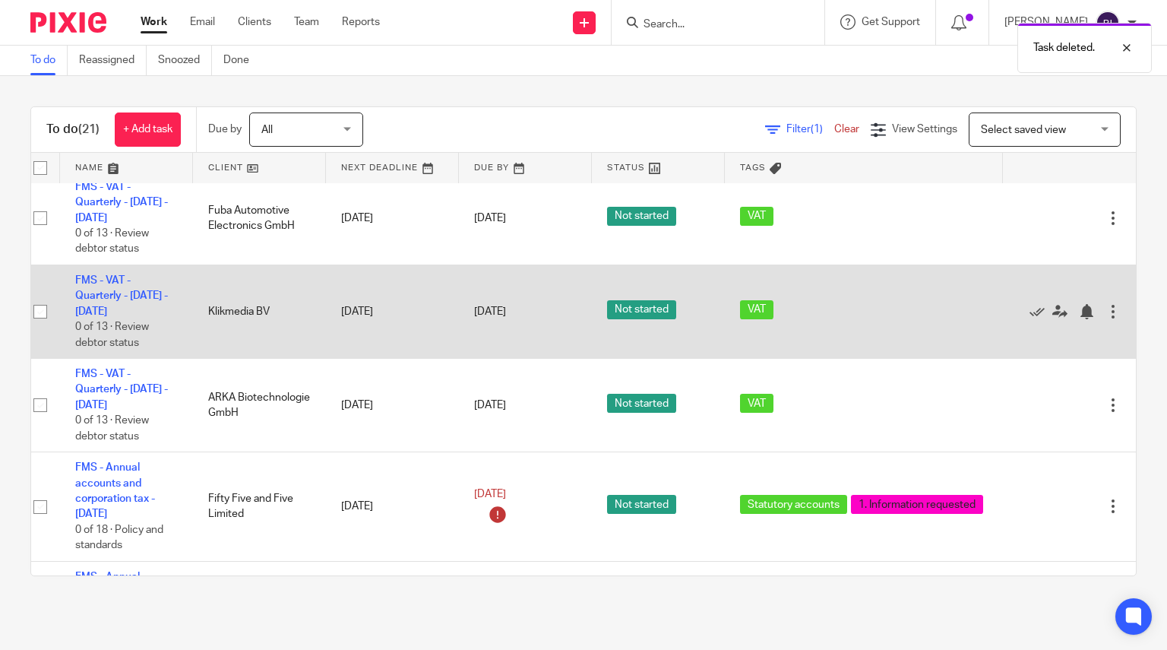
click at [1105, 307] on div at bounding box center [1112, 311] width 15 height 15
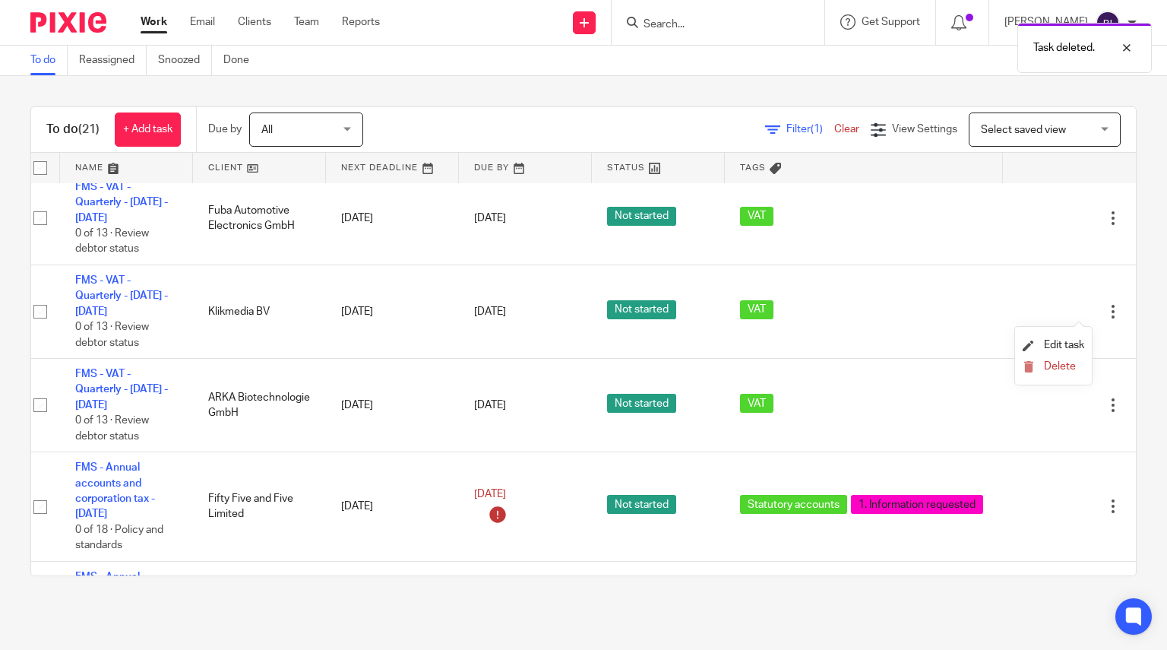
click at [1047, 375] on li "Delete" at bounding box center [1054, 367] width 62 height 20
click at [1042, 366] on button "Delete" at bounding box center [1054, 367] width 62 height 12
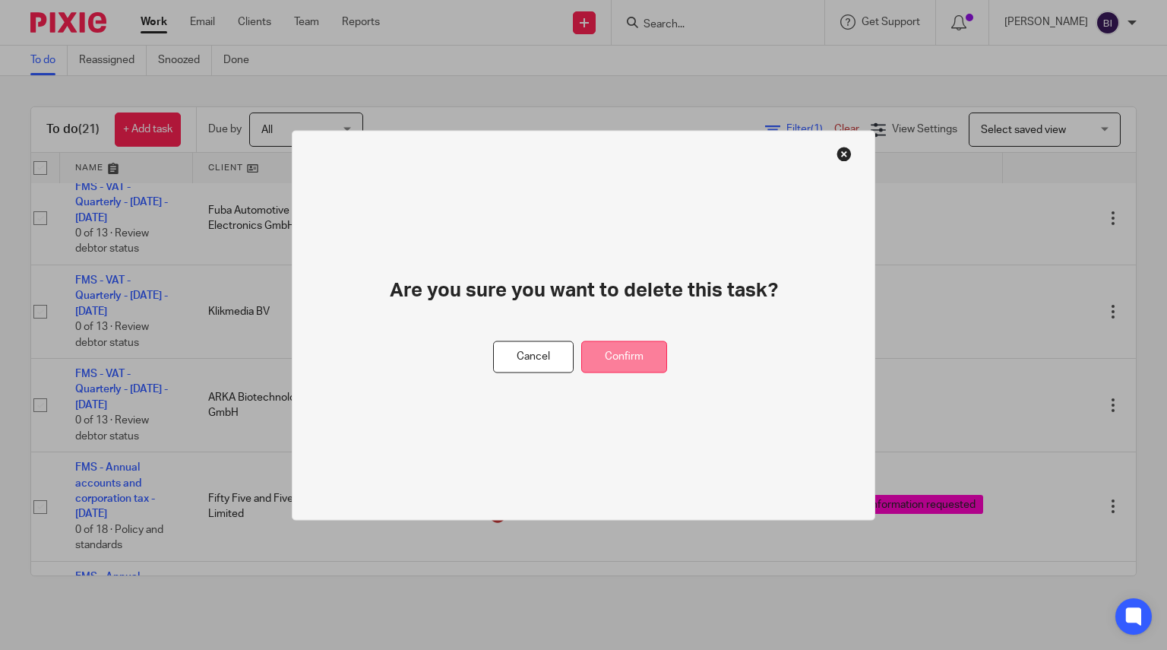
click at [647, 346] on button "Confirm" at bounding box center [624, 356] width 86 height 33
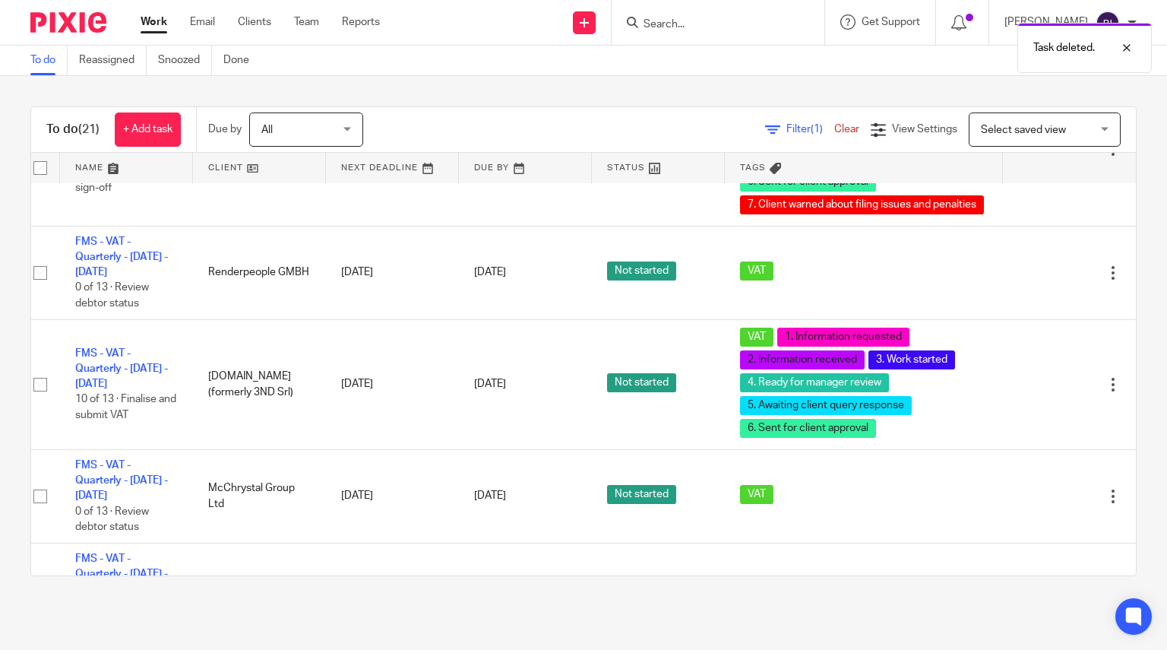
scroll to position [0, 50]
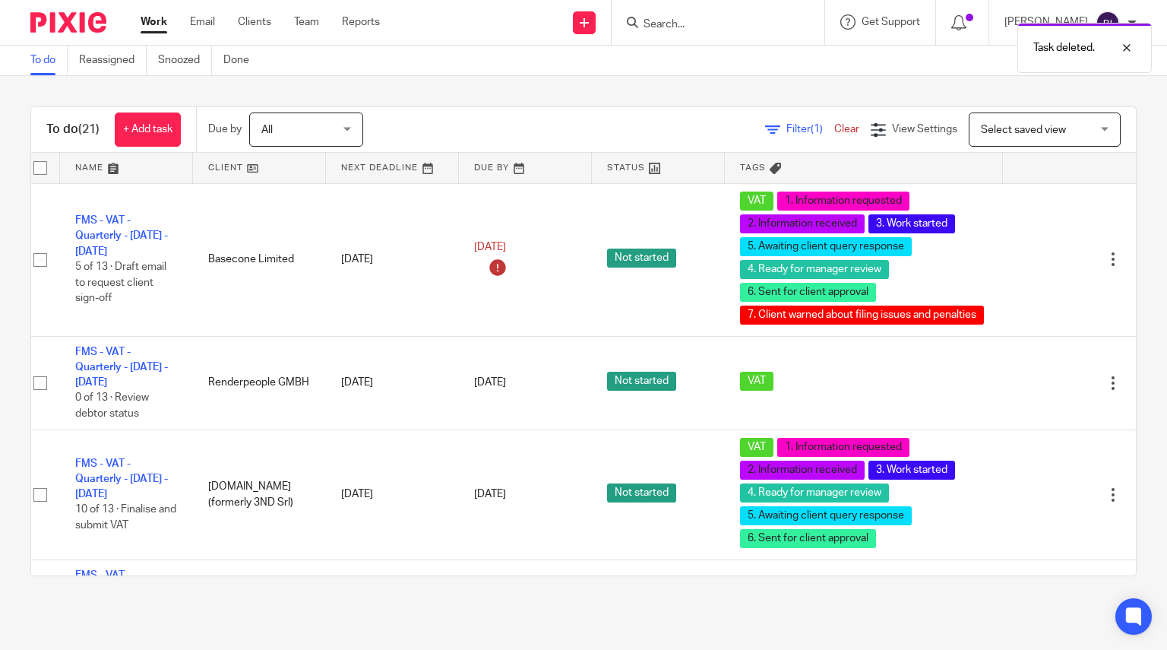
click at [773, 27] on div "Task deleted." at bounding box center [867, 44] width 568 height 58
click at [699, 29] on div "Task deleted." at bounding box center [867, 44] width 568 height 58
click at [132, 62] on link "Reassigned" at bounding box center [113, 61] width 68 height 30
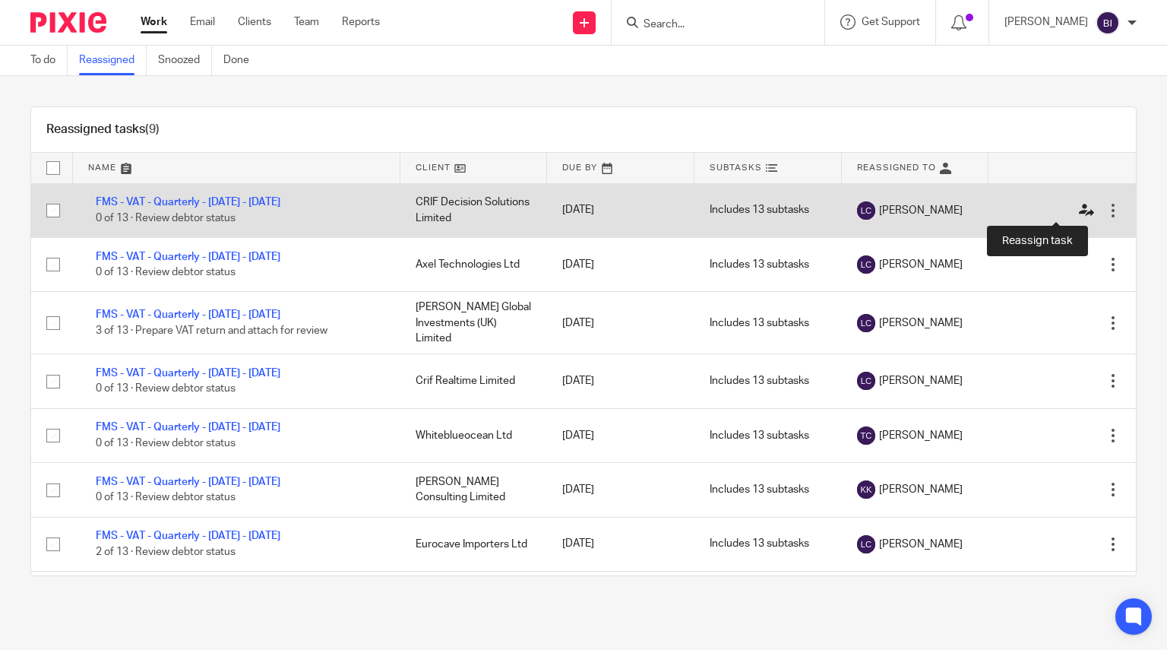
click at [1079, 216] on icon at bounding box center [1086, 210] width 15 height 15
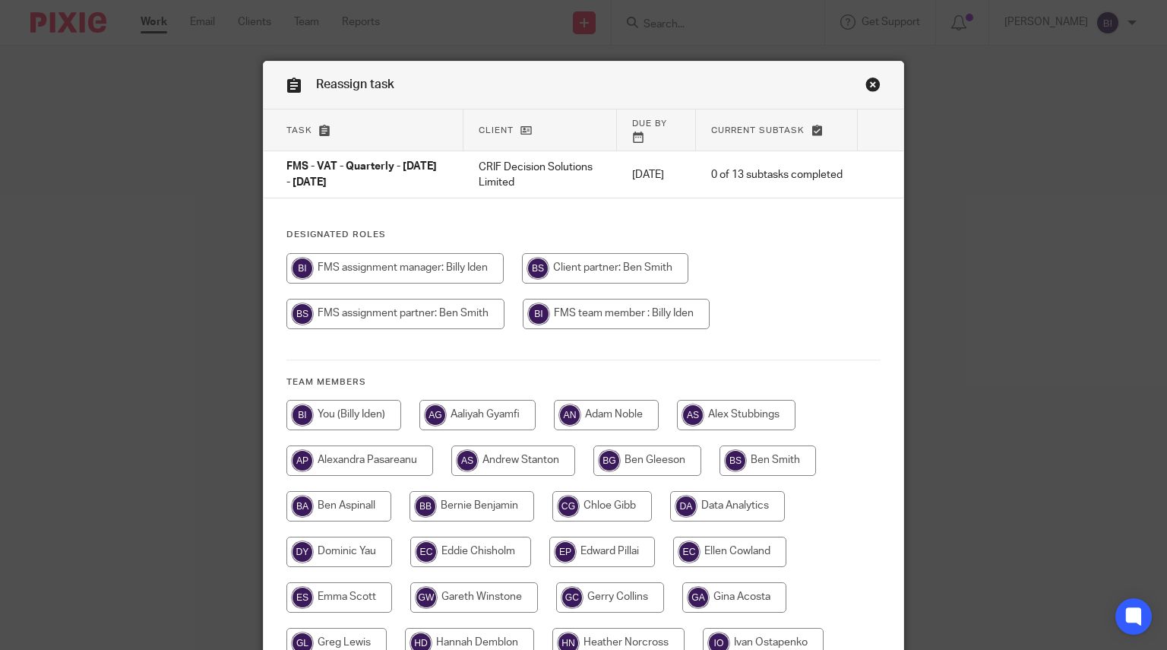
scroll to position [501, 0]
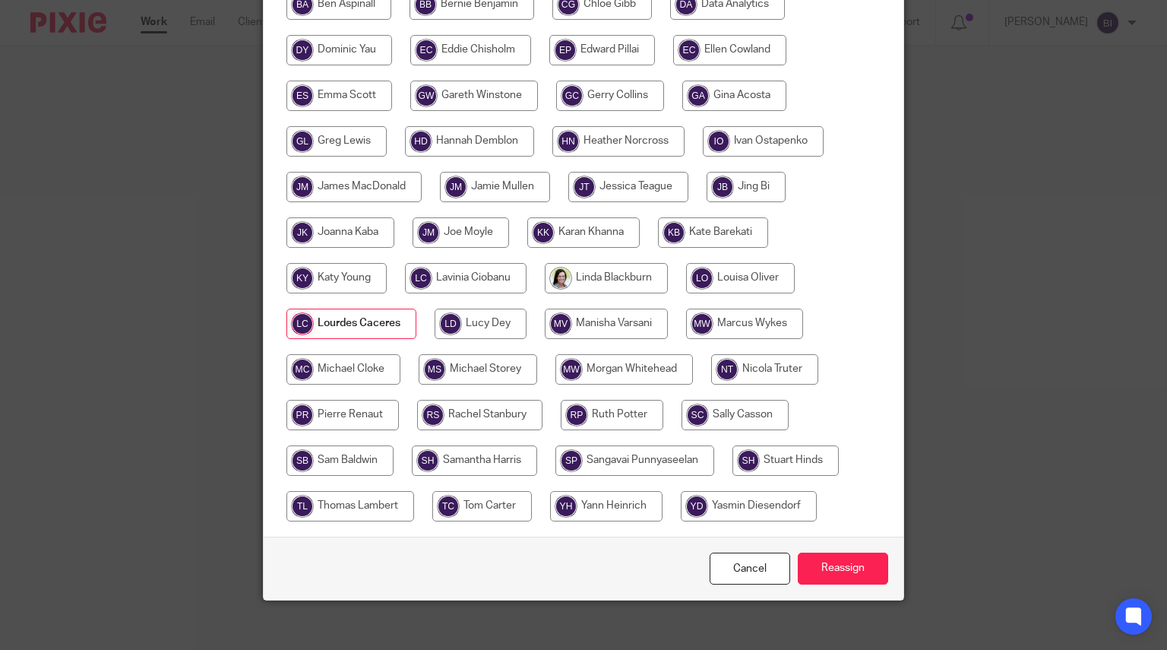
click at [522, 493] on input "radio" at bounding box center [482, 506] width 100 height 30
radio input "true"
click at [830, 552] on input "Reassign" at bounding box center [843, 568] width 90 height 33
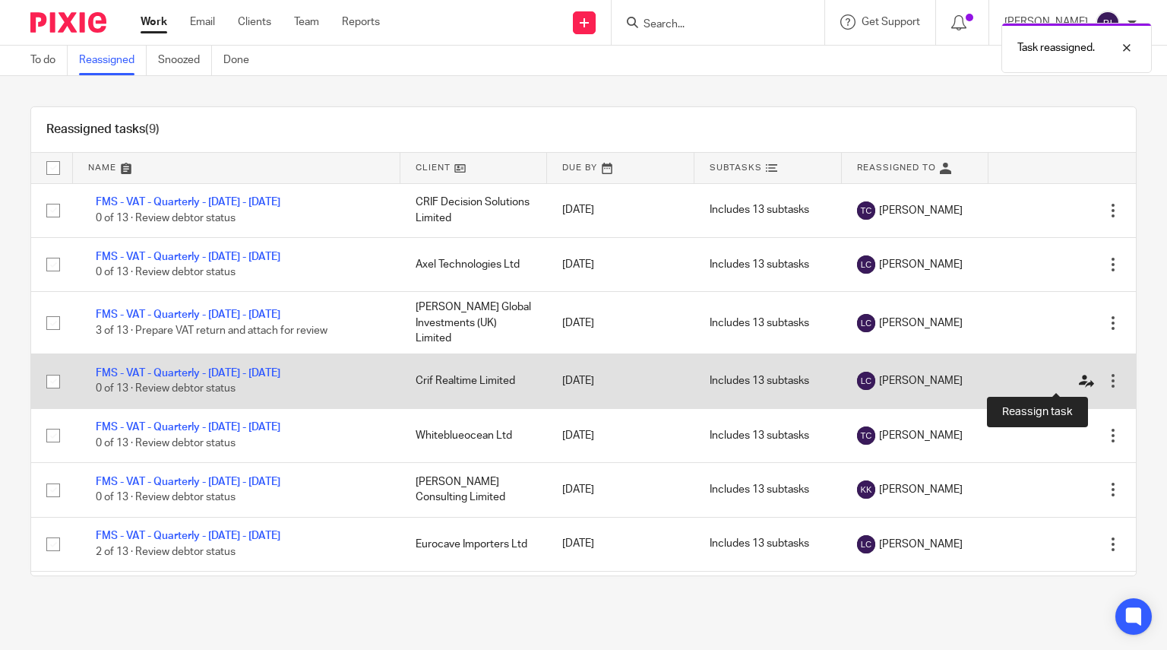
click at [1079, 381] on icon at bounding box center [1086, 381] width 15 height 15
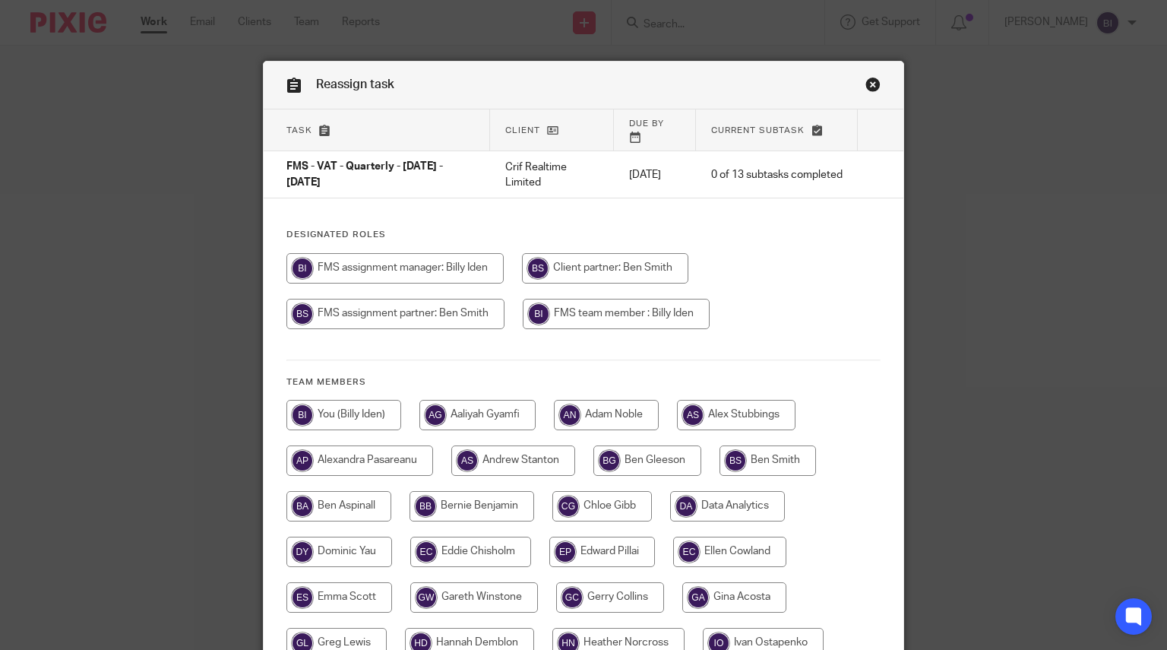
scroll to position [501, 0]
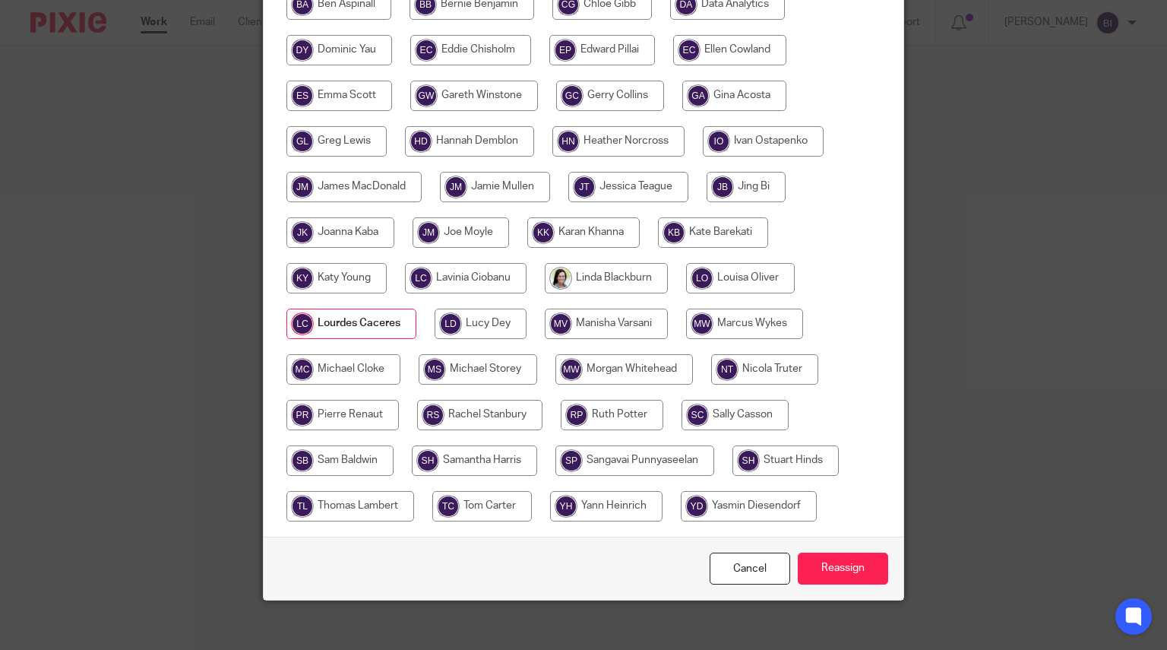
click at [499, 494] on input "radio" at bounding box center [482, 506] width 100 height 30
radio input "true"
click at [870, 553] on input "Reassign" at bounding box center [843, 568] width 90 height 33
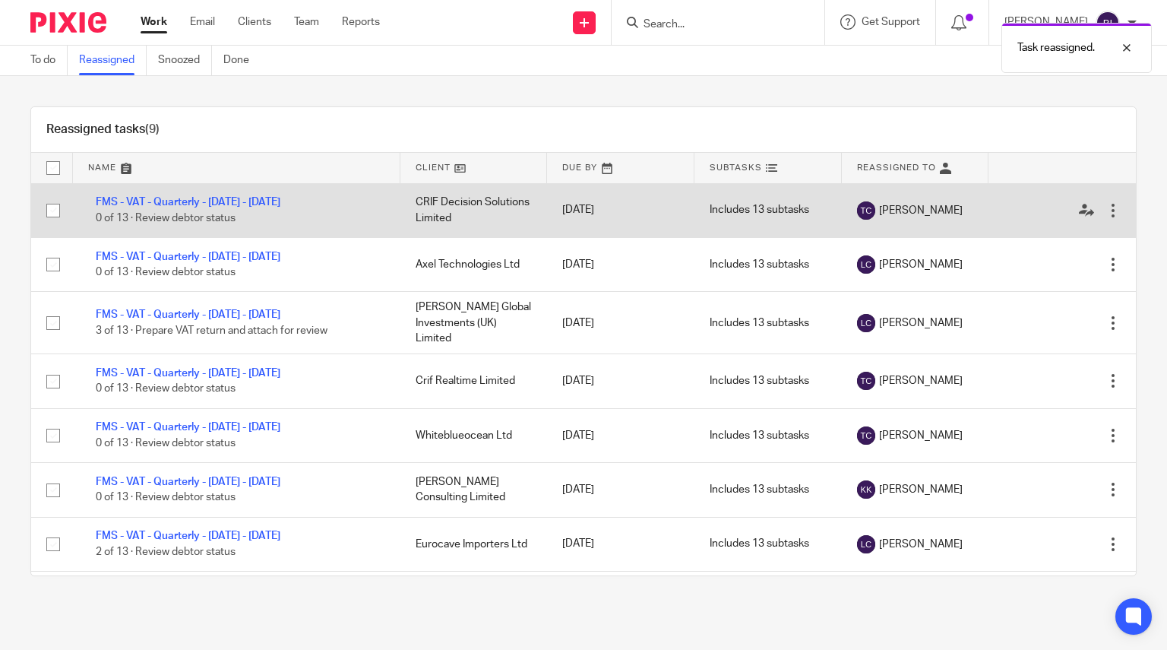
scroll to position [120, 0]
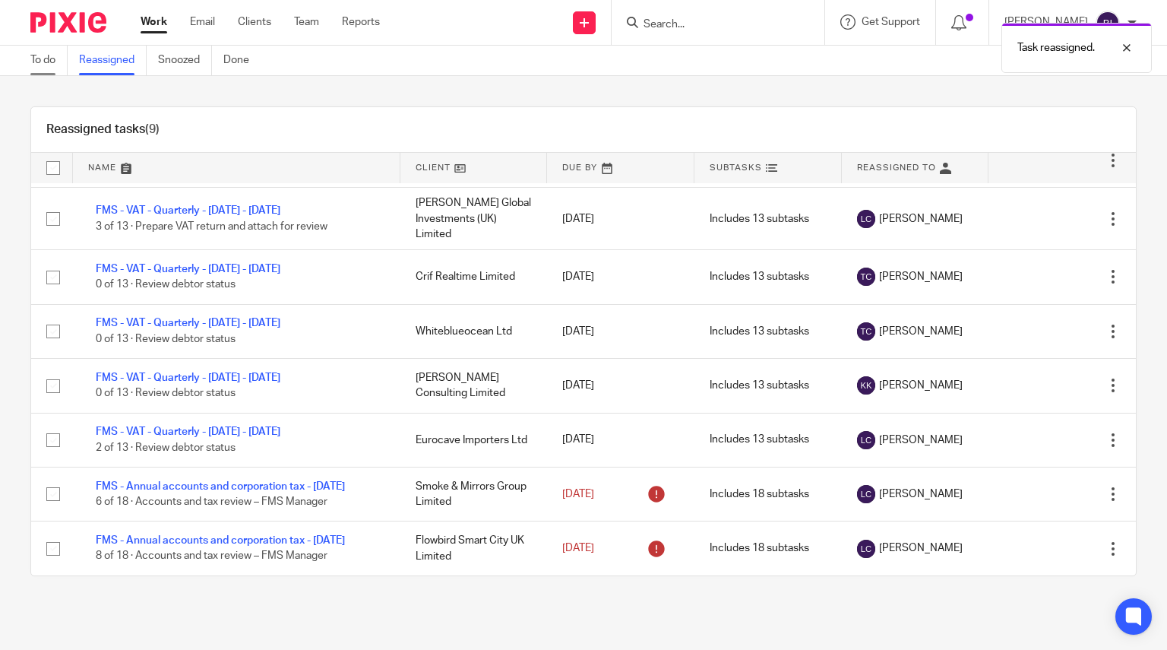
click at [52, 53] on link "To do" at bounding box center [48, 61] width 37 height 30
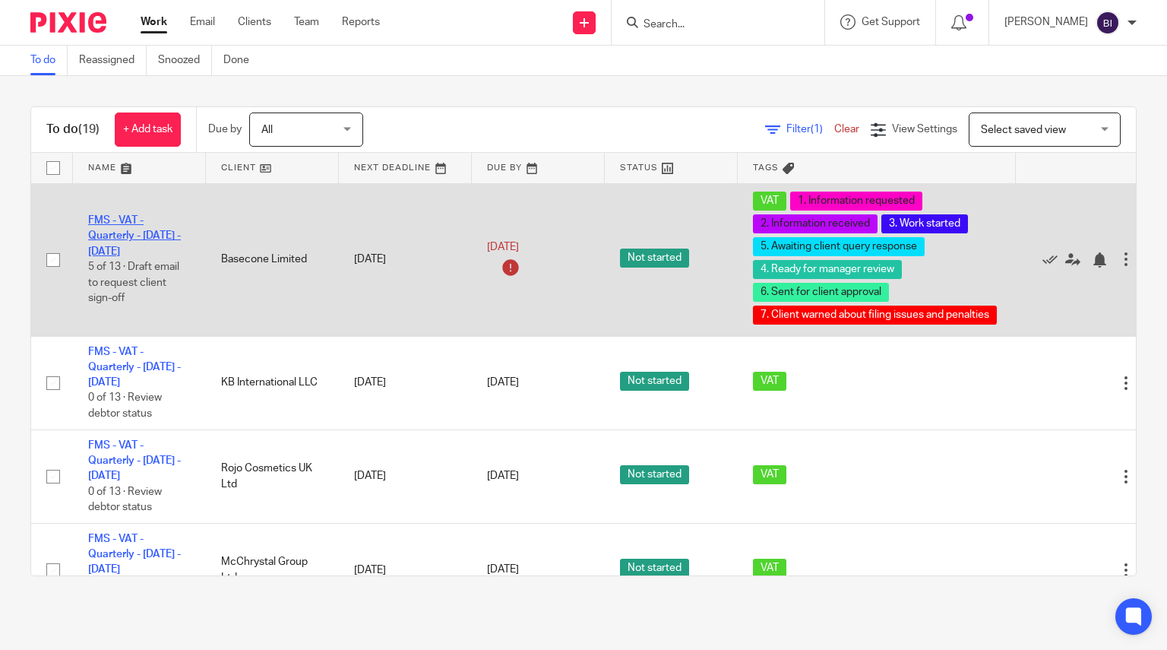
click at [135, 237] on link "FMS - VAT - Quarterly - June - August, 2025" at bounding box center [134, 236] width 93 height 42
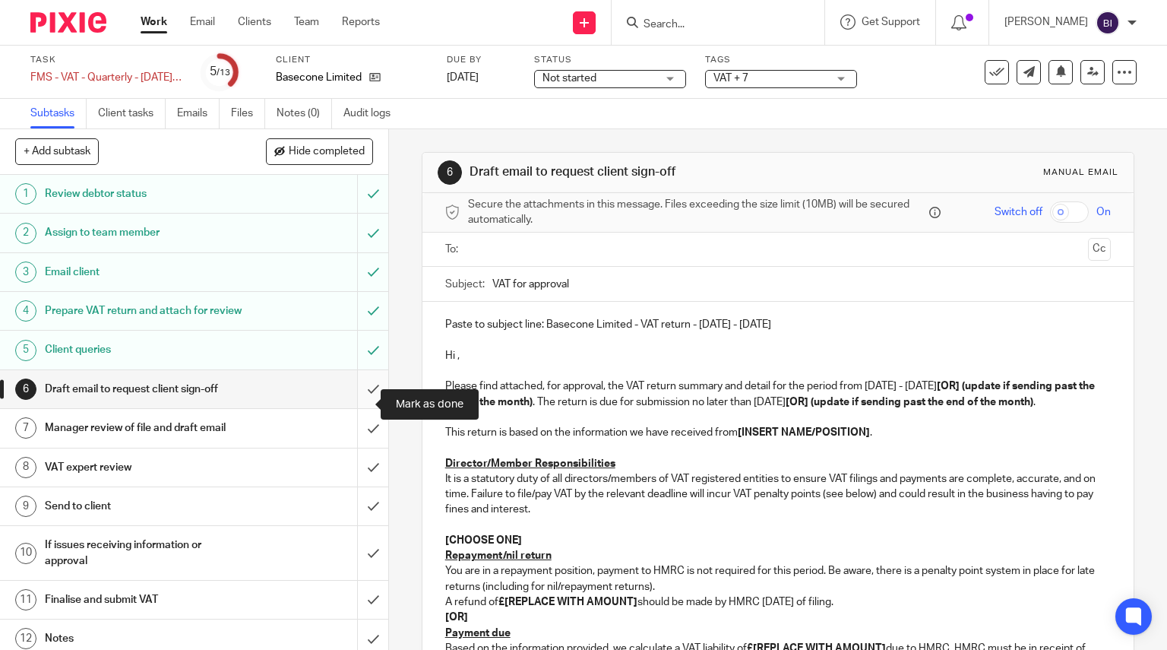
click at [363, 394] on input "submit" at bounding box center [194, 389] width 388 height 38
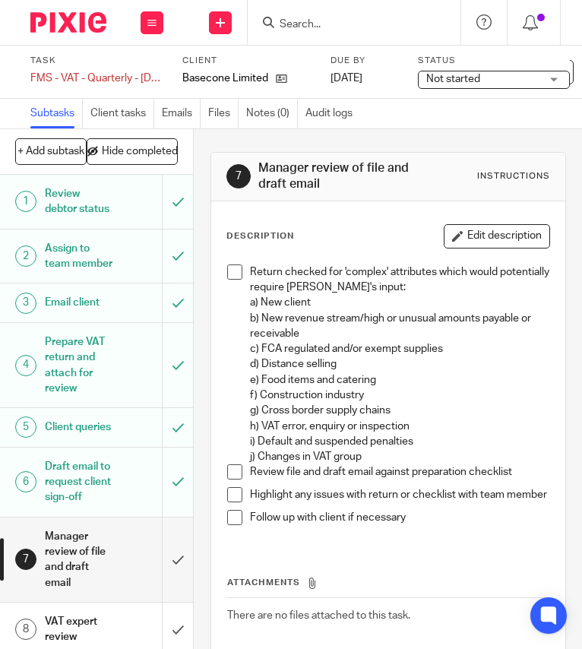
click at [231, 267] on span at bounding box center [234, 271] width 15 height 15
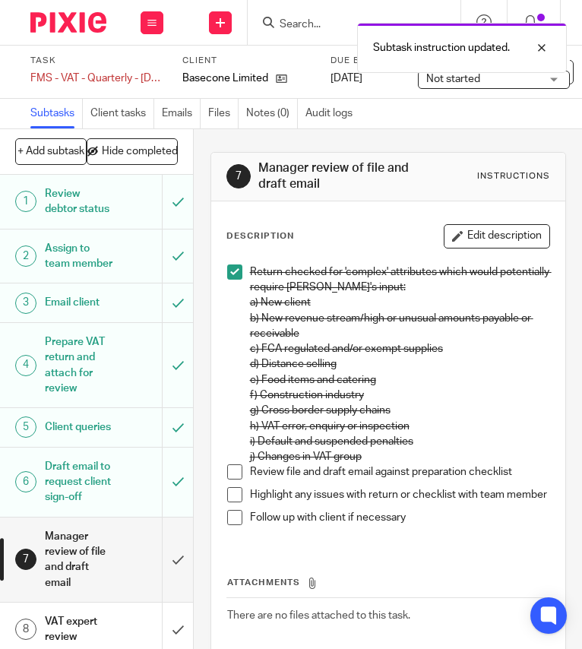
click at [233, 474] on span at bounding box center [234, 471] width 15 height 15
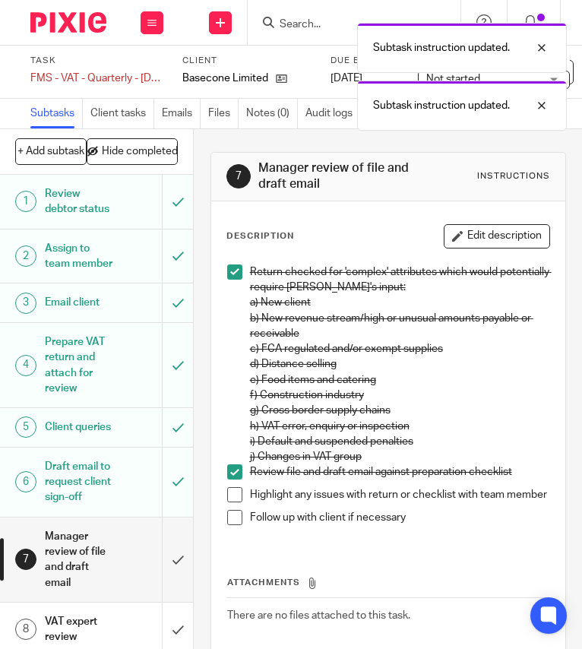
click at [233, 485] on li "Review file and draft email against preparation checklist" at bounding box center [388, 475] width 322 height 23
click at [232, 497] on span at bounding box center [234, 494] width 15 height 15
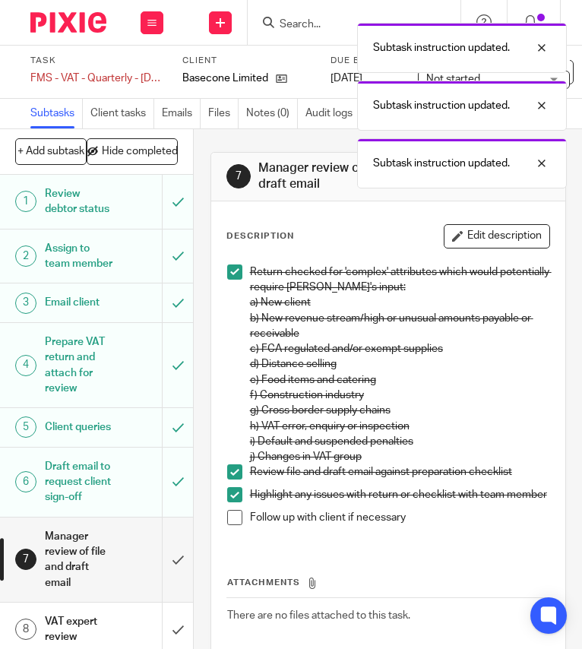
click at [231, 520] on span at bounding box center [234, 517] width 15 height 15
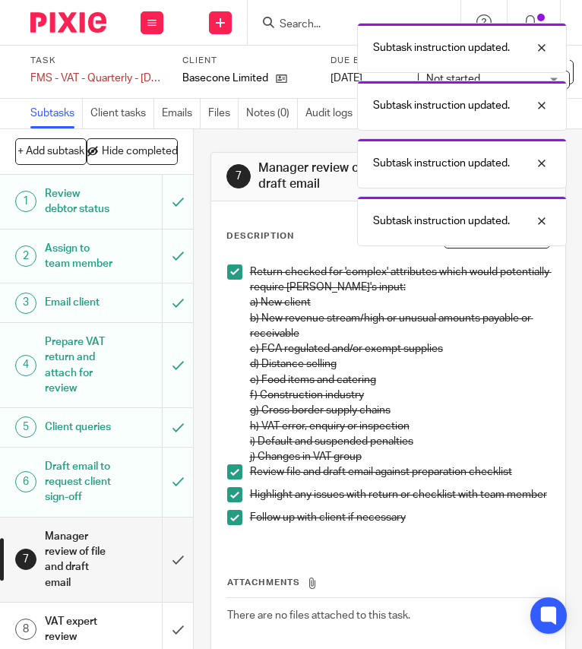
scroll to position [385, 0]
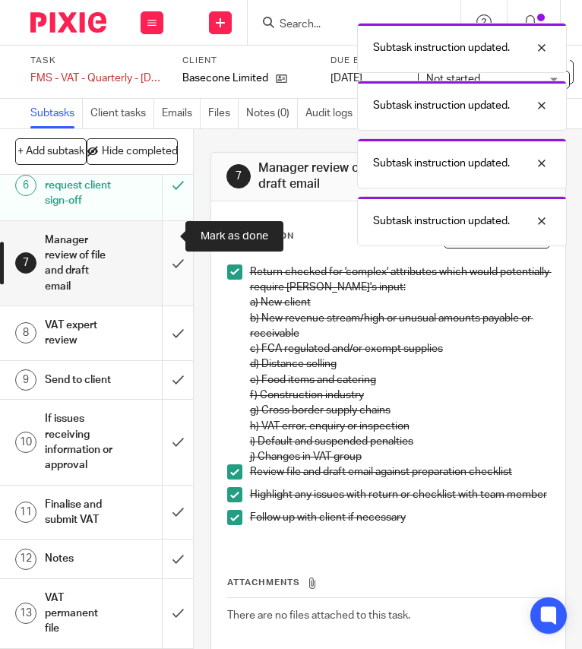
click at [156, 258] on input "submit" at bounding box center [96, 263] width 193 height 84
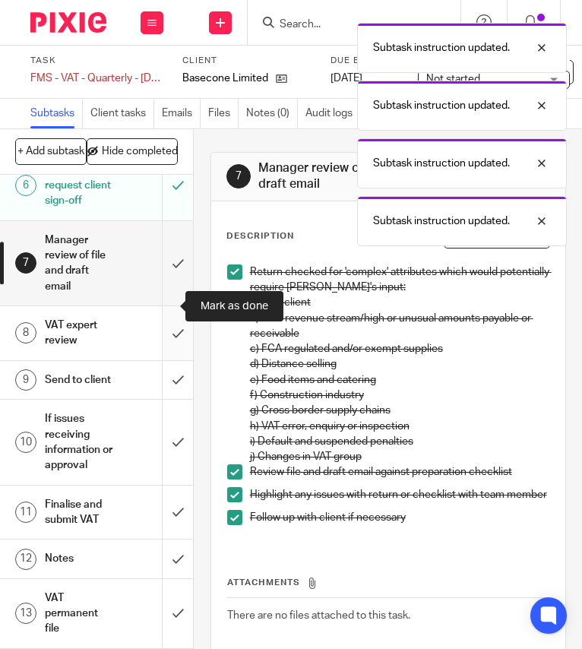
click at [162, 306] on input "submit" at bounding box center [96, 333] width 193 height 54
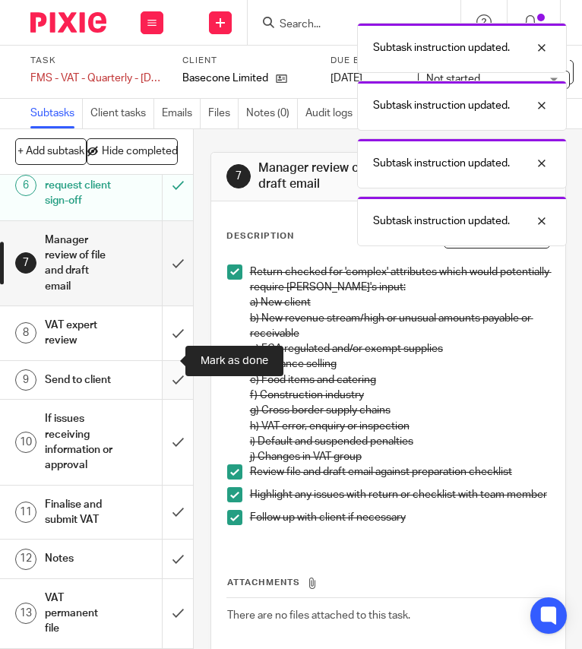
click at [170, 372] on input "submit" at bounding box center [96, 380] width 193 height 38
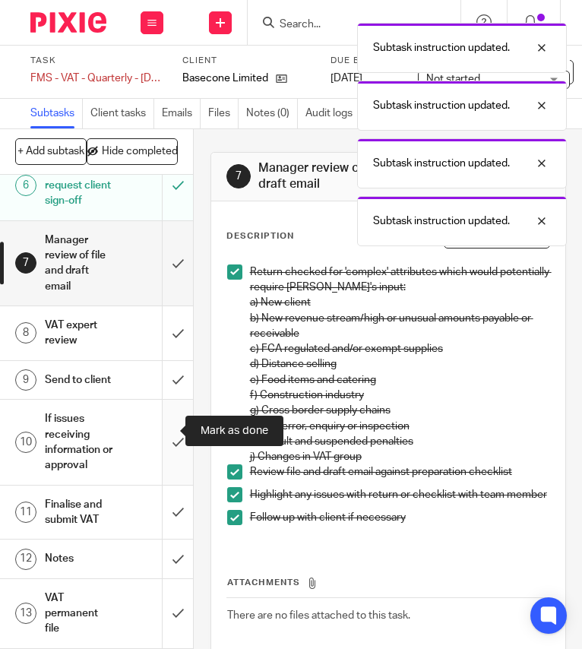
click at [161, 444] on input "submit" at bounding box center [96, 442] width 193 height 84
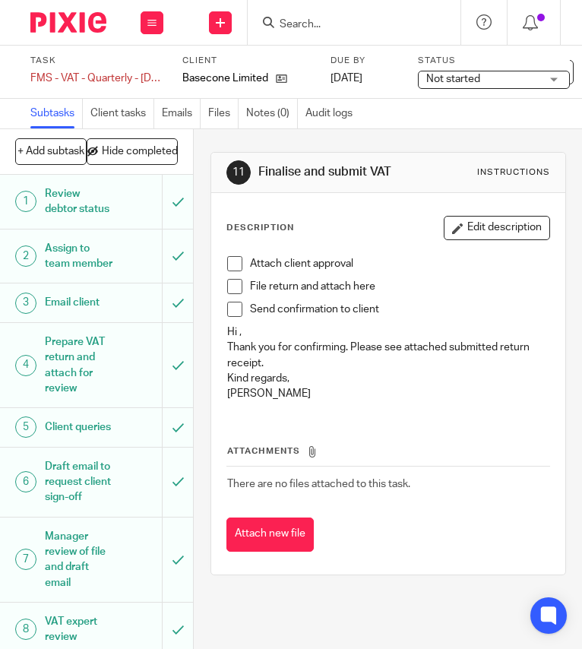
click at [227, 262] on span at bounding box center [234, 263] width 15 height 15
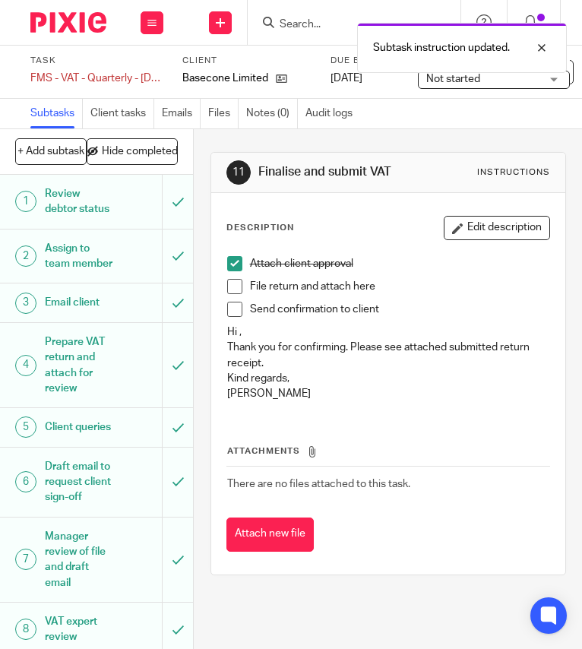
click at [234, 280] on span at bounding box center [234, 286] width 15 height 15
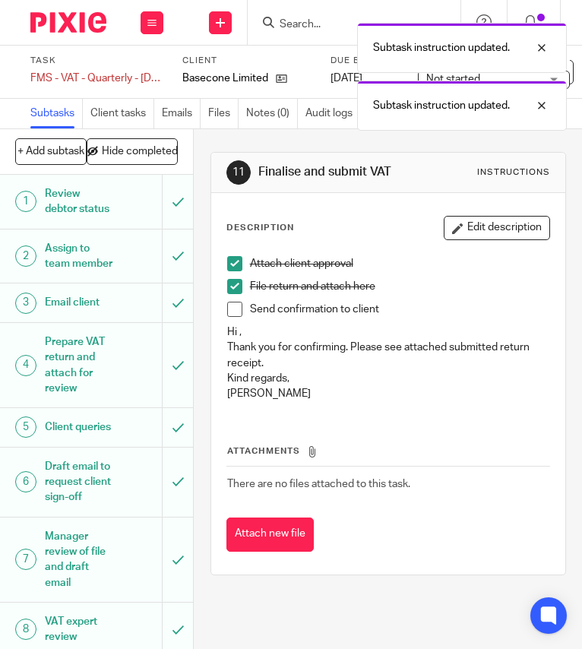
click at [234, 303] on span at bounding box center [234, 309] width 15 height 15
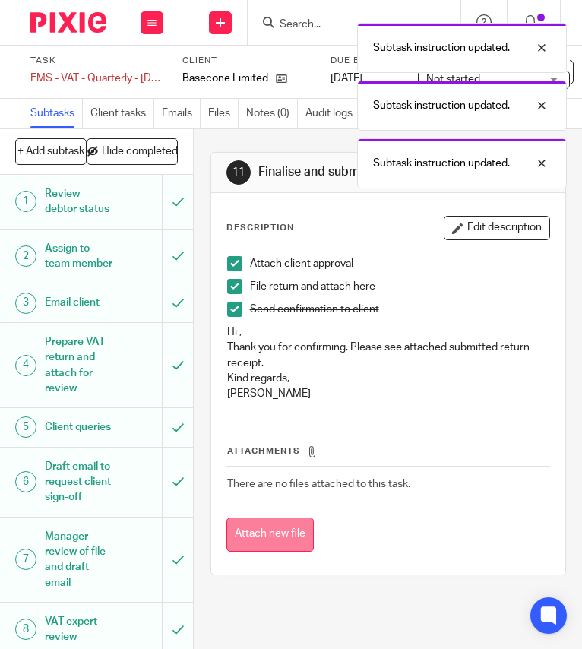
click at [280, 539] on button "Attach new file" at bounding box center [269, 534] width 87 height 34
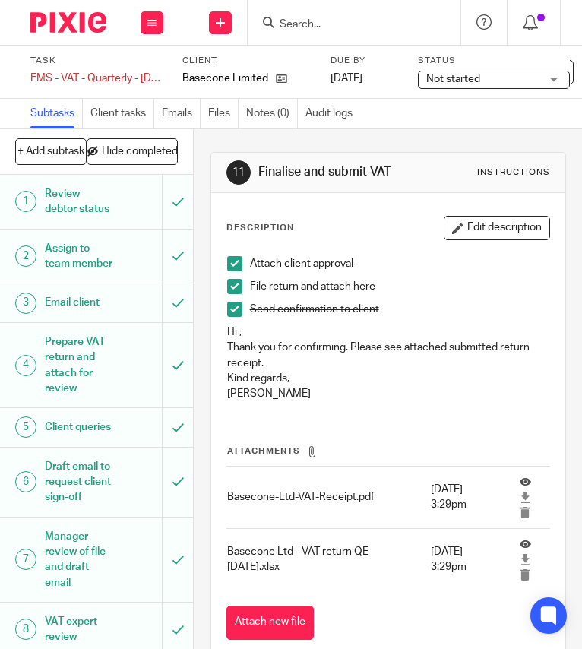
scroll to position [385, 0]
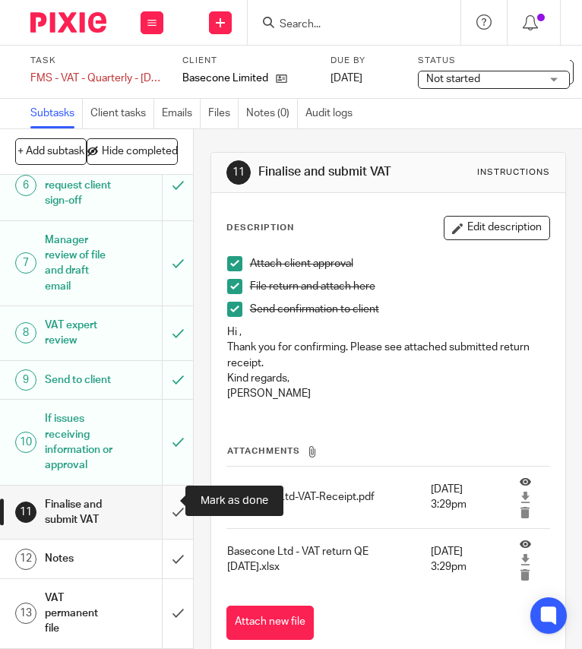
click at [169, 507] on input "submit" at bounding box center [96, 512] width 193 height 54
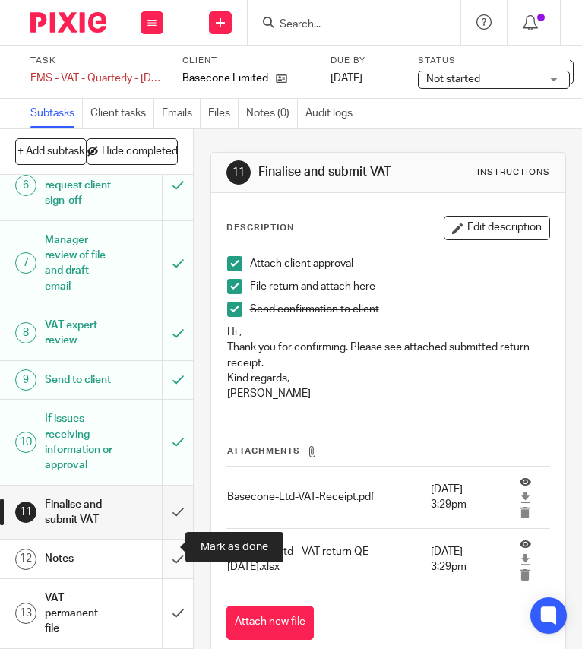
click at [165, 556] on input "submit" at bounding box center [96, 558] width 193 height 38
click at [165, 587] on input "submit" at bounding box center [96, 613] width 193 height 69
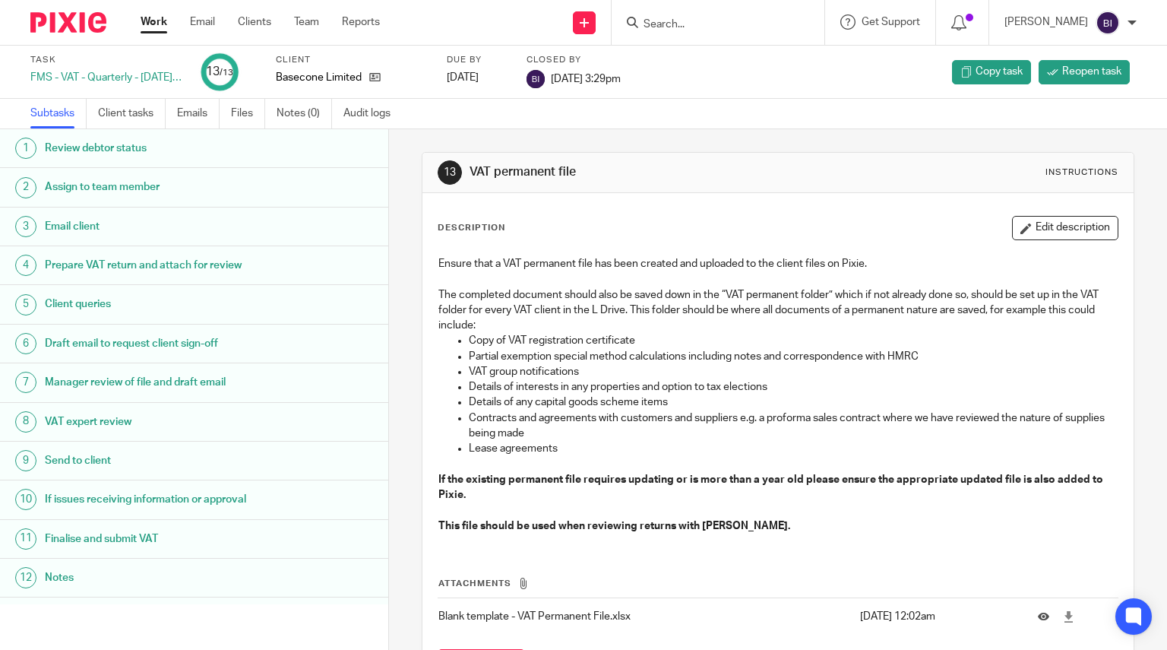
click at [68, 17] on img at bounding box center [68, 22] width 76 height 21
